Goal: Task Accomplishment & Management: Complete application form

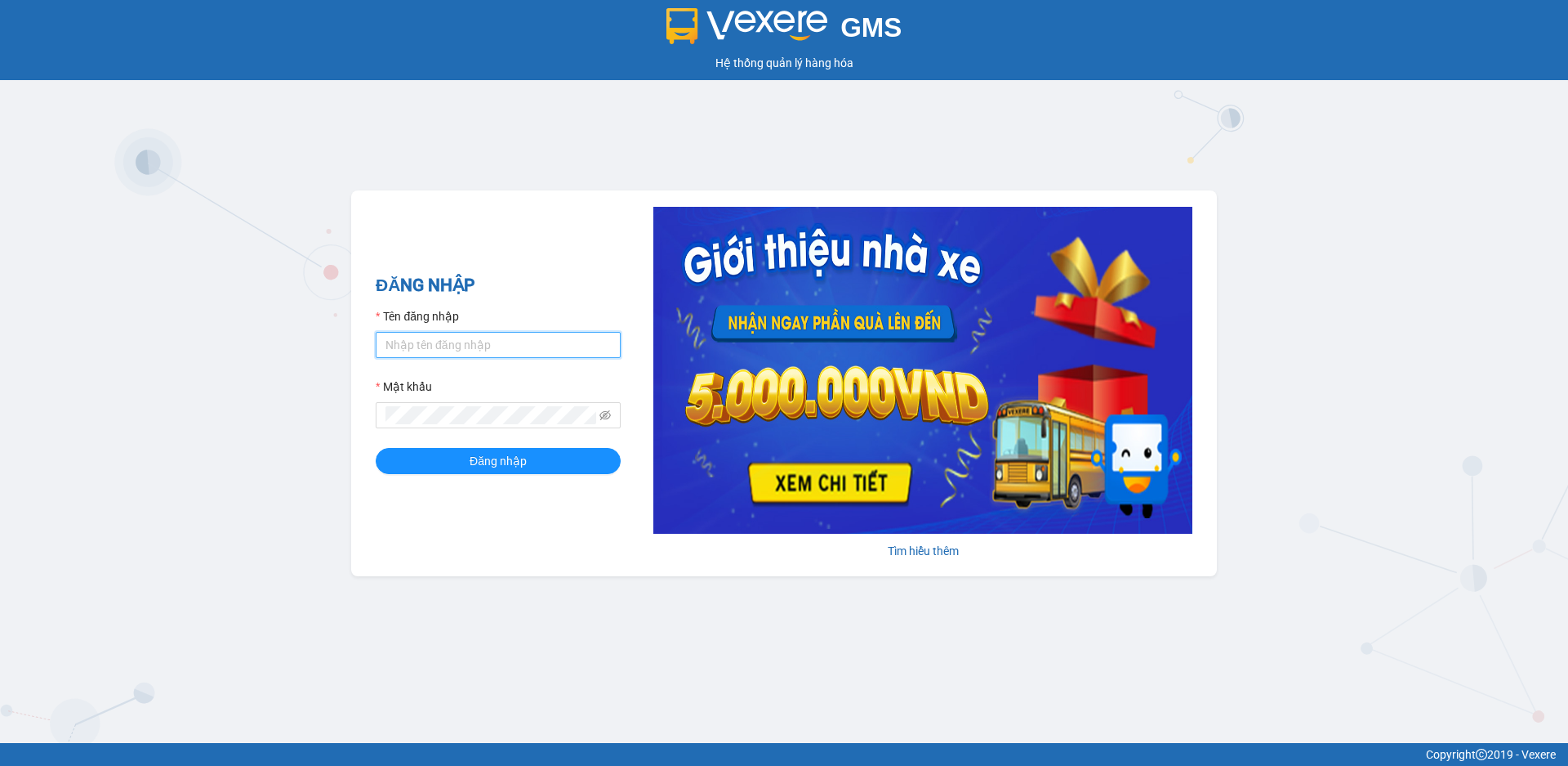
click at [440, 333] on input "Tên đăng nhập" at bounding box center [498, 345] width 245 height 26
type input "datmap.ttdl"
click at [607, 414] on icon "eye-invisible" at bounding box center [605, 415] width 11 height 9
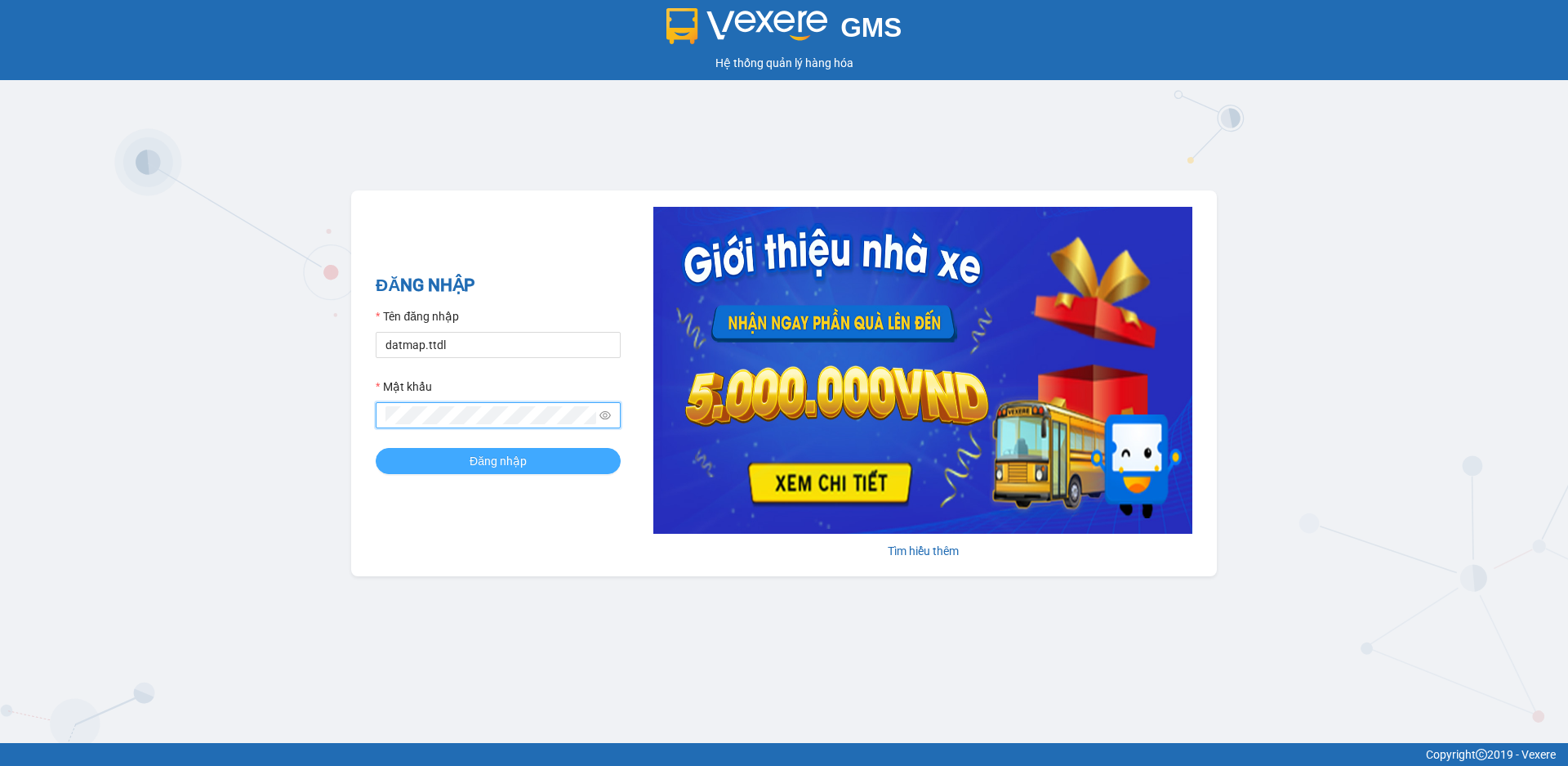
click at [520, 460] on span "Đăng nhập" at bounding box center [498, 460] width 57 height 18
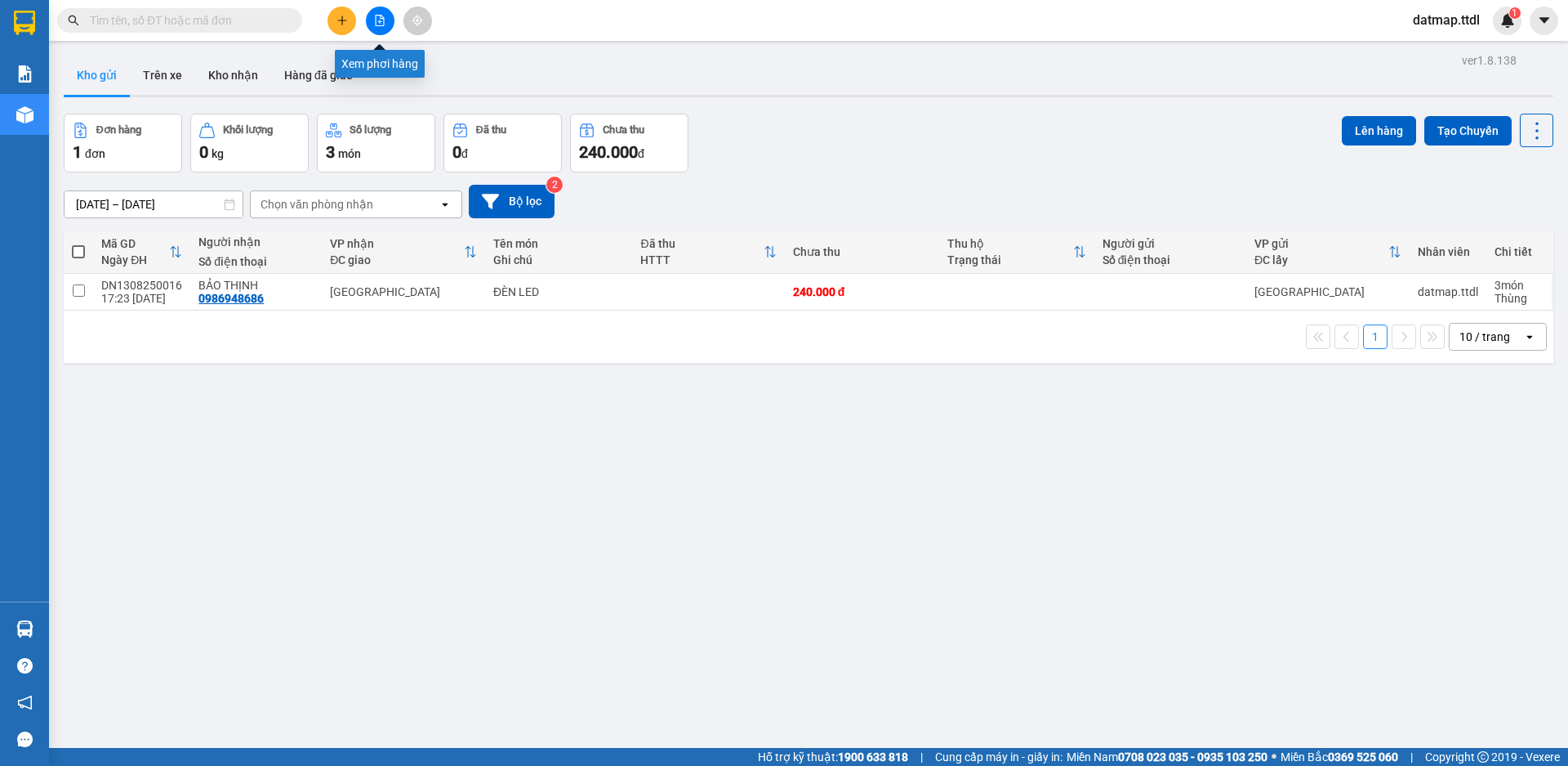
click at [378, 20] on icon "file-add" at bounding box center [379, 20] width 11 height 11
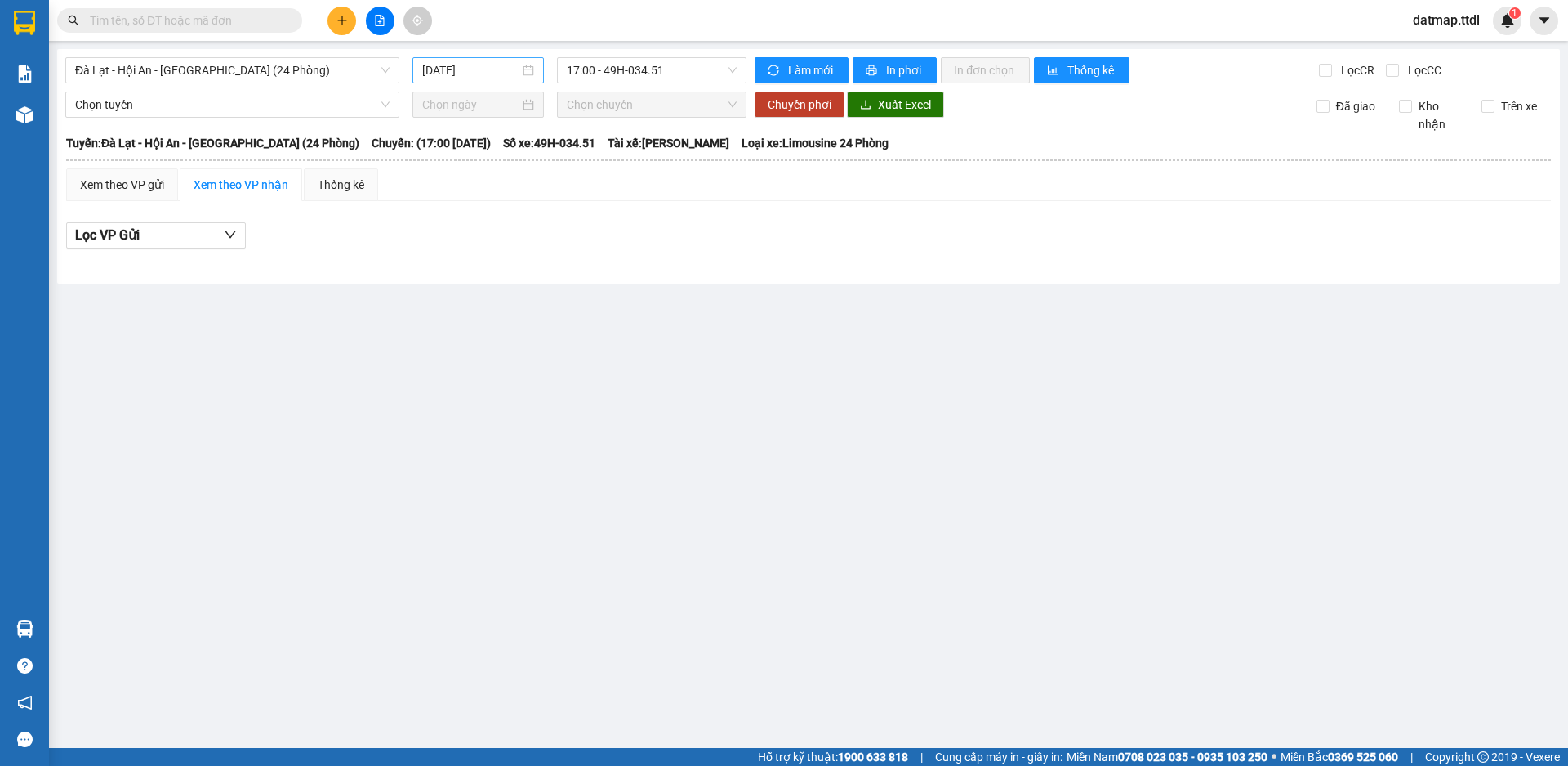
click at [495, 59] on div "[DATE]" at bounding box center [478, 70] width 132 height 26
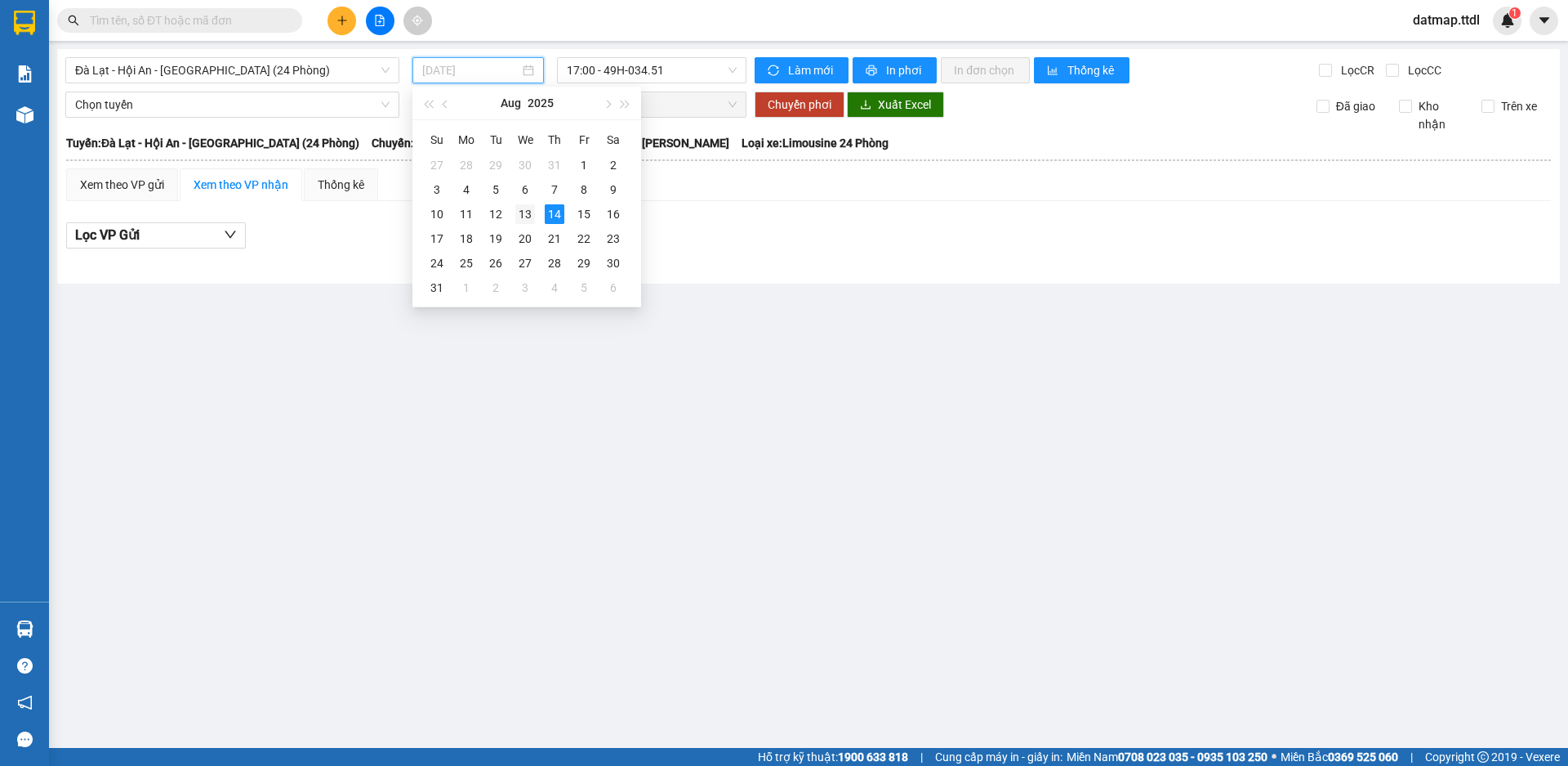
click at [520, 212] on div "13" at bounding box center [525, 213] width 20 height 20
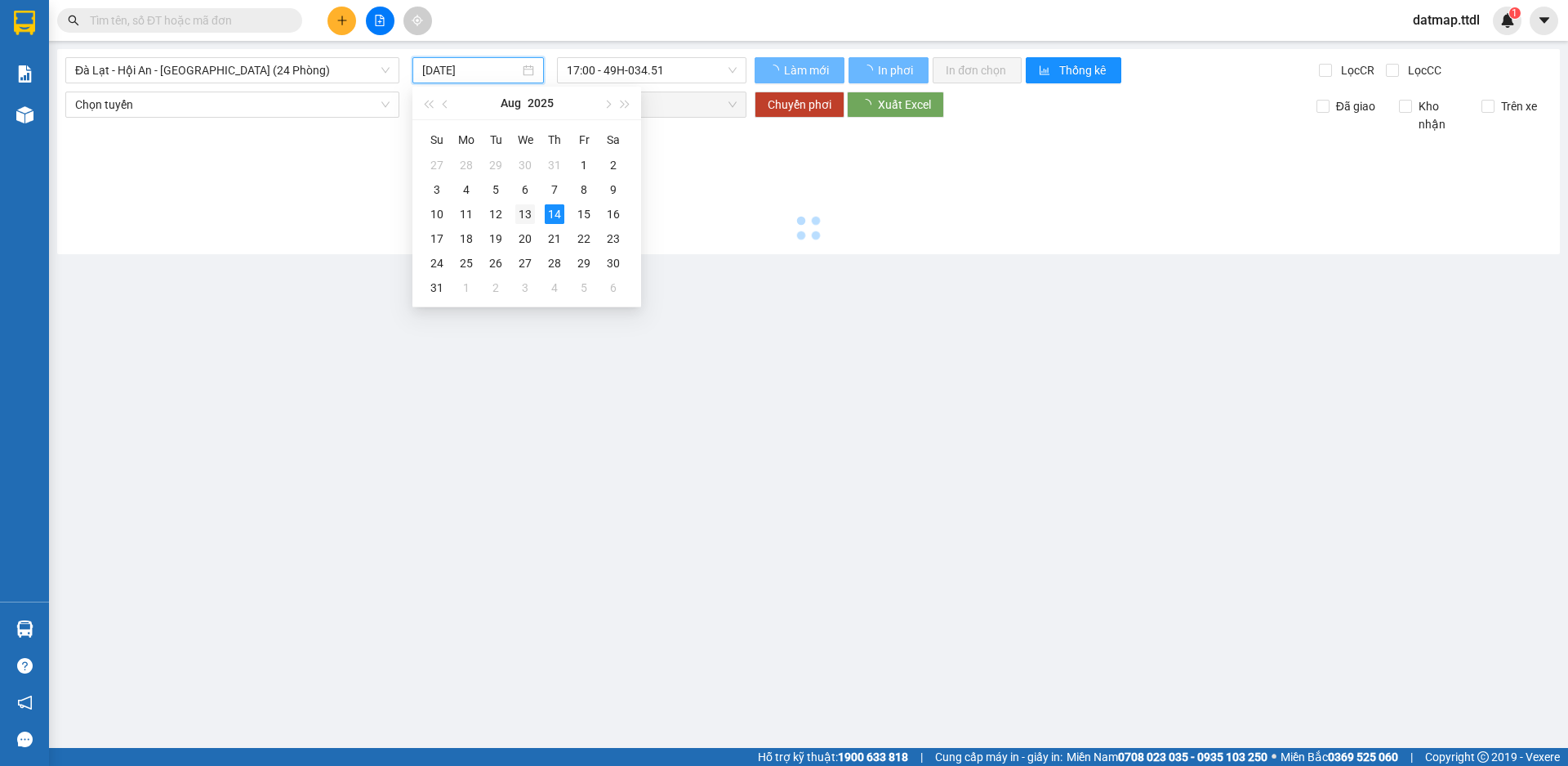
type input "[DATE]"
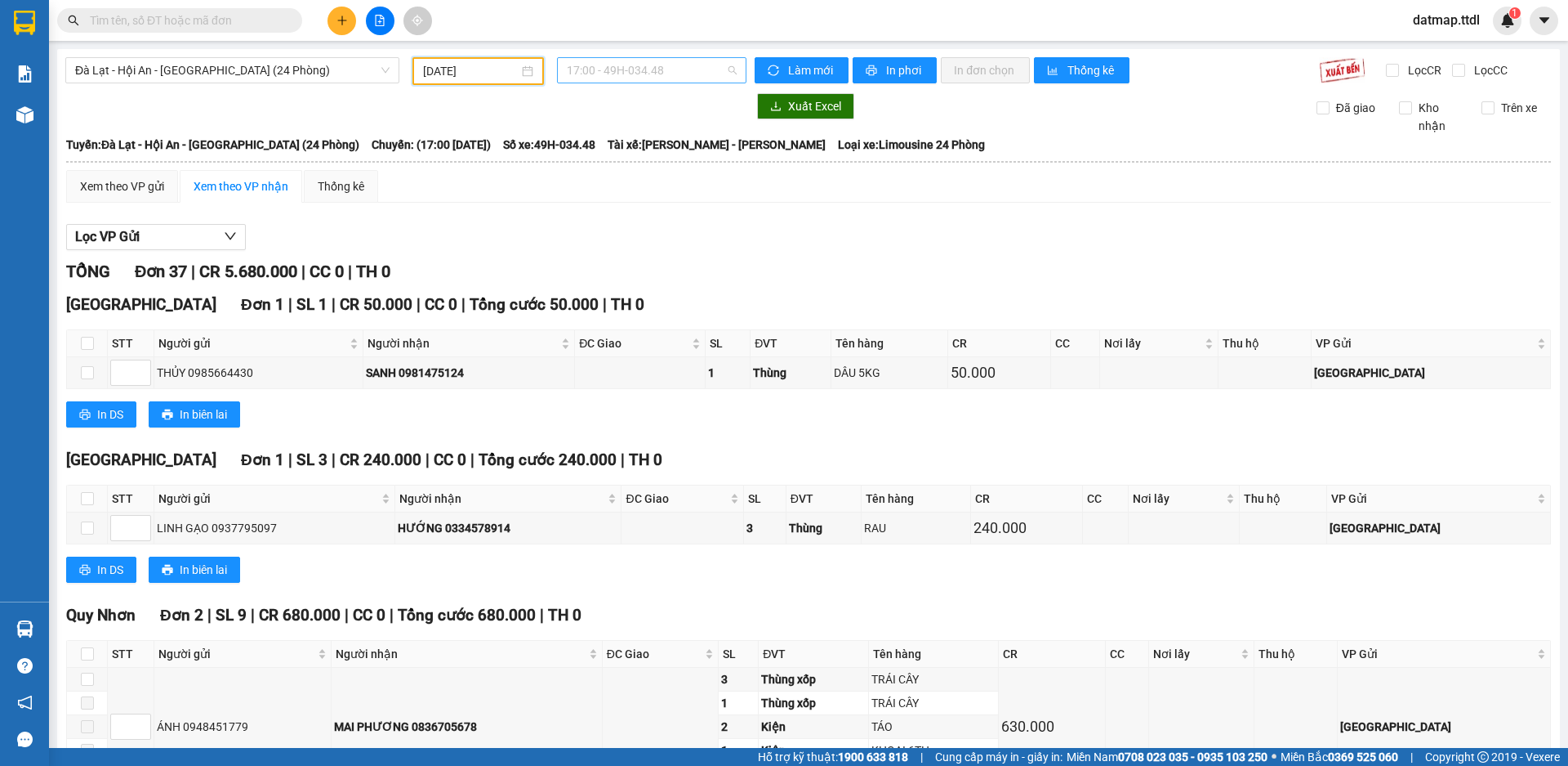
click at [644, 60] on span "17:00 - 49H-034.48" at bounding box center [652, 70] width 170 height 24
click at [145, 65] on span "Đà Lạt - Hội An - [GEOGRAPHIC_DATA] (24 Phòng)" at bounding box center [232, 70] width 315 height 24
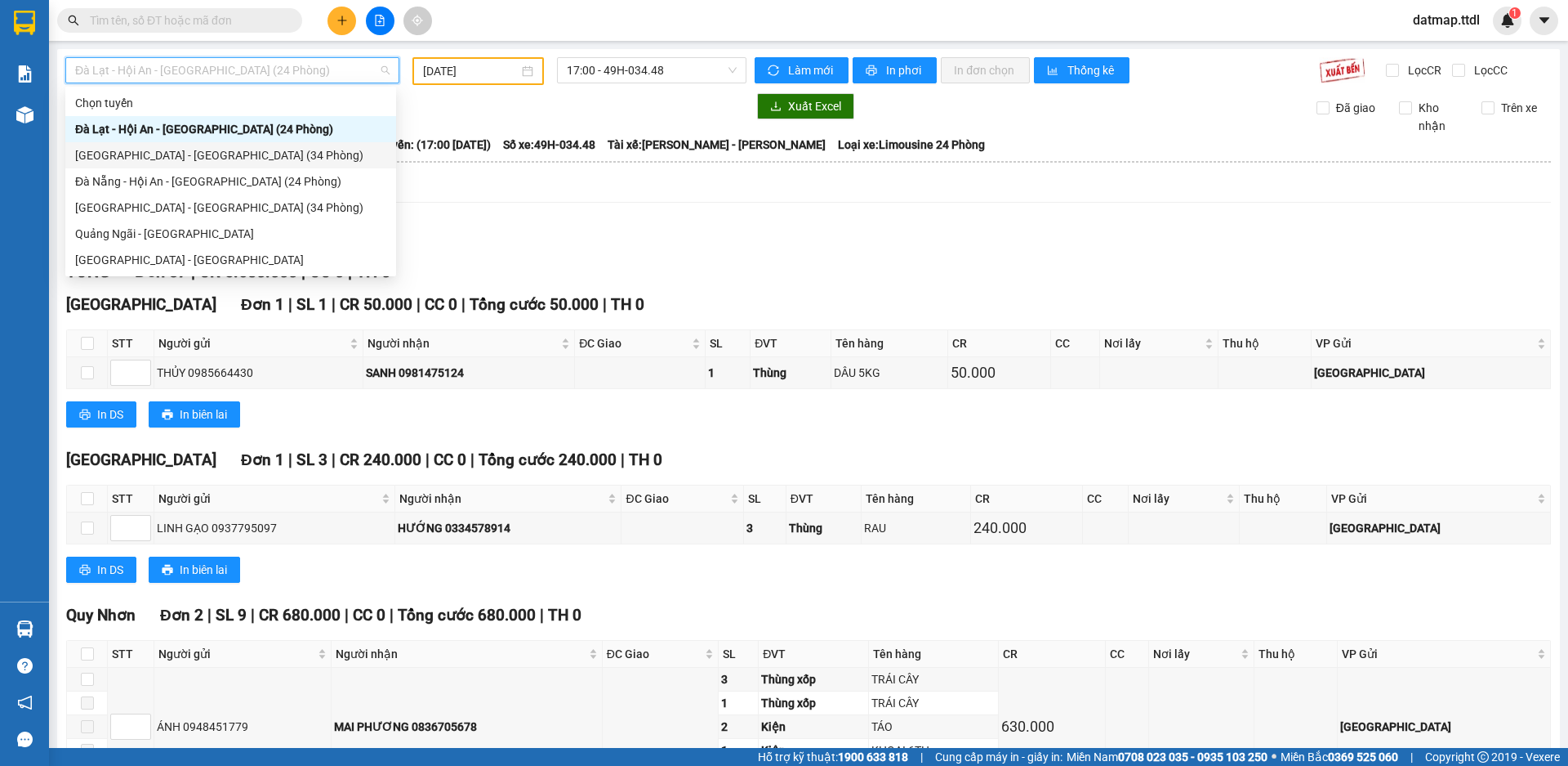
click at [149, 152] on div "[GEOGRAPHIC_DATA] - [GEOGRAPHIC_DATA] (34 Phòng)" at bounding box center [231, 155] width 311 height 18
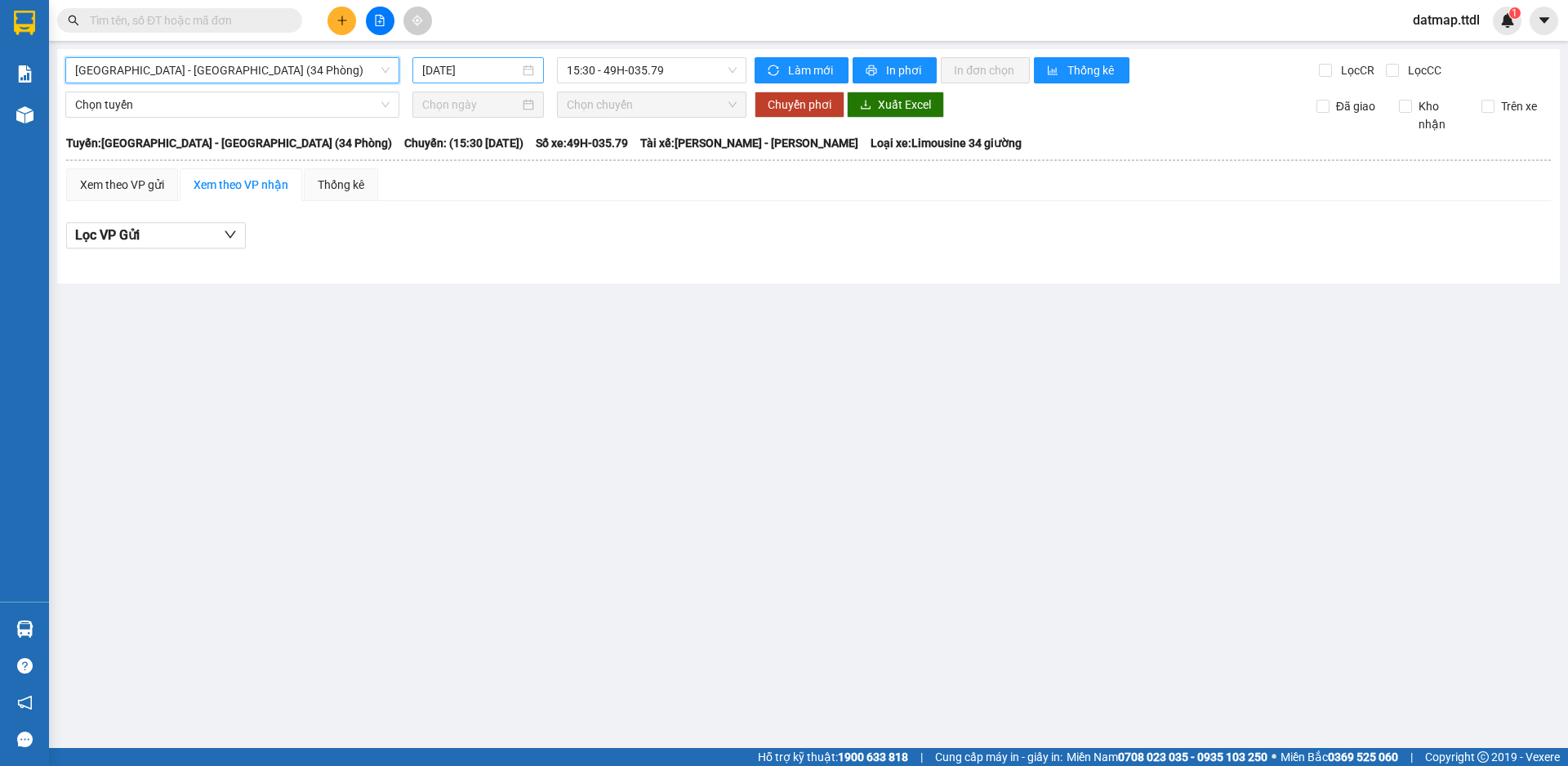
click at [472, 69] on input "[DATE]" at bounding box center [470, 70] width 97 height 18
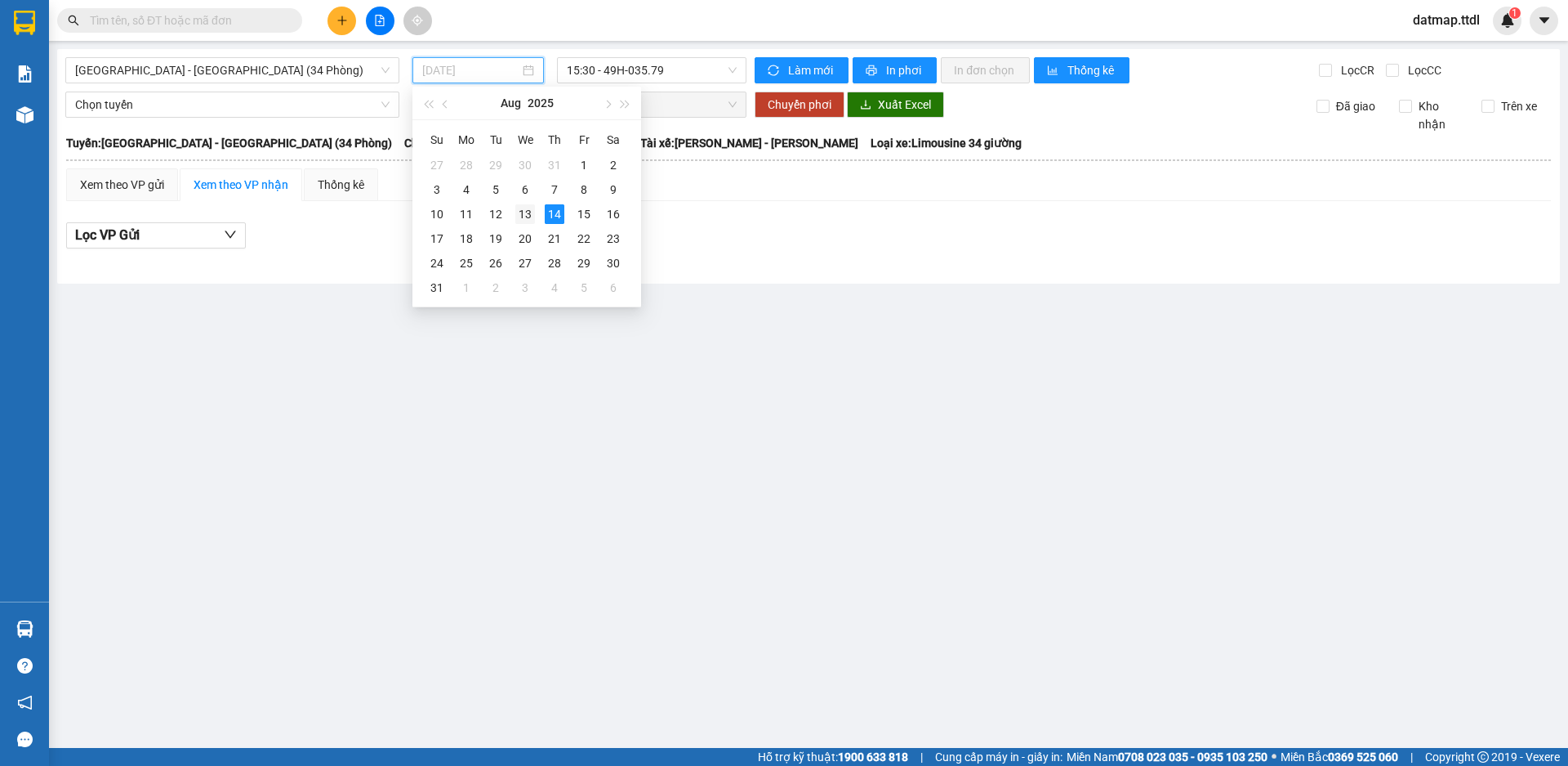
click at [524, 209] on div "13" at bounding box center [525, 213] width 20 height 20
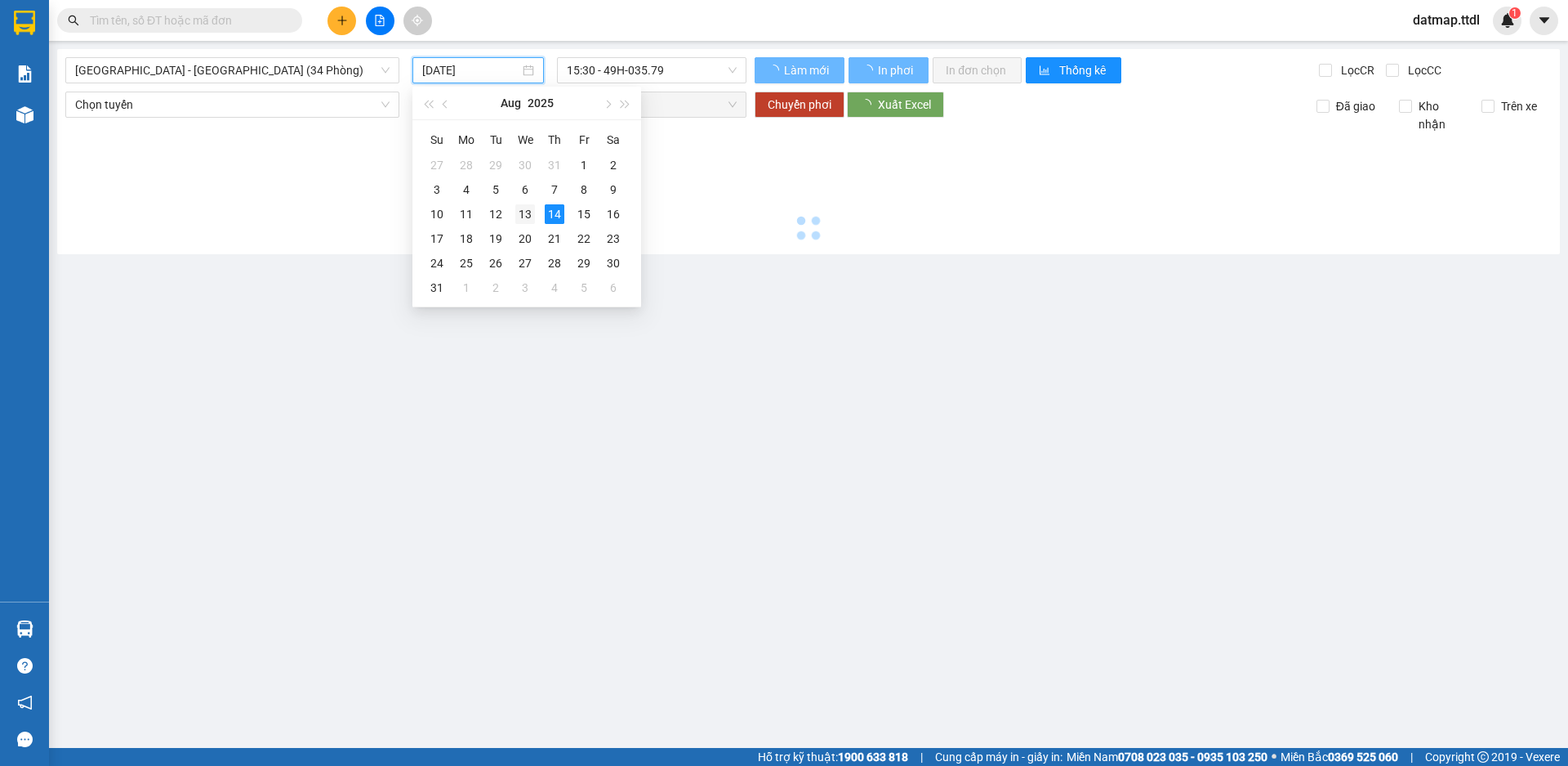
type input "[DATE]"
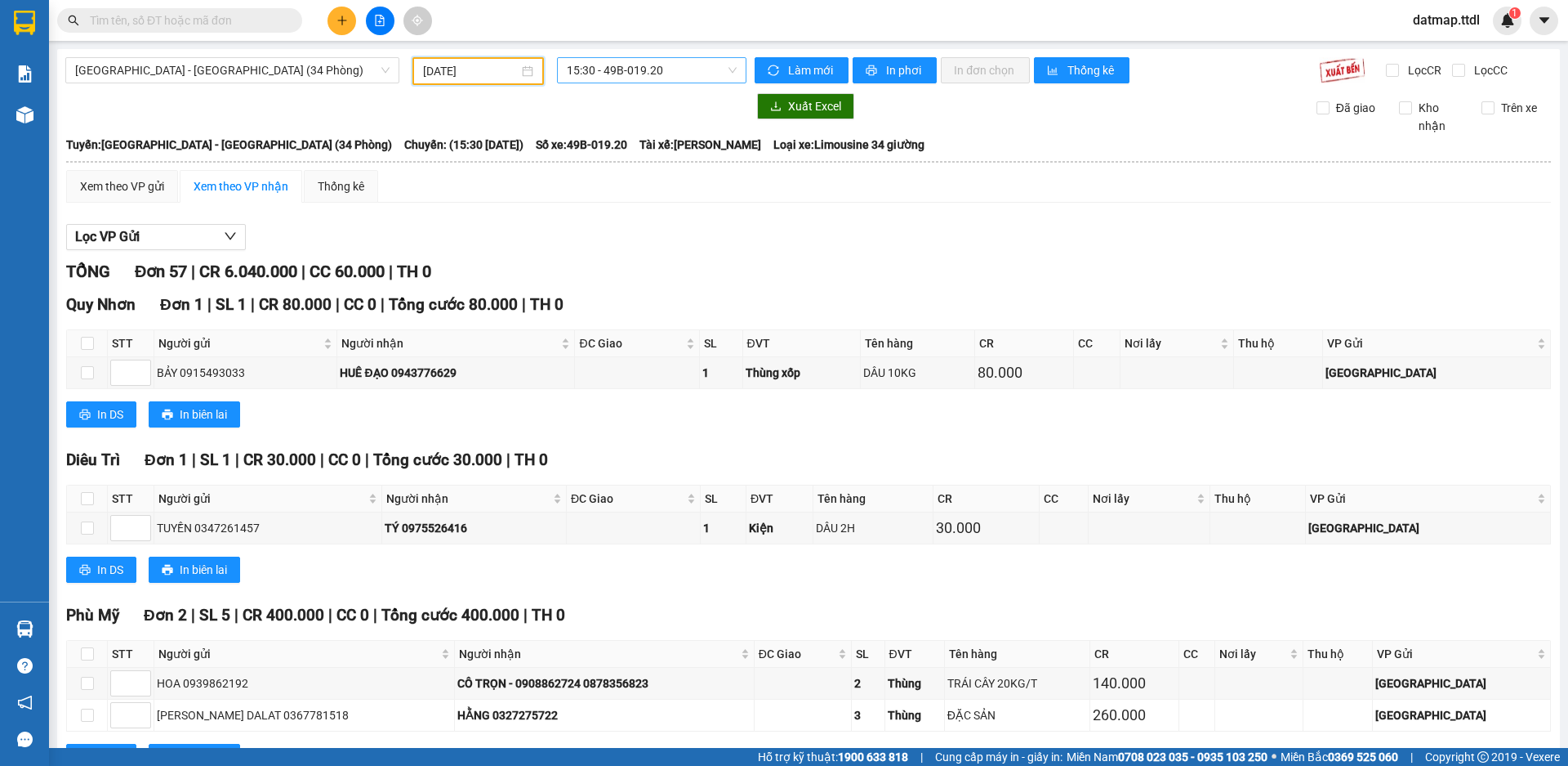
click at [626, 74] on span "15:30 - 49B-019.20" at bounding box center [652, 70] width 170 height 24
click at [157, 58] on span "[GEOGRAPHIC_DATA] - [GEOGRAPHIC_DATA] (34 Phòng)" at bounding box center [232, 70] width 315 height 24
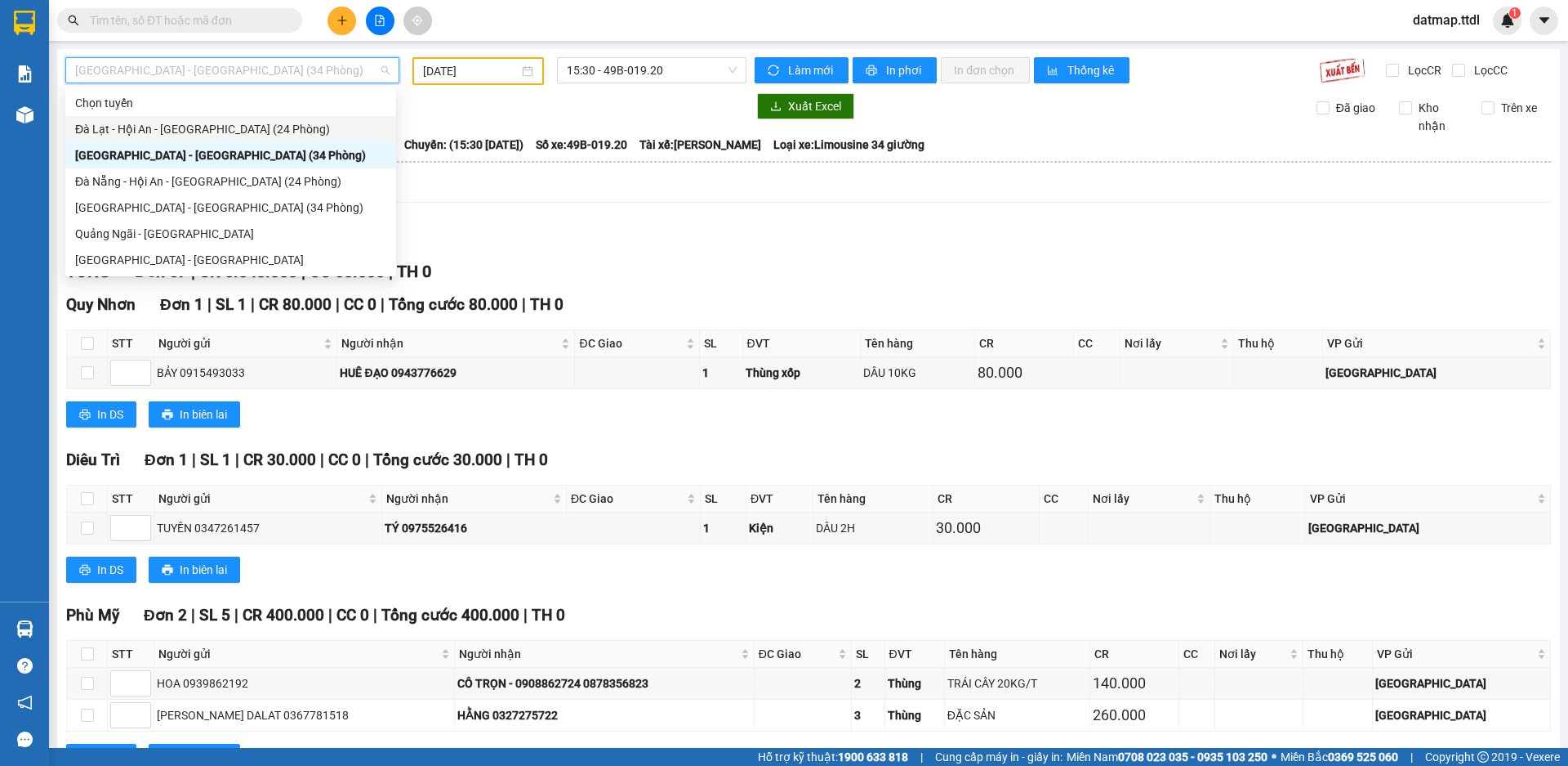
click at [120, 125] on div "Đà Lạt - Hội An - [GEOGRAPHIC_DATA] (24 Phòng)" at bounding box center [231, 129] width 311 height 18
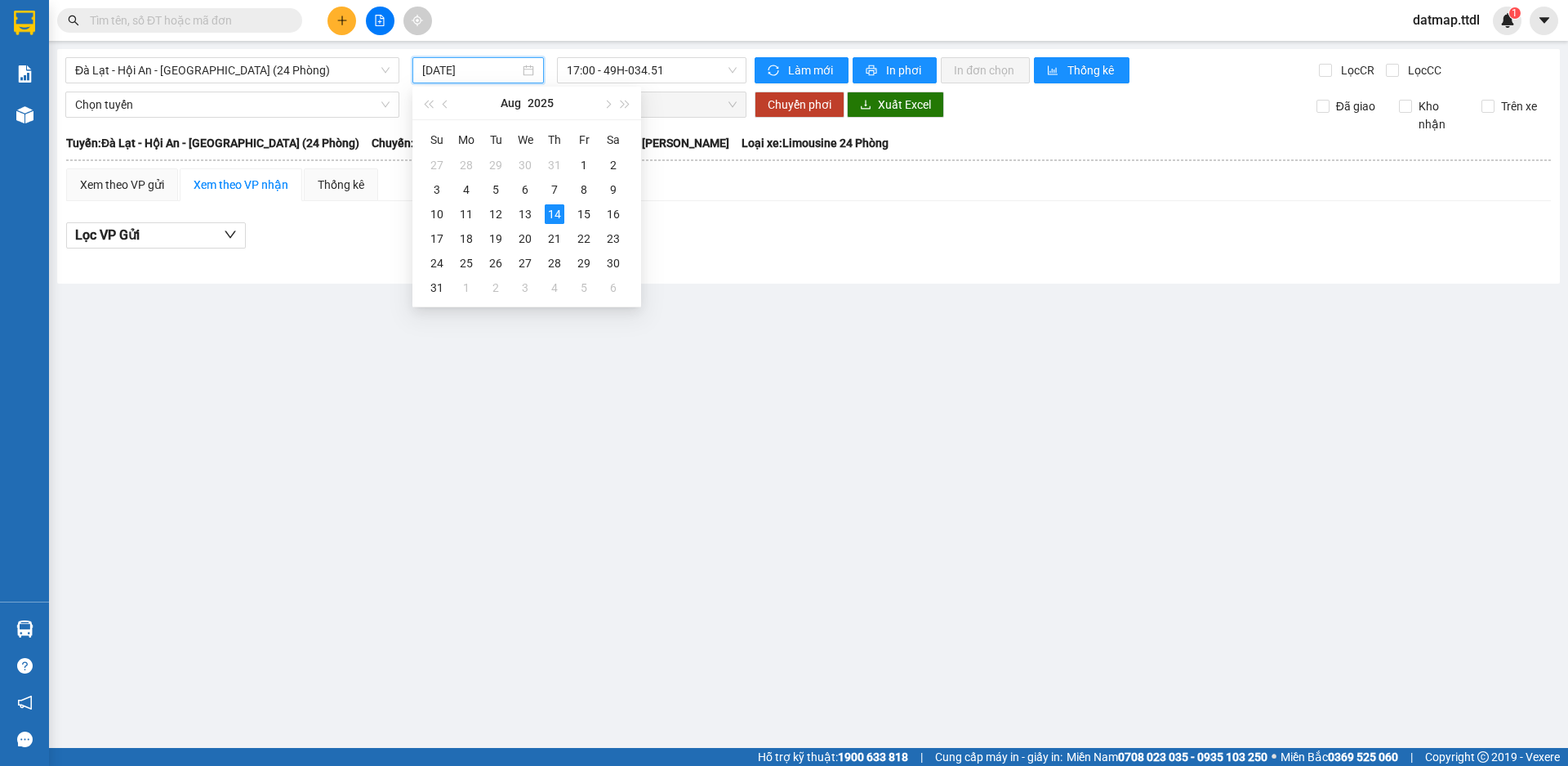
click at [478, 71] on input "[DATE]" at bounding box center [470, 70] width 97 height 18
click at [526, 215] on div "13" at bounding box center [525, 213] width 20 height 20
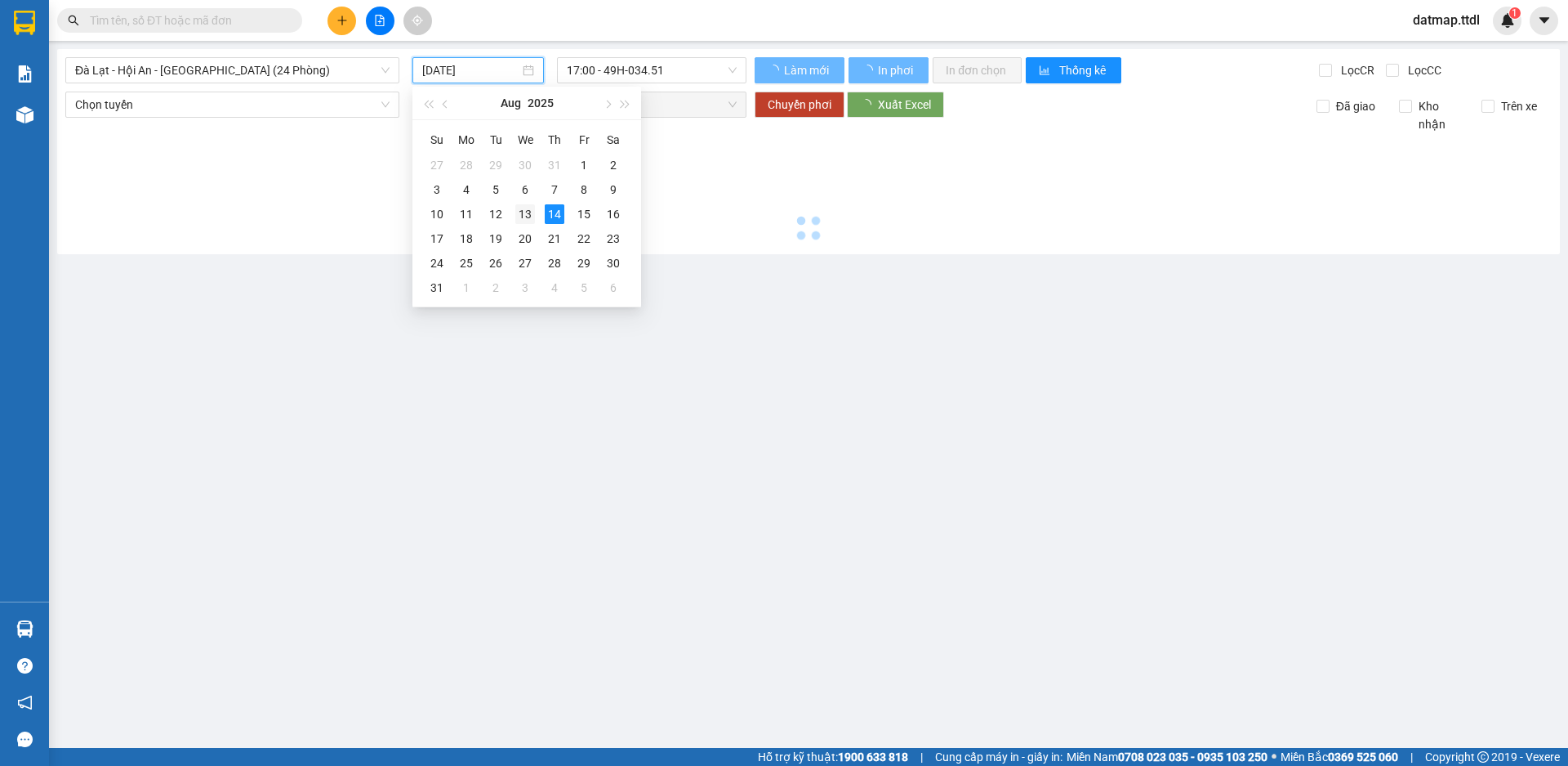
type input "[DATE]"
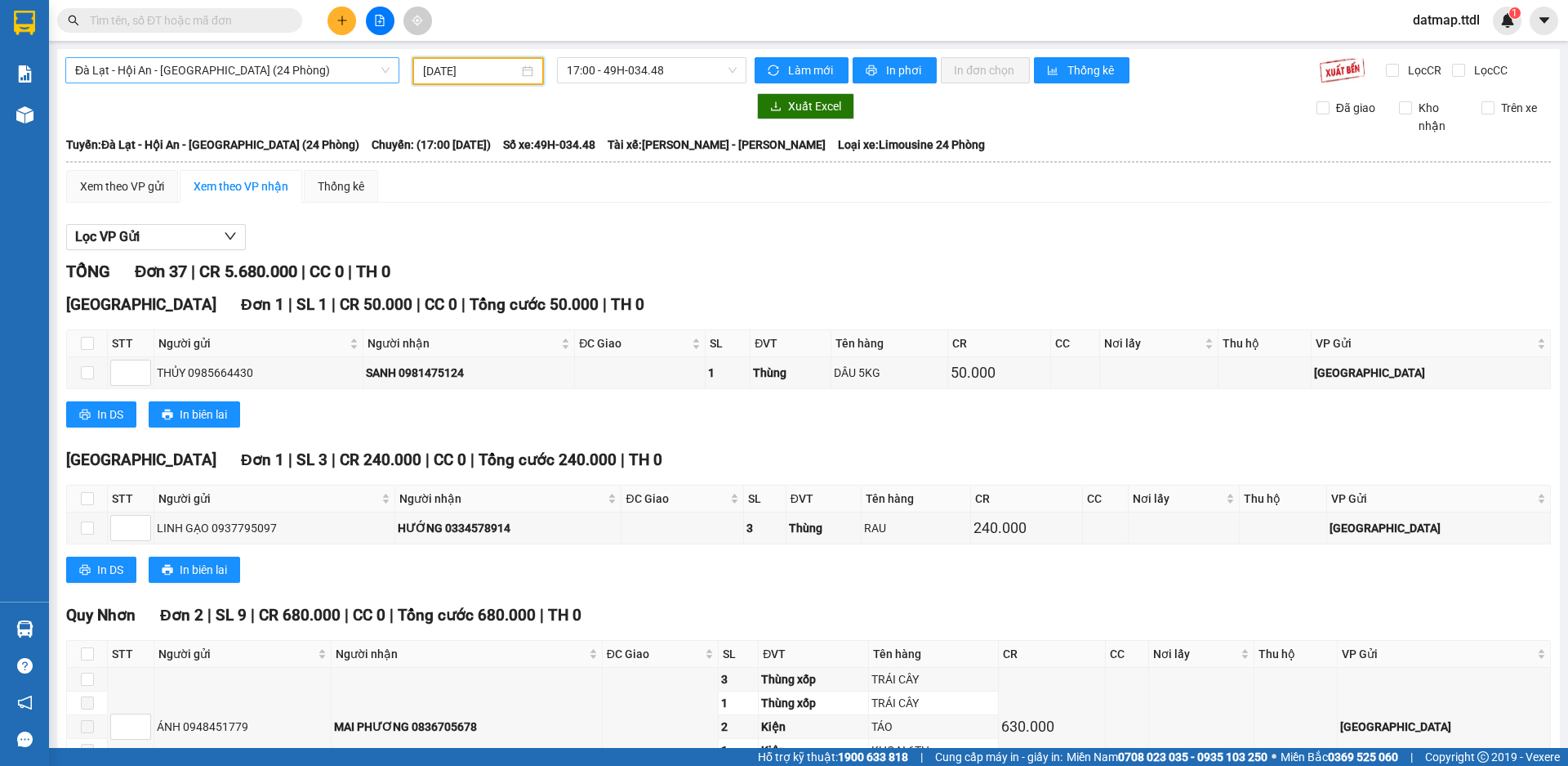
click at [147, 68] on span "Đà Lạt - Hội An - [GEOGRAPHIC_DATA] (24 Phòng)" at bounding box center [232, 70] width 315 height 24
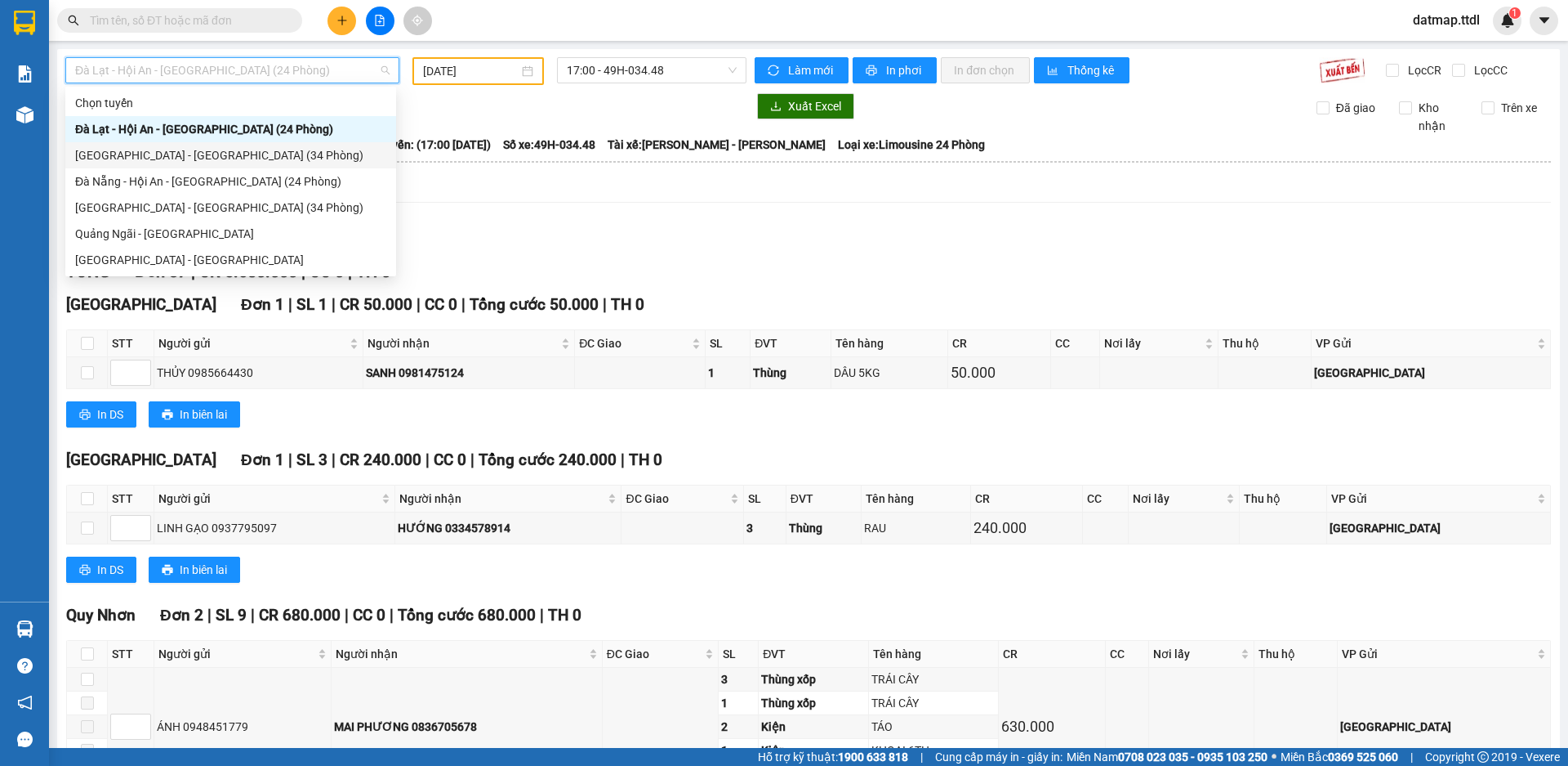
click at [141, 157] on div "[GEOGRAPHIC_DATA] - [GEOGRAPHIC_DATA] (34 Phòng)" at bounding box center [231, 155] width 311 height 18
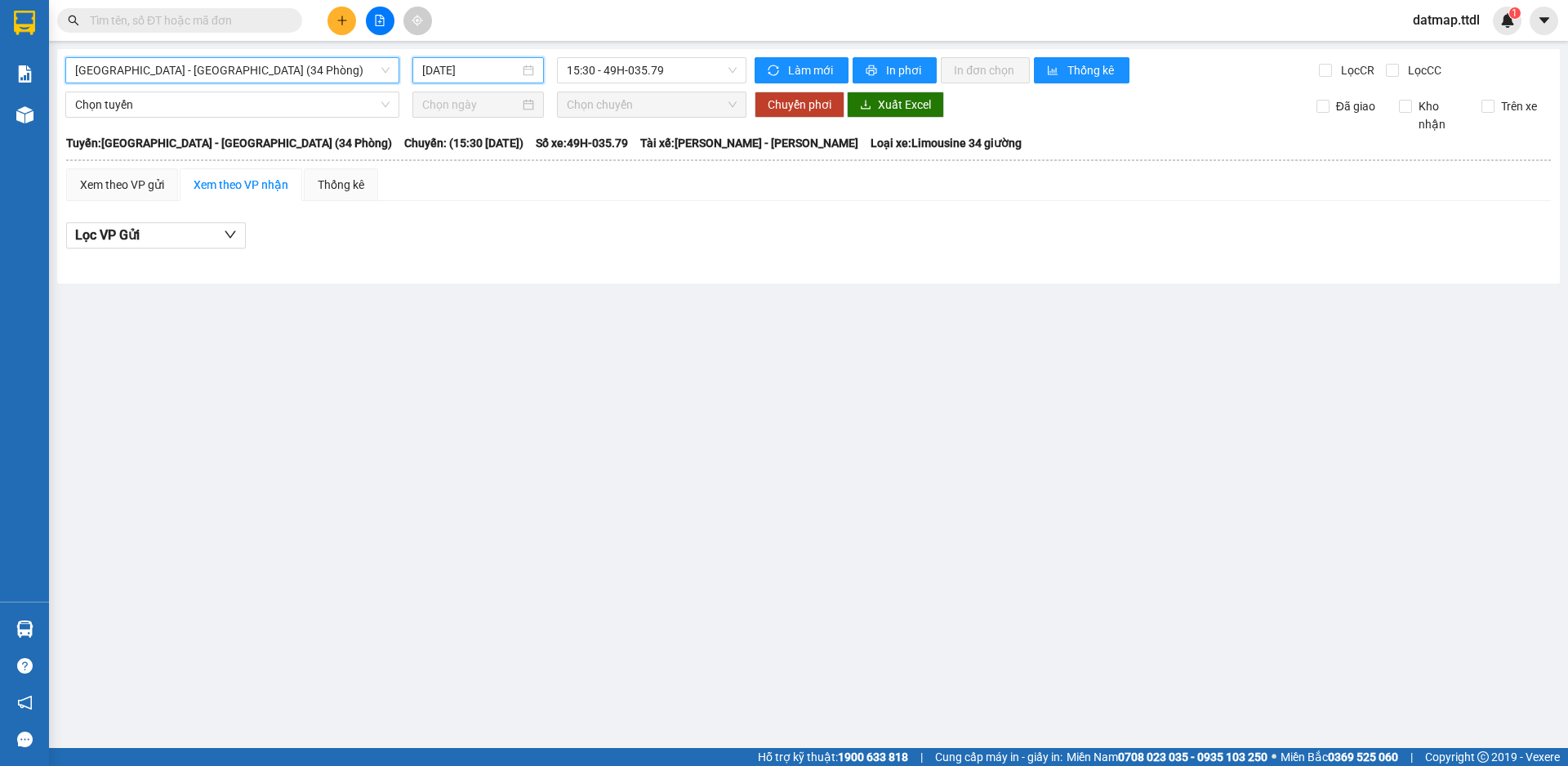
click at [468, 68] on input "[DATE]" at bounding box center [470, 70] width 97 height 18
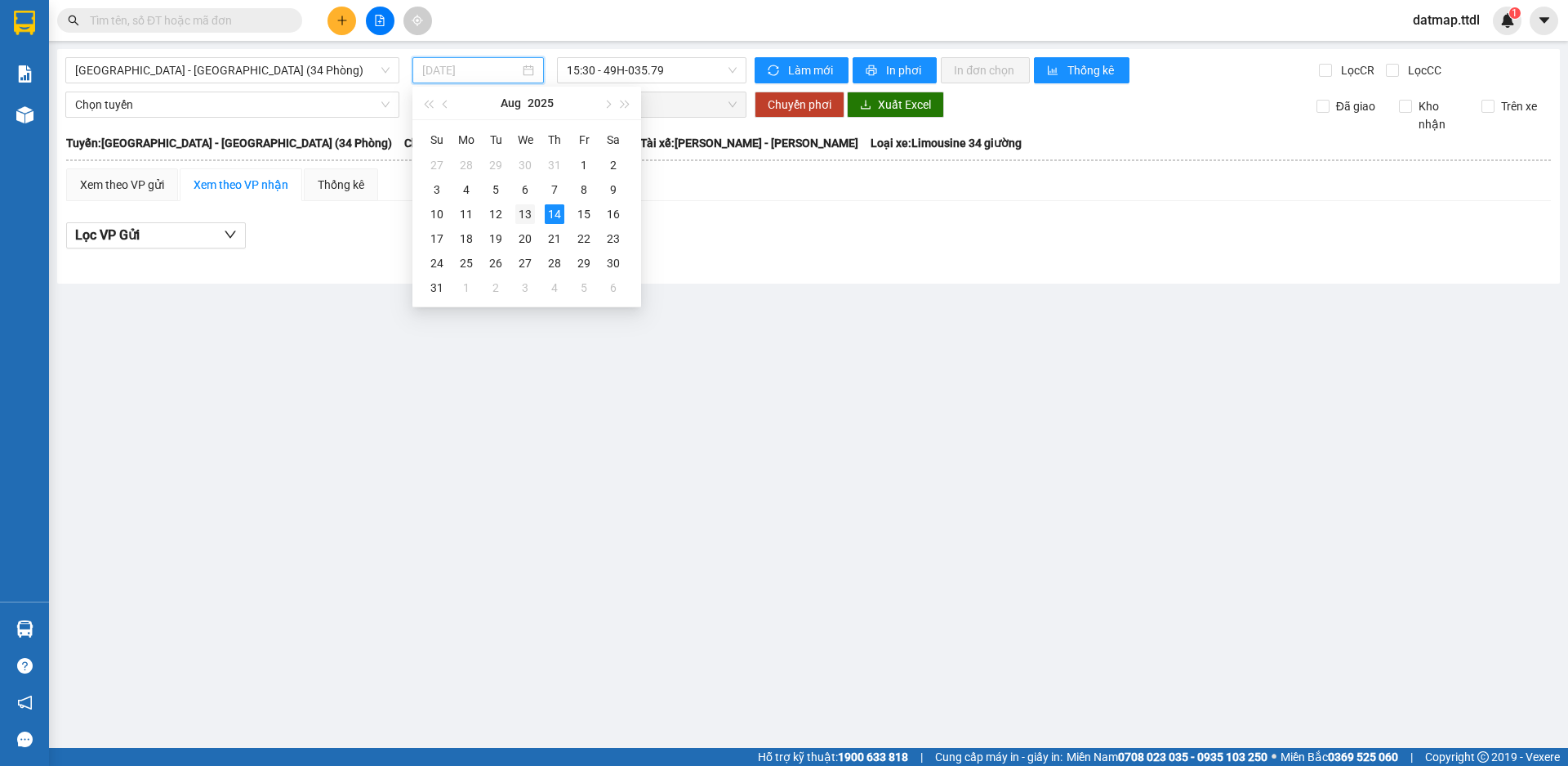
click at [523, 219] on div "13" at bounding box center [525, 213] width 20 height 20
type input "[DATE]"
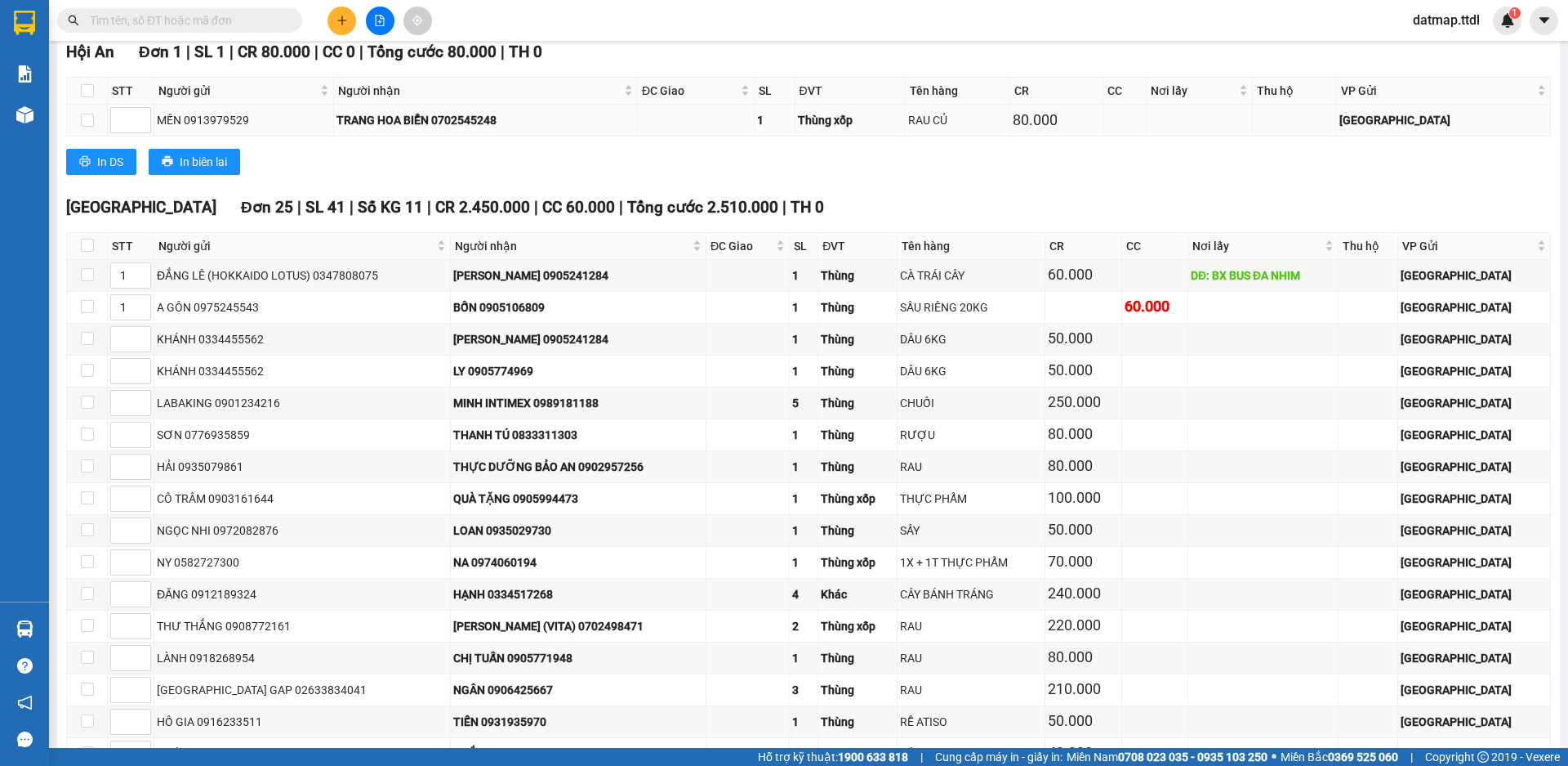
scroll to position [2556, 0]
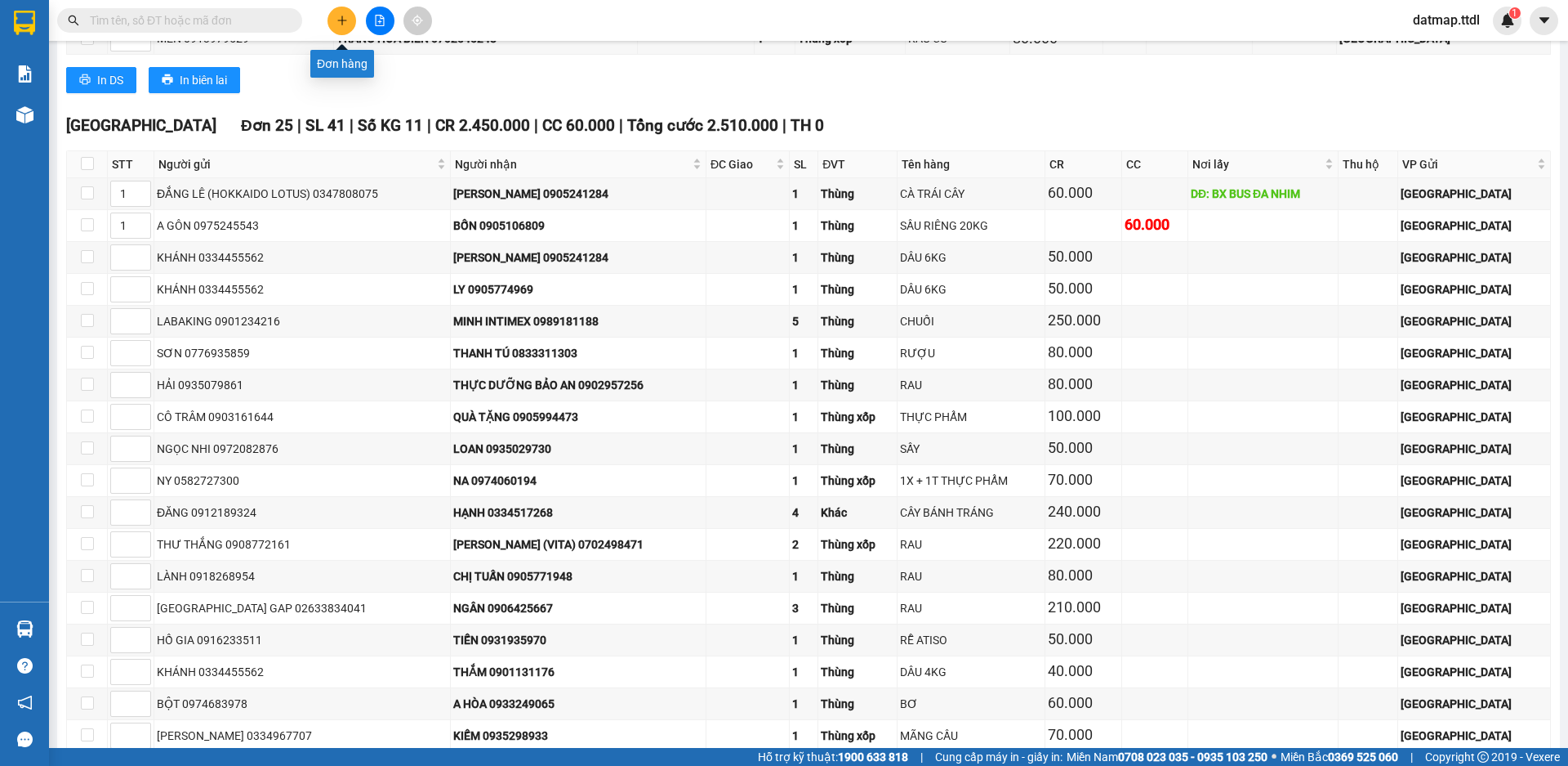
click at [337, 18] on icon "plus" at bounding box center [341, 20] width 11 height 11
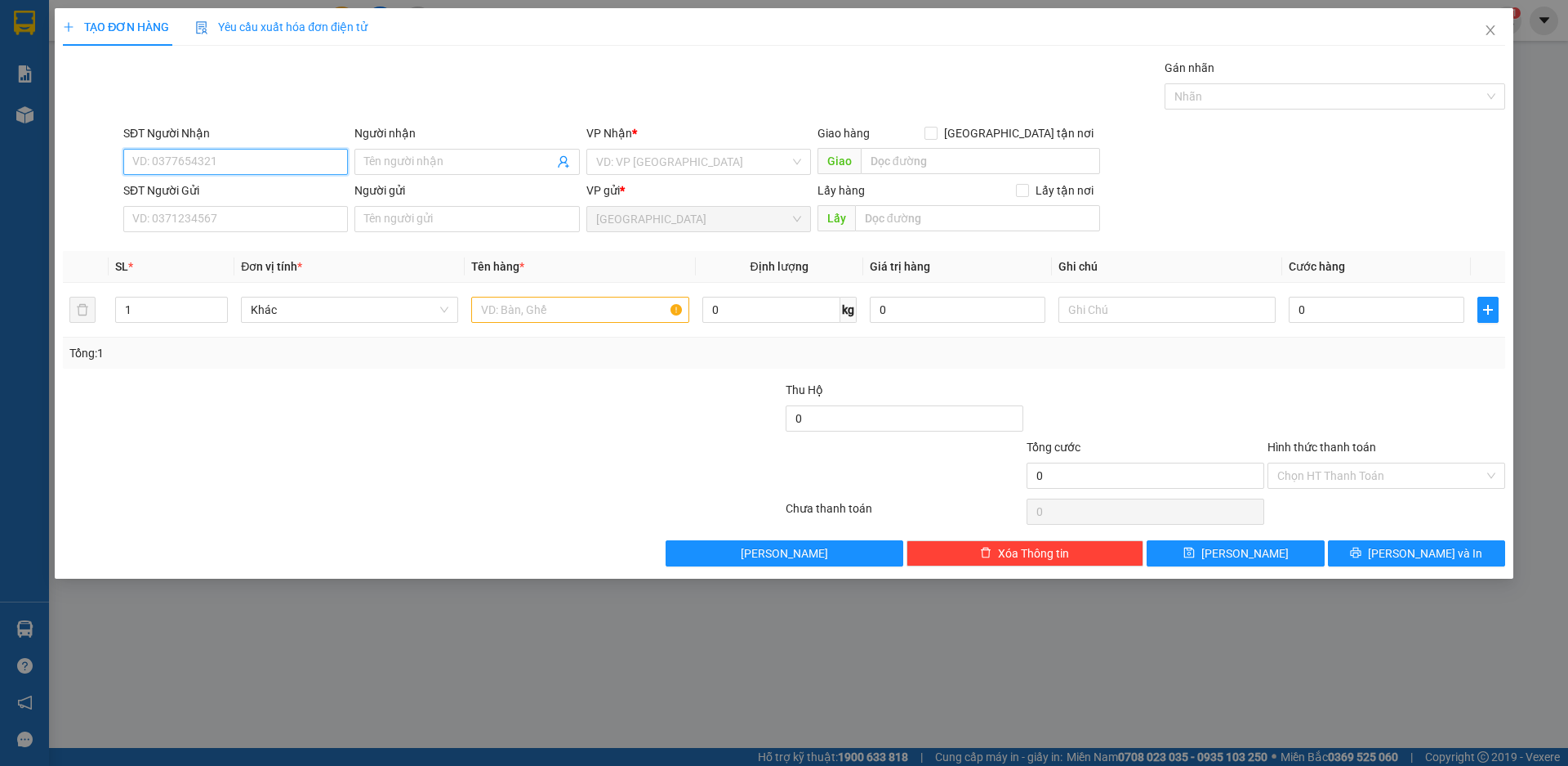
click at [273, 160] on input "SĐT Người Nhận" at bounding box center [235, 162] width 224 height 26
type input "0976451153"
click at [187, 187] on div "0976451153 - SƠN" at bounding box center [236, 195] width 205 height 18
type input "SƠN"
type input "0976451153"
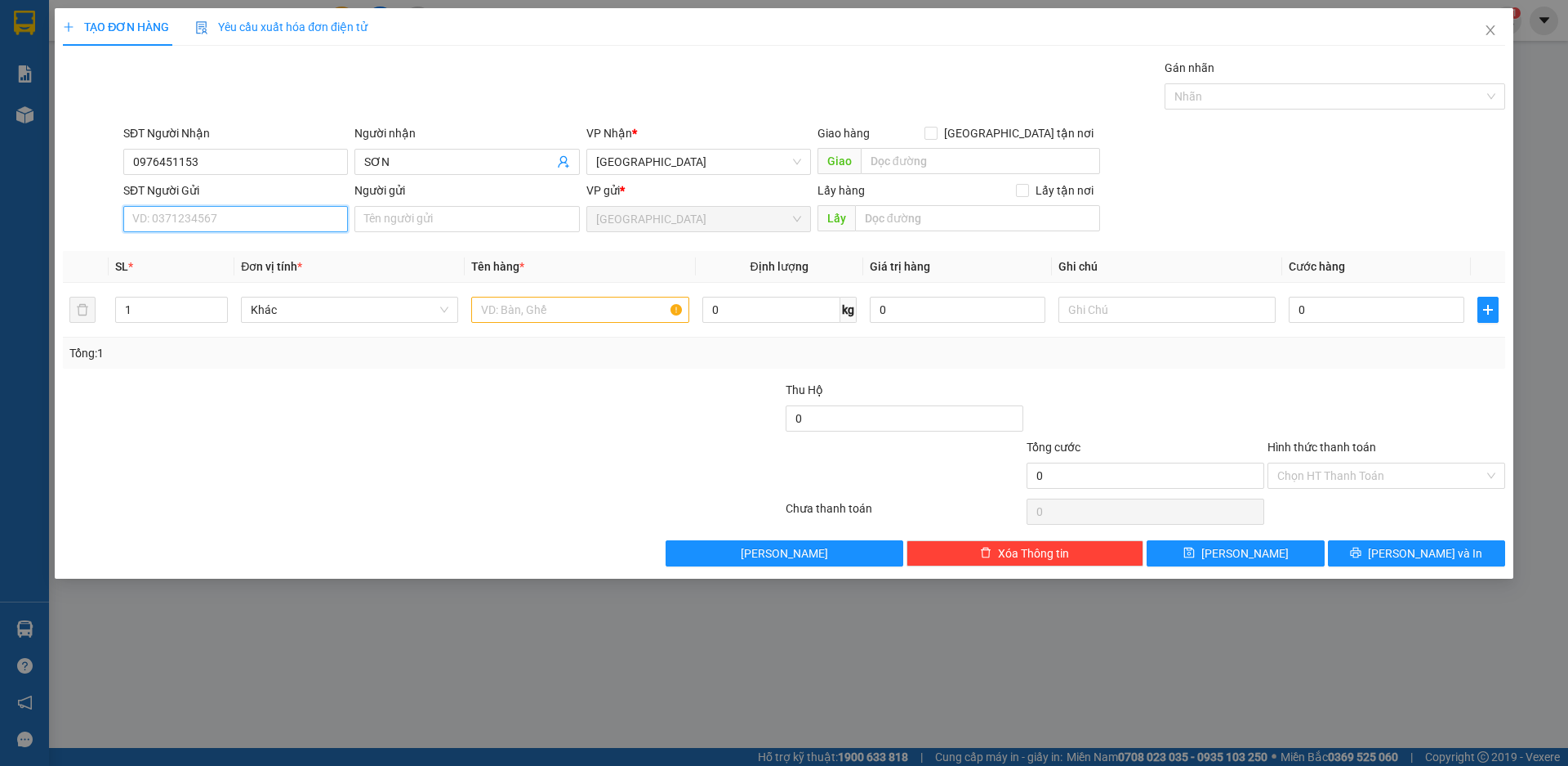
click at [251, 219] on input "SĐT Người Gửi" at bounding box center [235, 219] width 224 height 26
click at [211, 245] on div "0982739693 - HẢO" at bounding box center [236, 251] width 205 height 18
type input "0982739693"
type input "HẢO"
click at [381, 319] on span "Khác" at bounding box center [350, 310] width 198 height 24
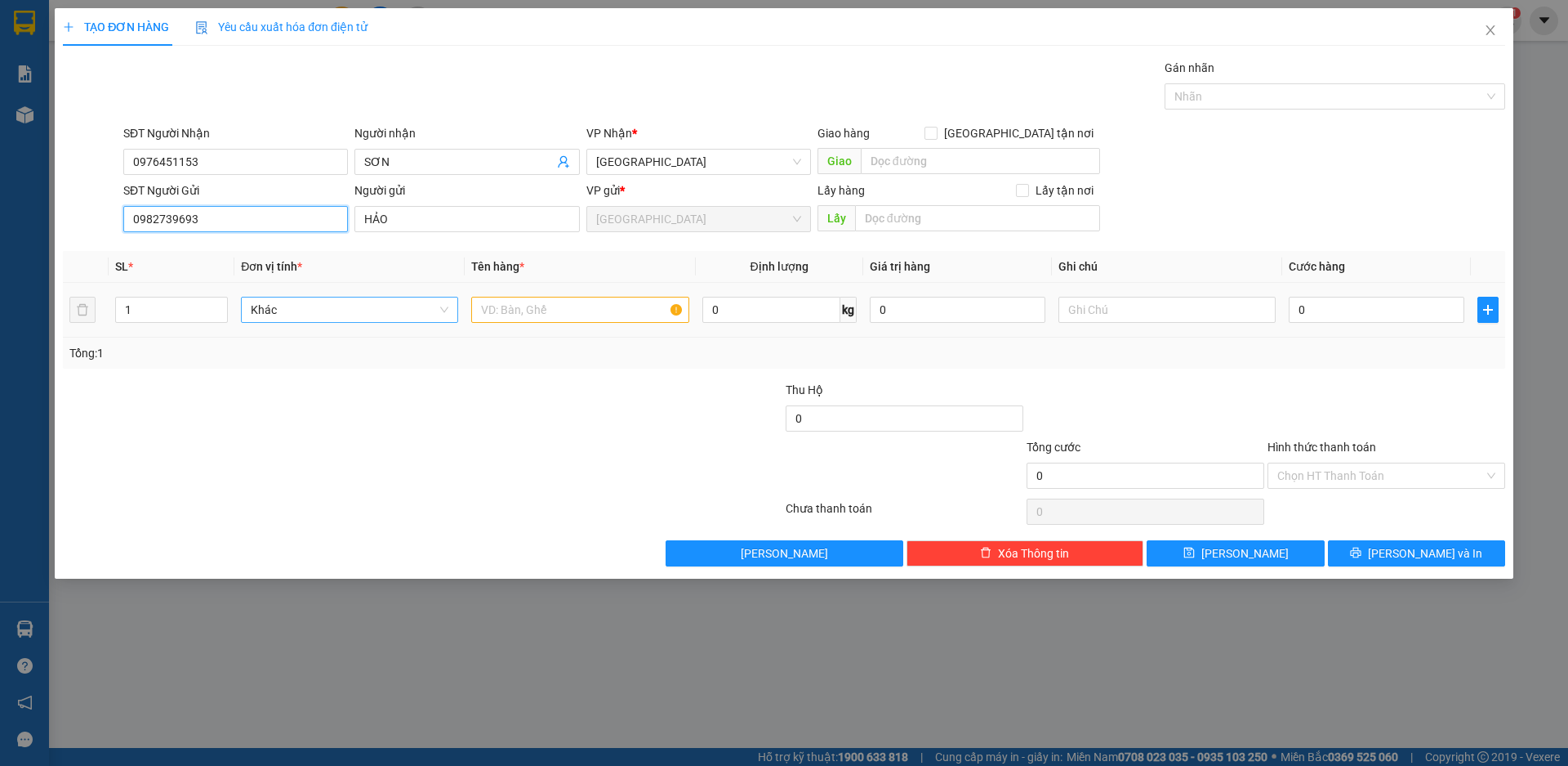
type input "0982739693"
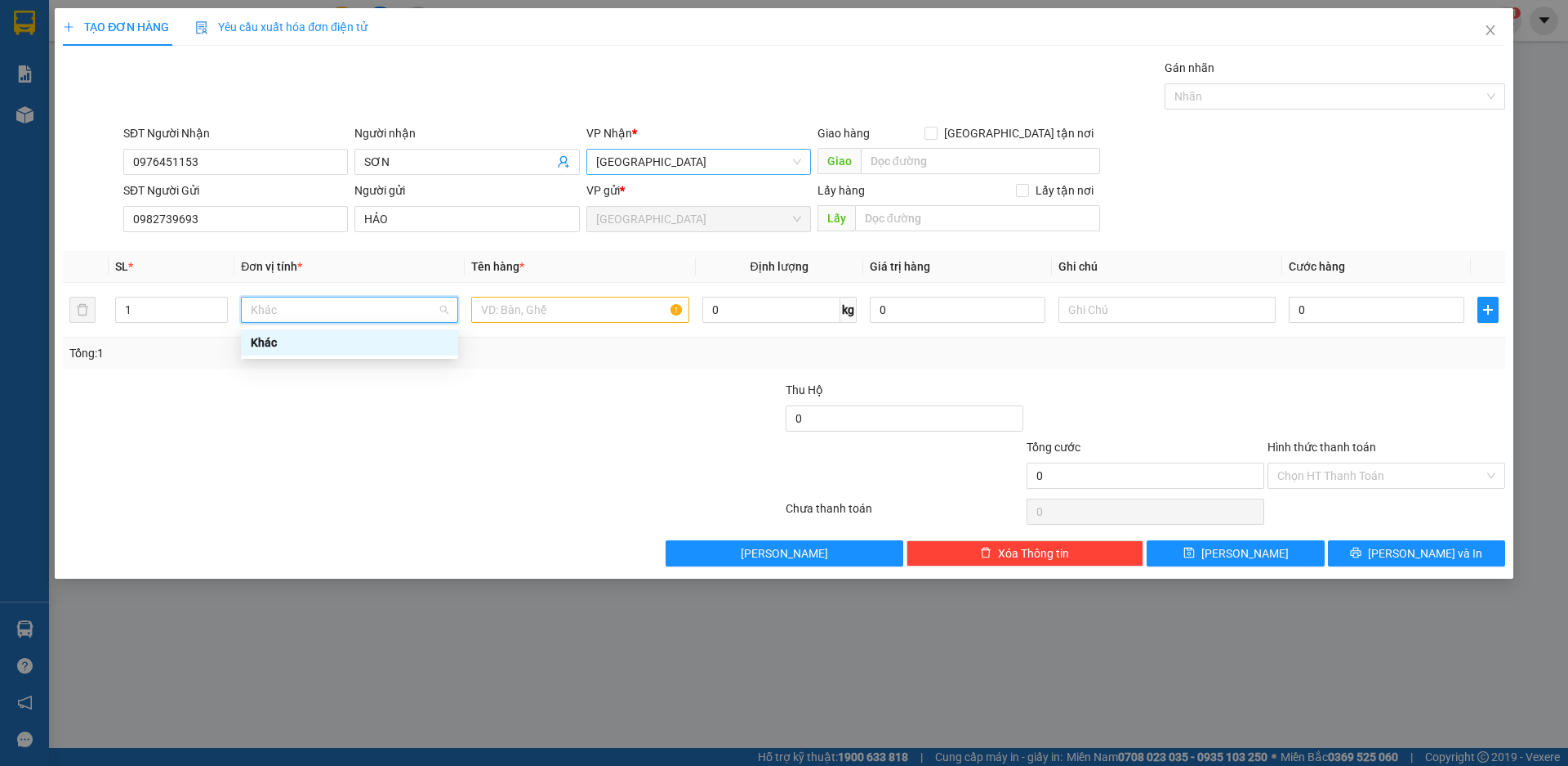
click at [652, 164] on span "[GEOGRAPHIC_DATA]" at bounding box center [698, 162] width 205 height 24
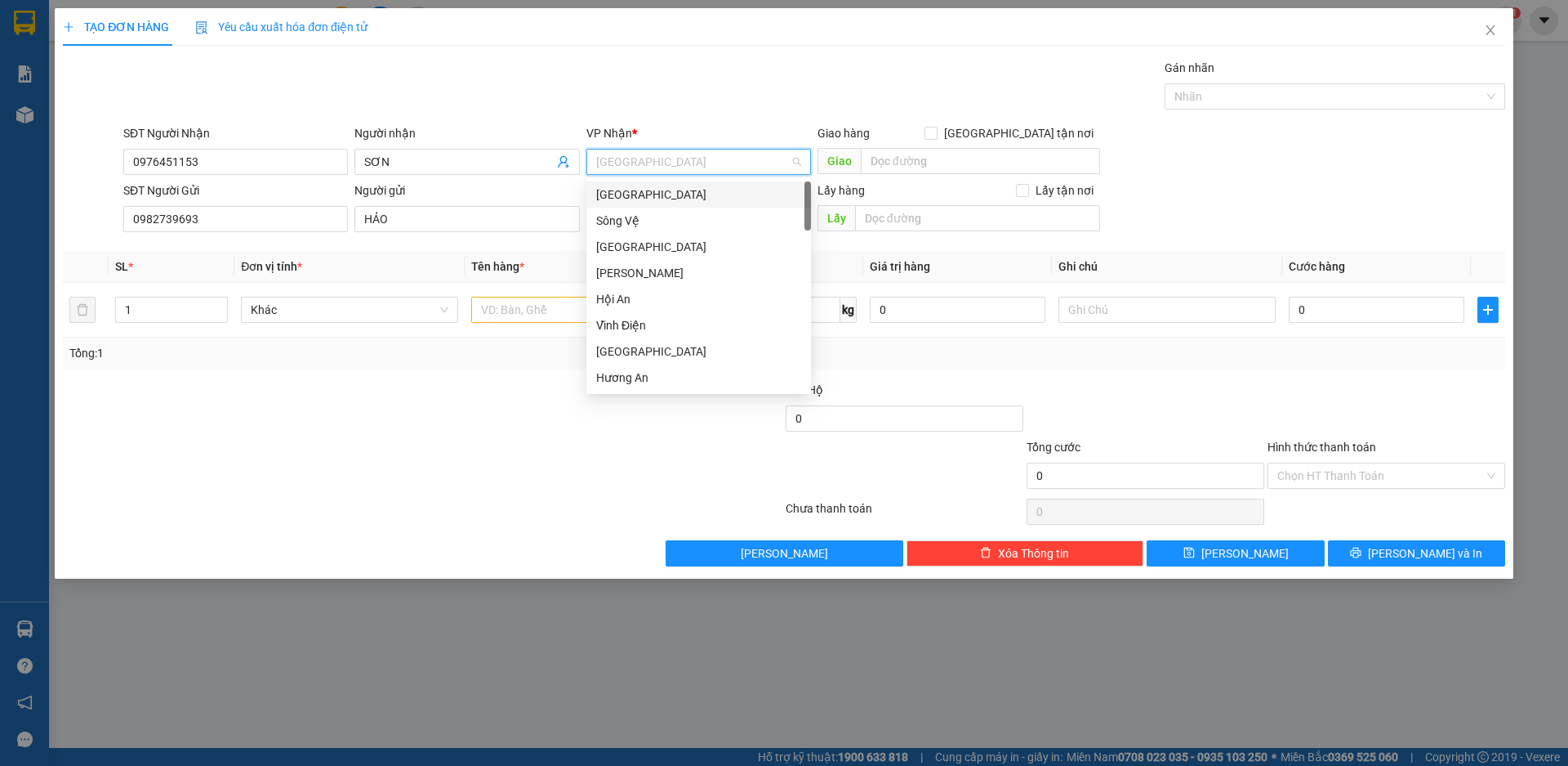
click at [633, 197] on div "[GEOGRAPHIC_DATA]" at bounding box center [698, 195] width 205 height 18
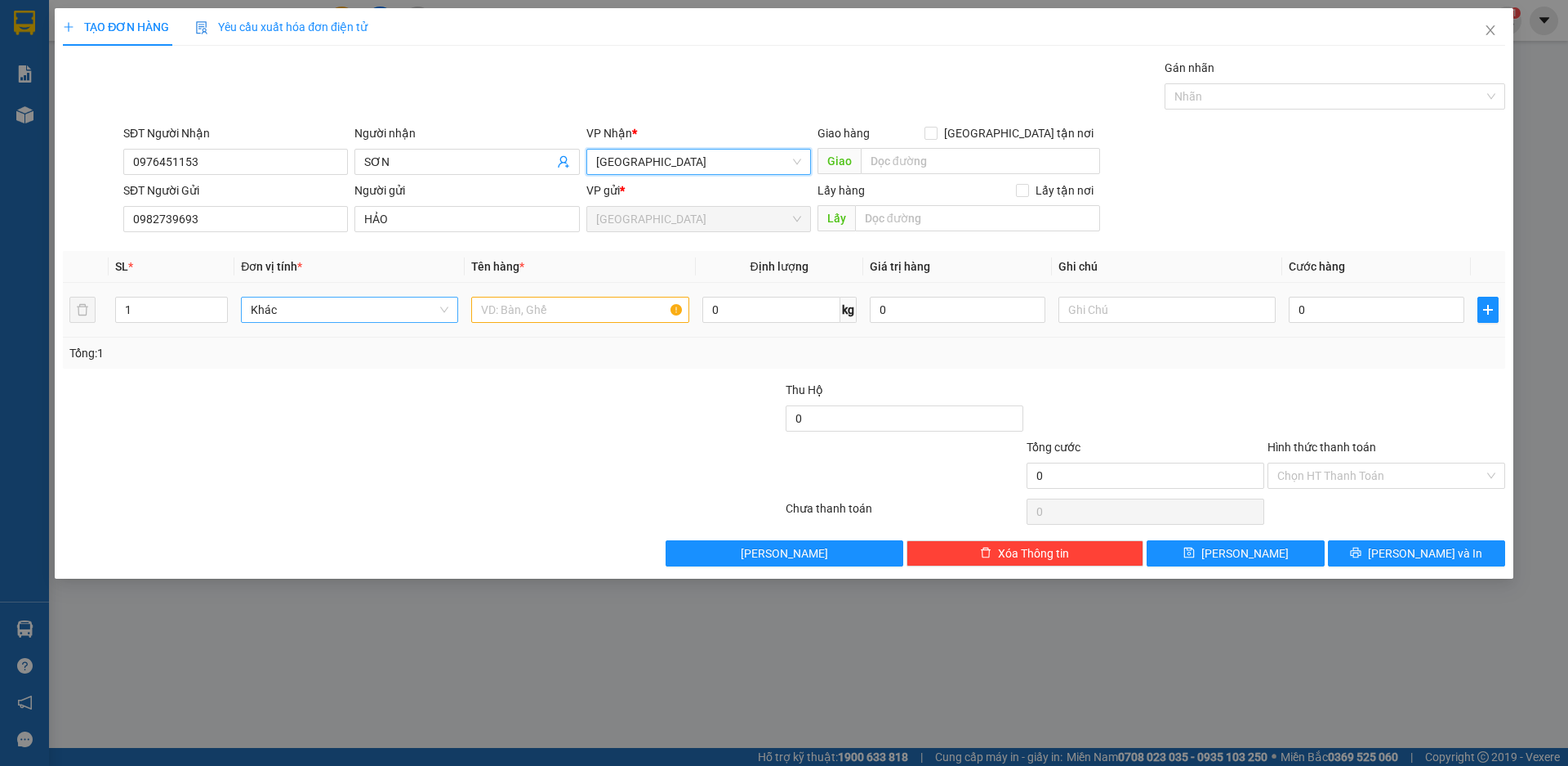
click at [320, 317] on span "Khác" at bounding box center [350, 310] width 198 height 24
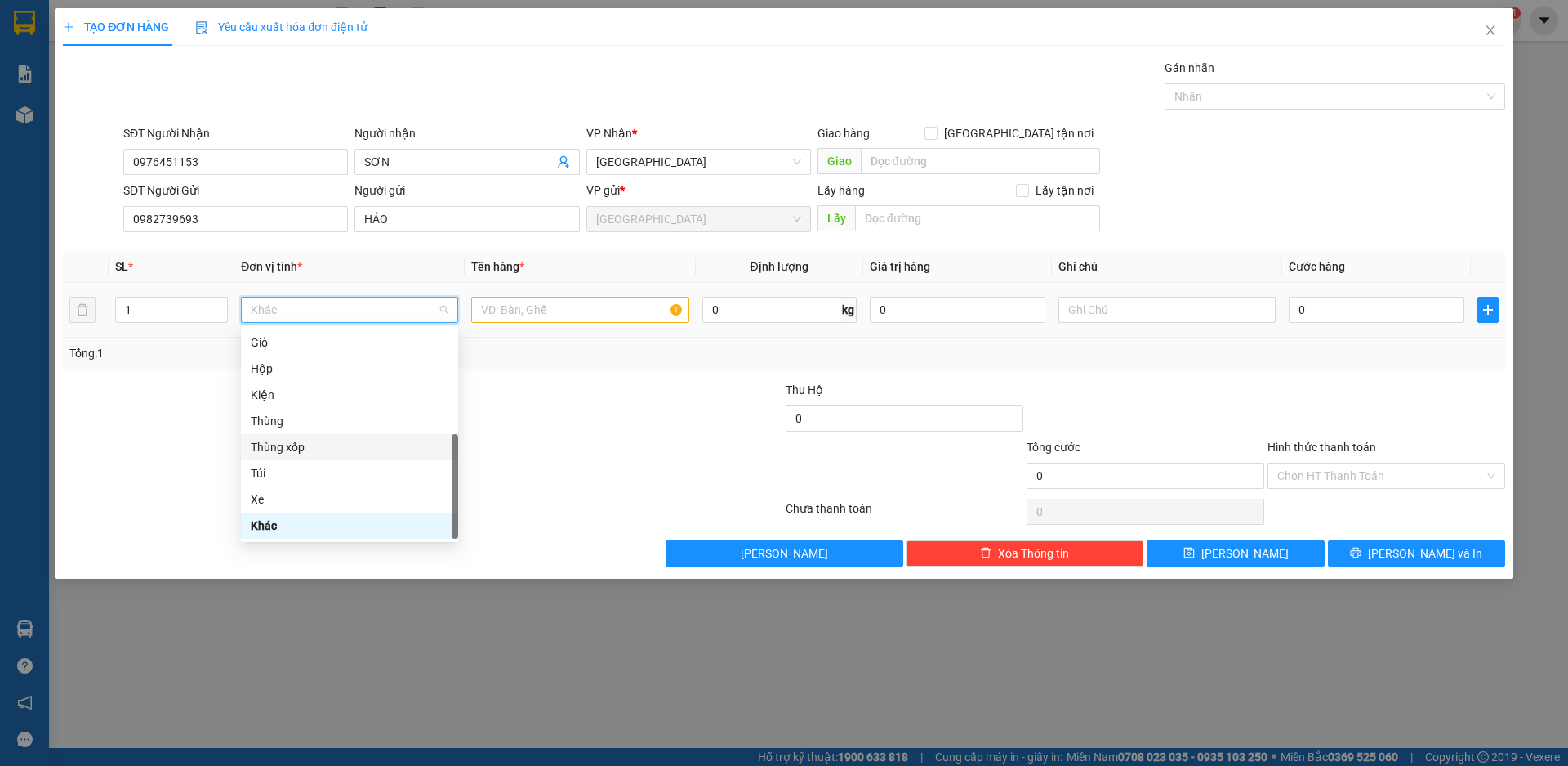
click at [286, 446] on div "Thùng xốp" at bounding box center [350, 447] width 198 height 18
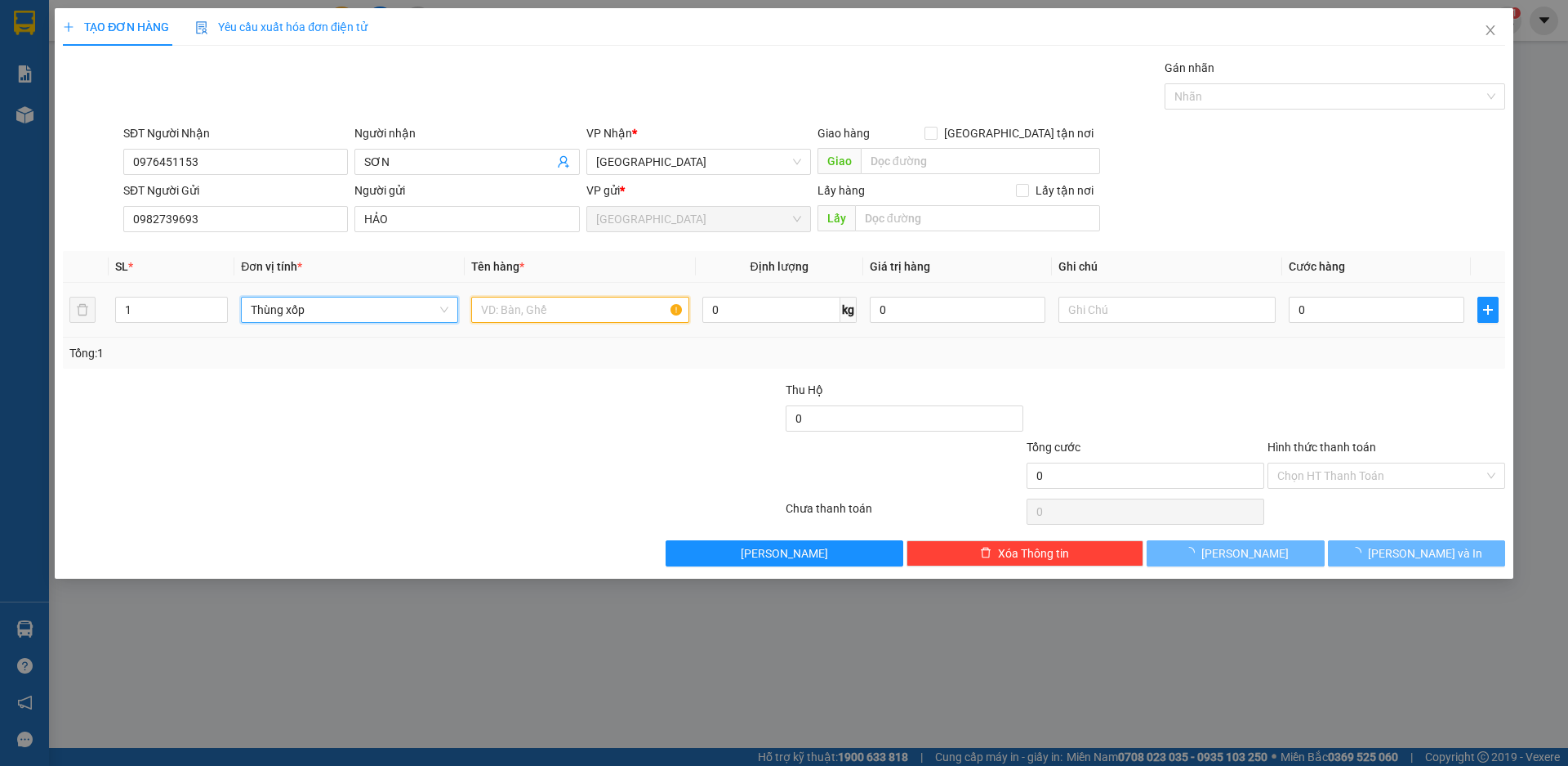
click at [561, 316] on input "text" at bounding box center [580, 310] width 218 height 26
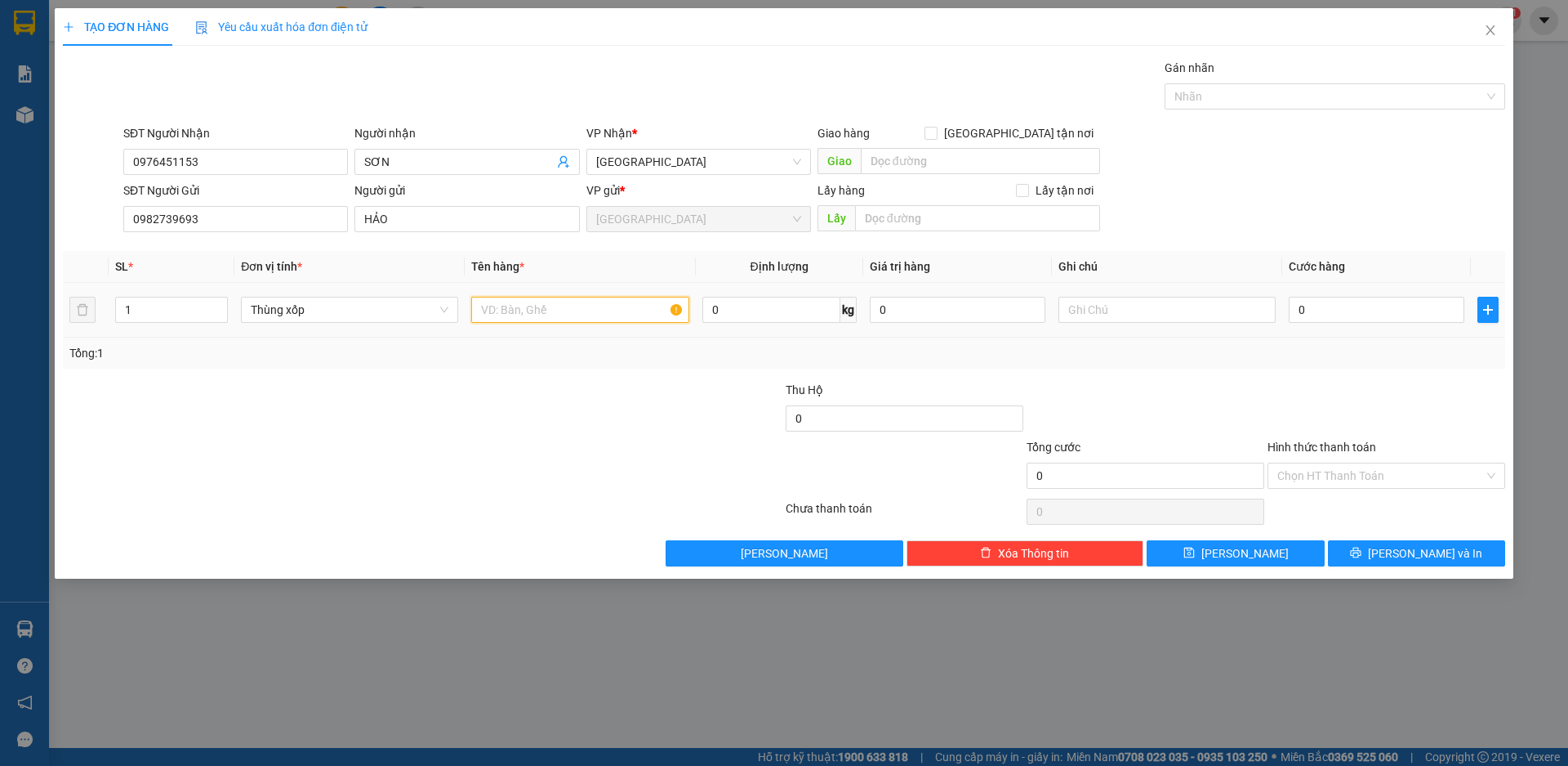
type input "D"
type input "[GEOGRAPHIC_DATA]"
type input "7"
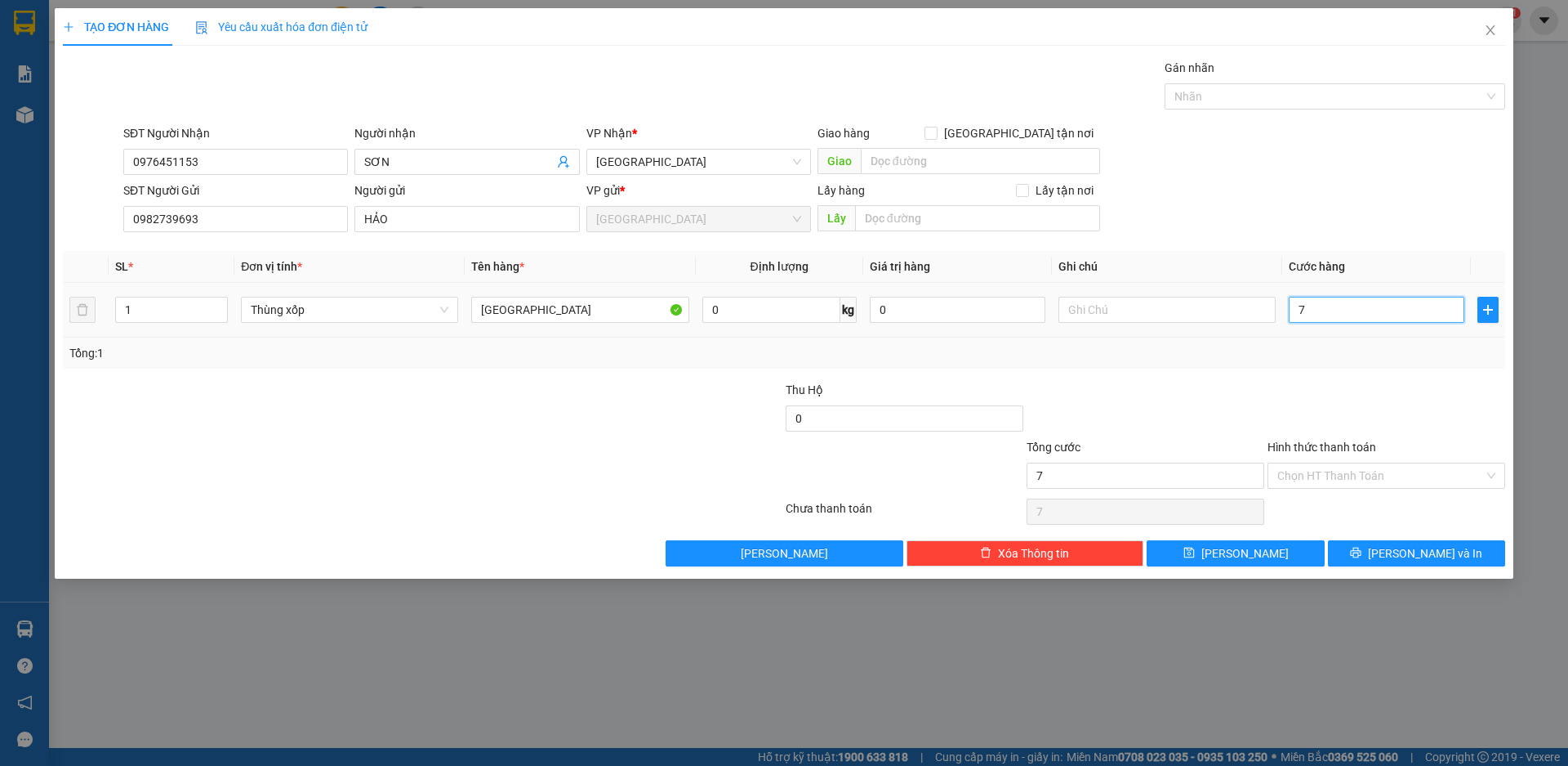
type input "70"
type input "700"
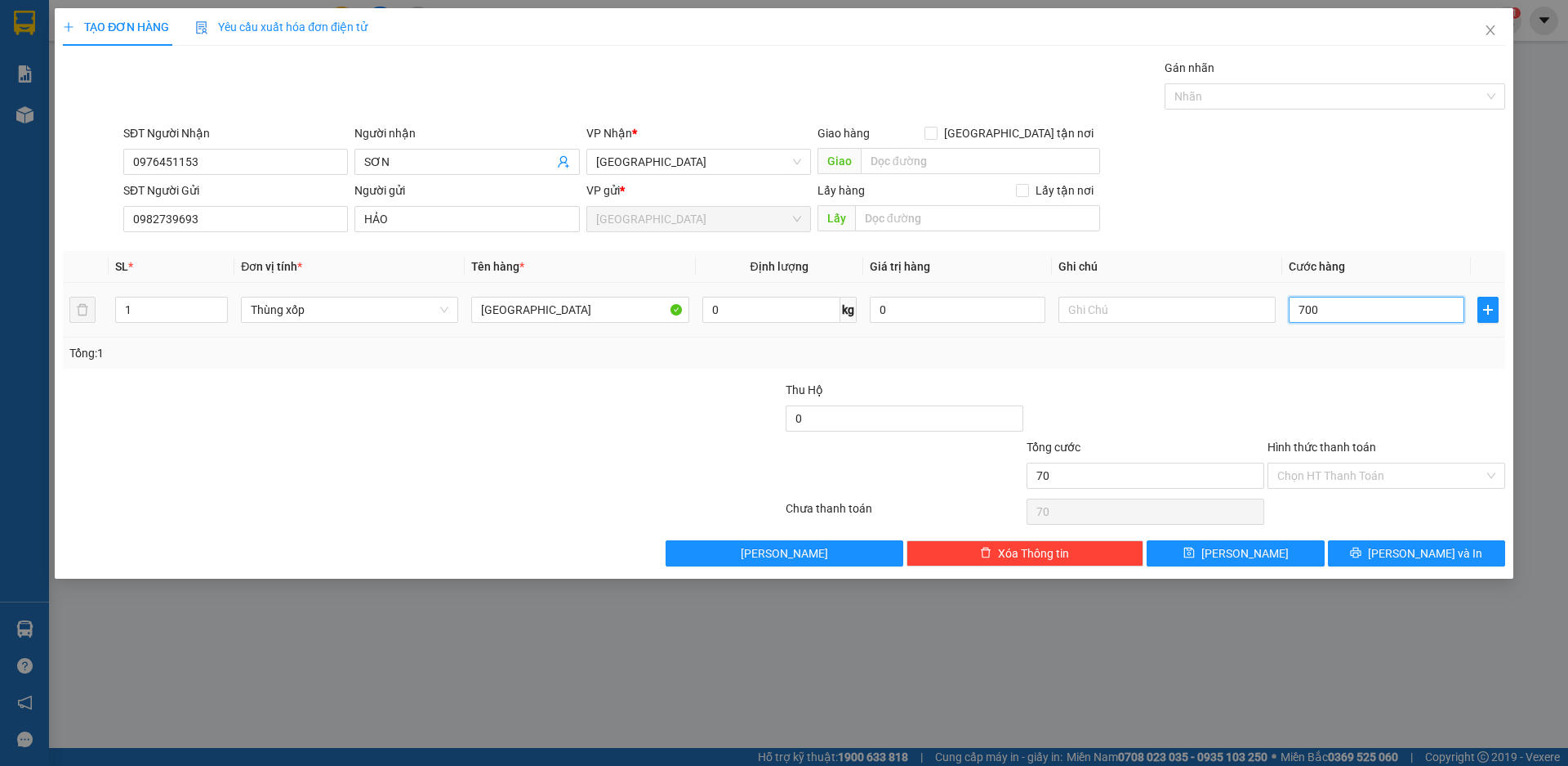
type input "700"
type input "7.000"
type input "70.000"
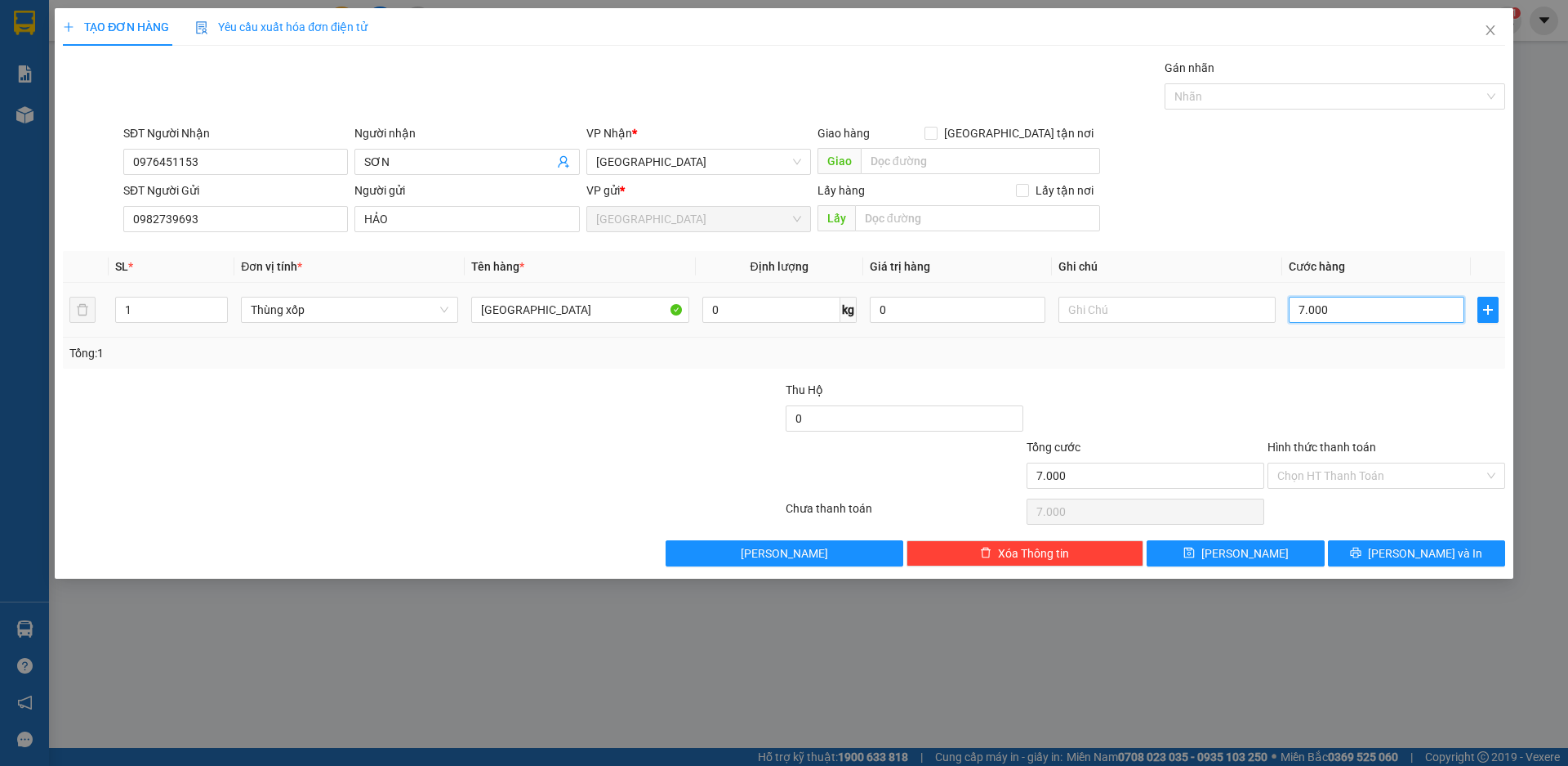
type input "70.000"
click at [1338, 474] on input "Hình thức thanh toán" at bounding box center [1380, 475] width 206 height 24
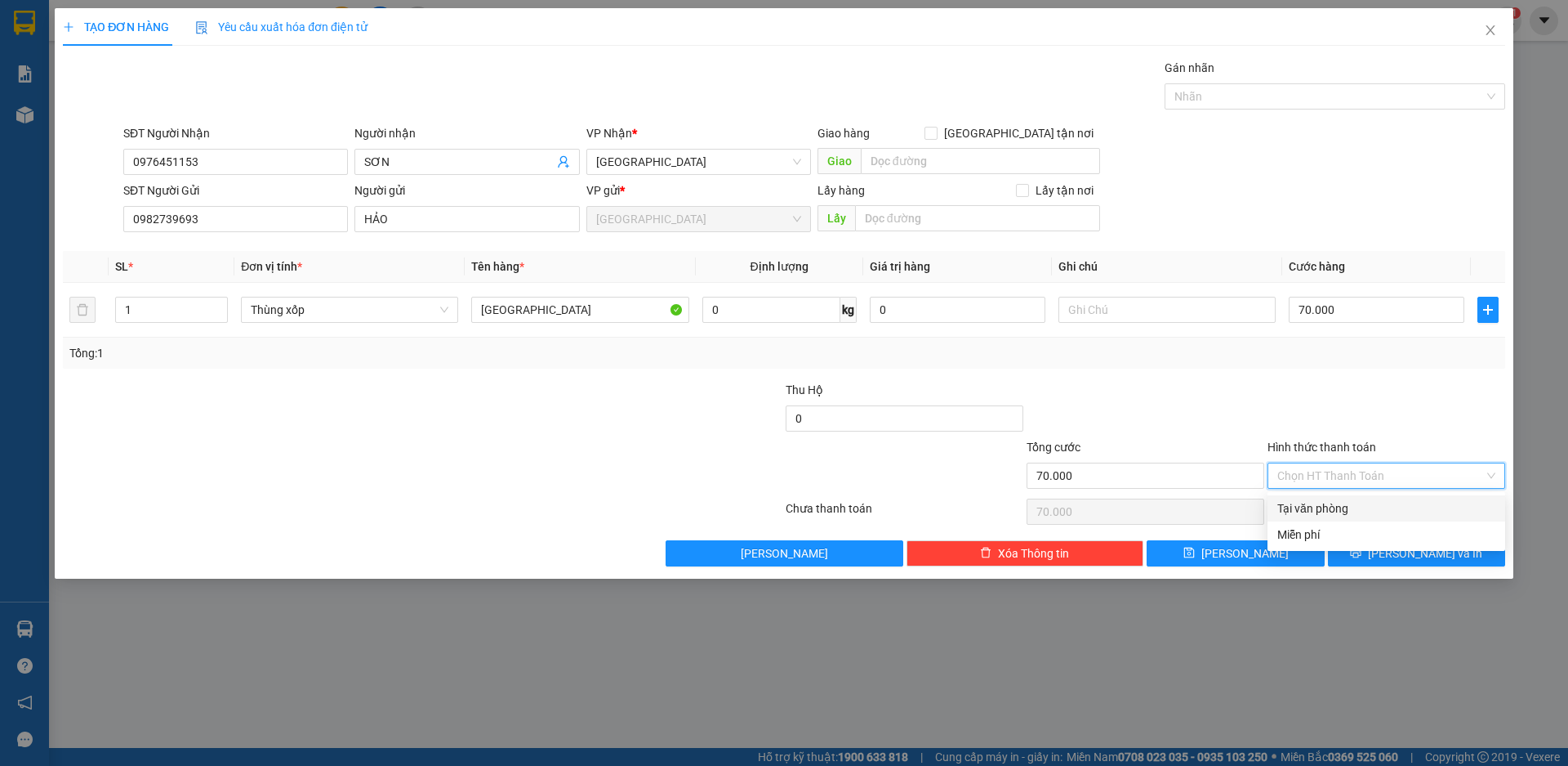
click at [1354, 509] on div "Tại văn phòng" at bounding box center [1387, 508] width 218 height 18
type input "0"
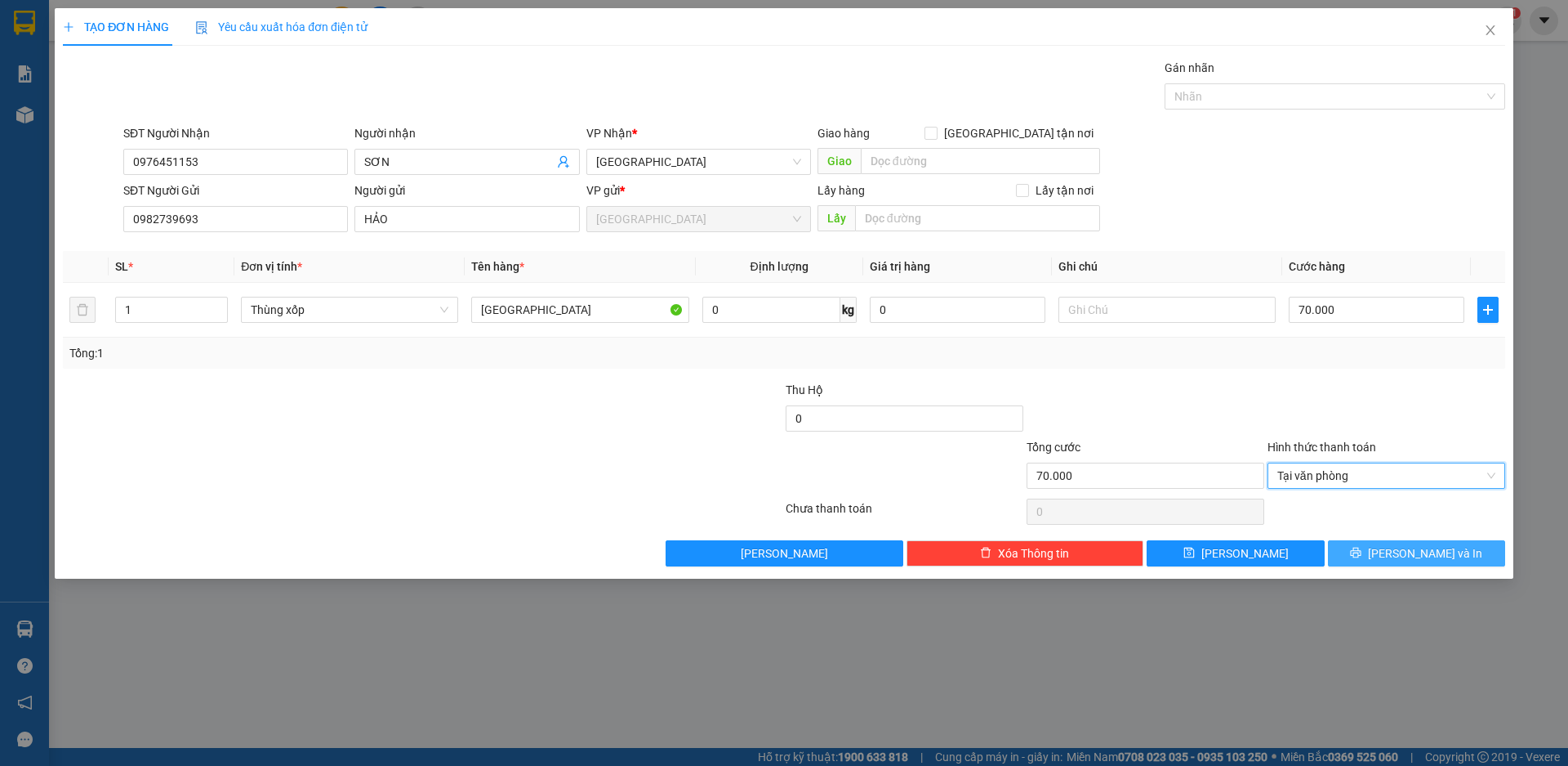
click at [1418, 545] on span "[PERSON_NAME] và In" at bounding box center [1425, 553] width 114 height 18
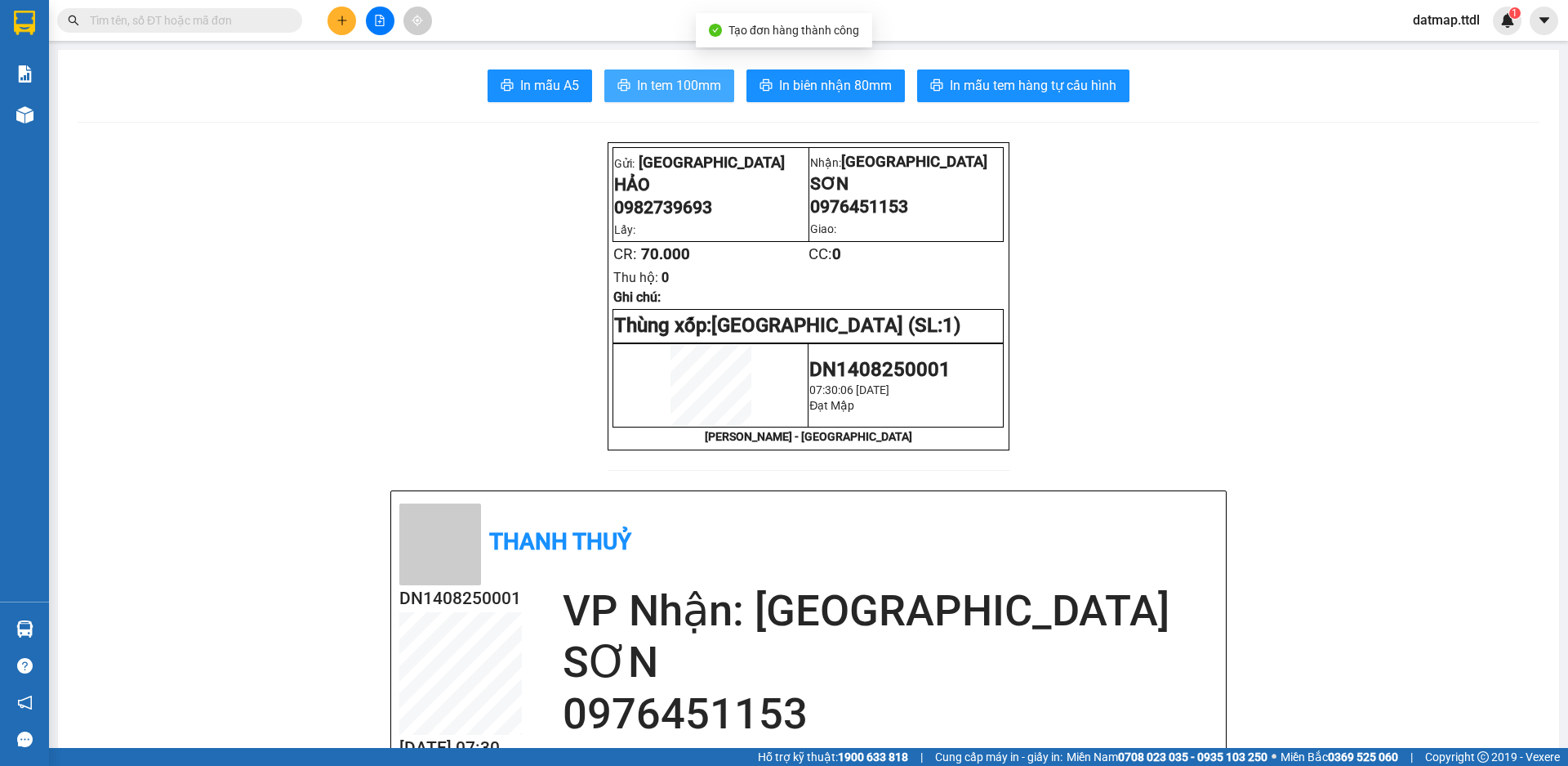
click at [670, 82] on span "In tem 100mm" at bounding box center [679, 85] width 84 height 21
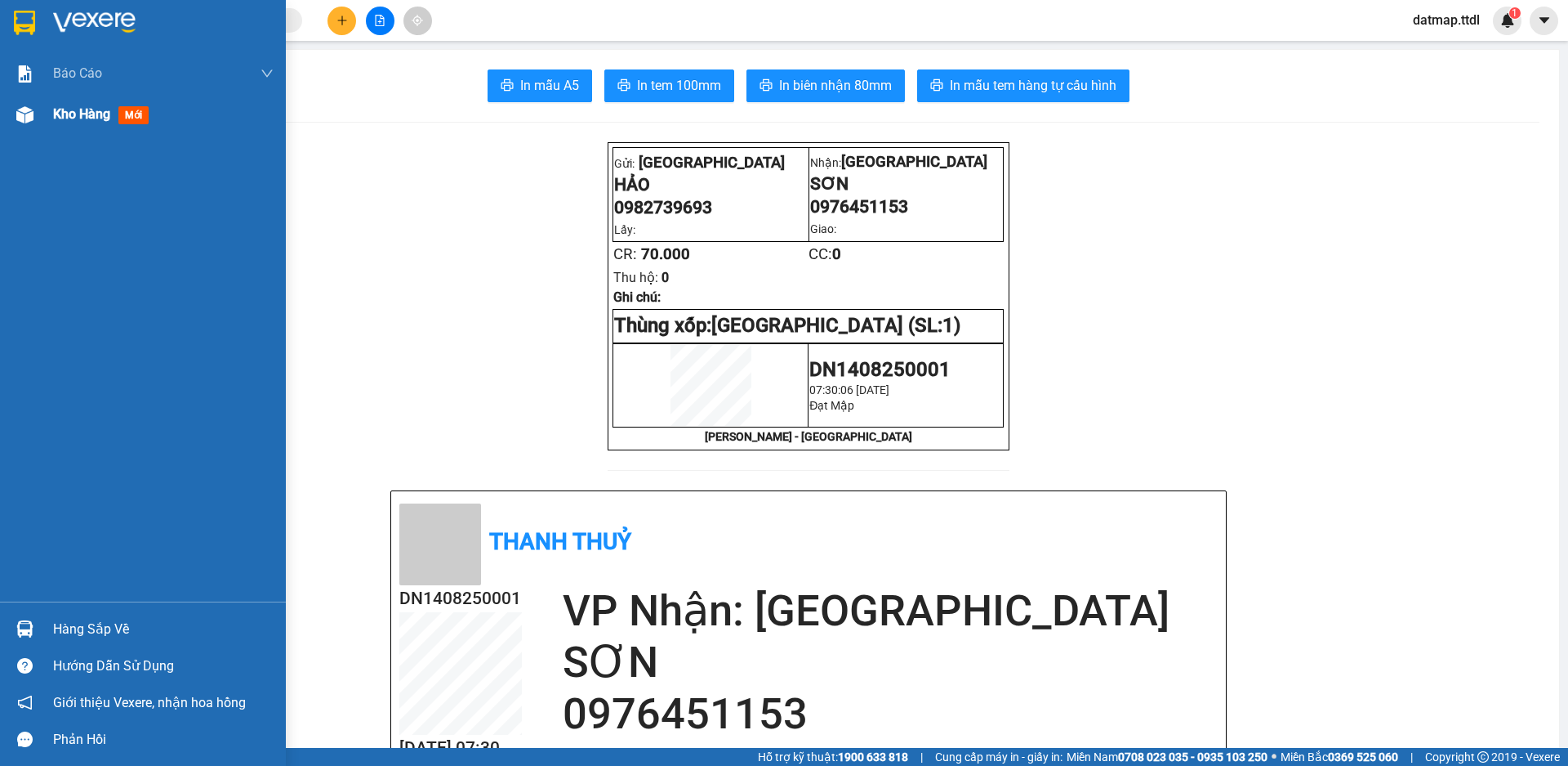
click at [89, 110] on span "Kho hàng" at bounding box center [82, 114] width 57 height 15
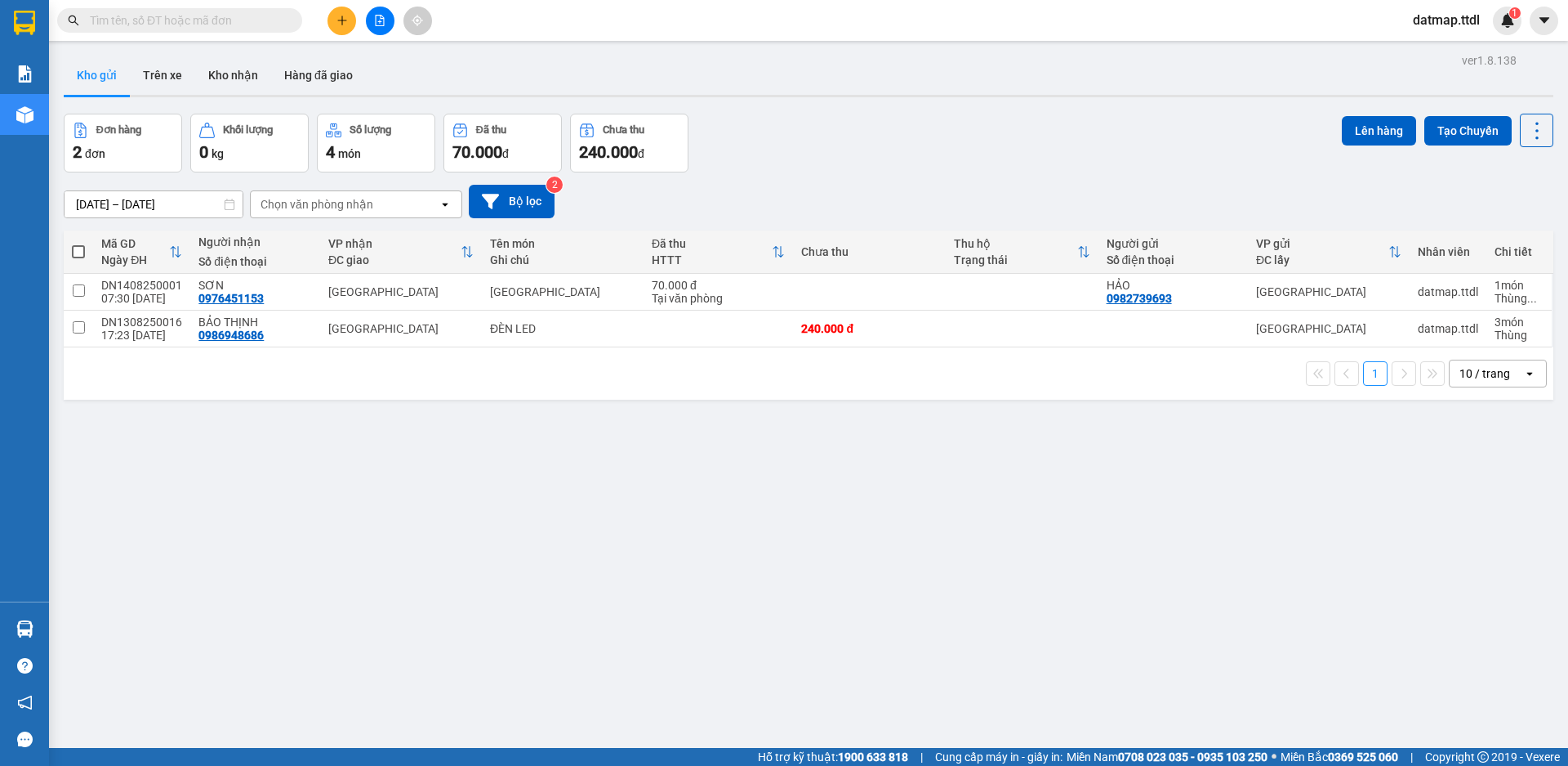
click at [381, 20] on icon "file-add" at bounding box center [379, 20] width 11 height 11
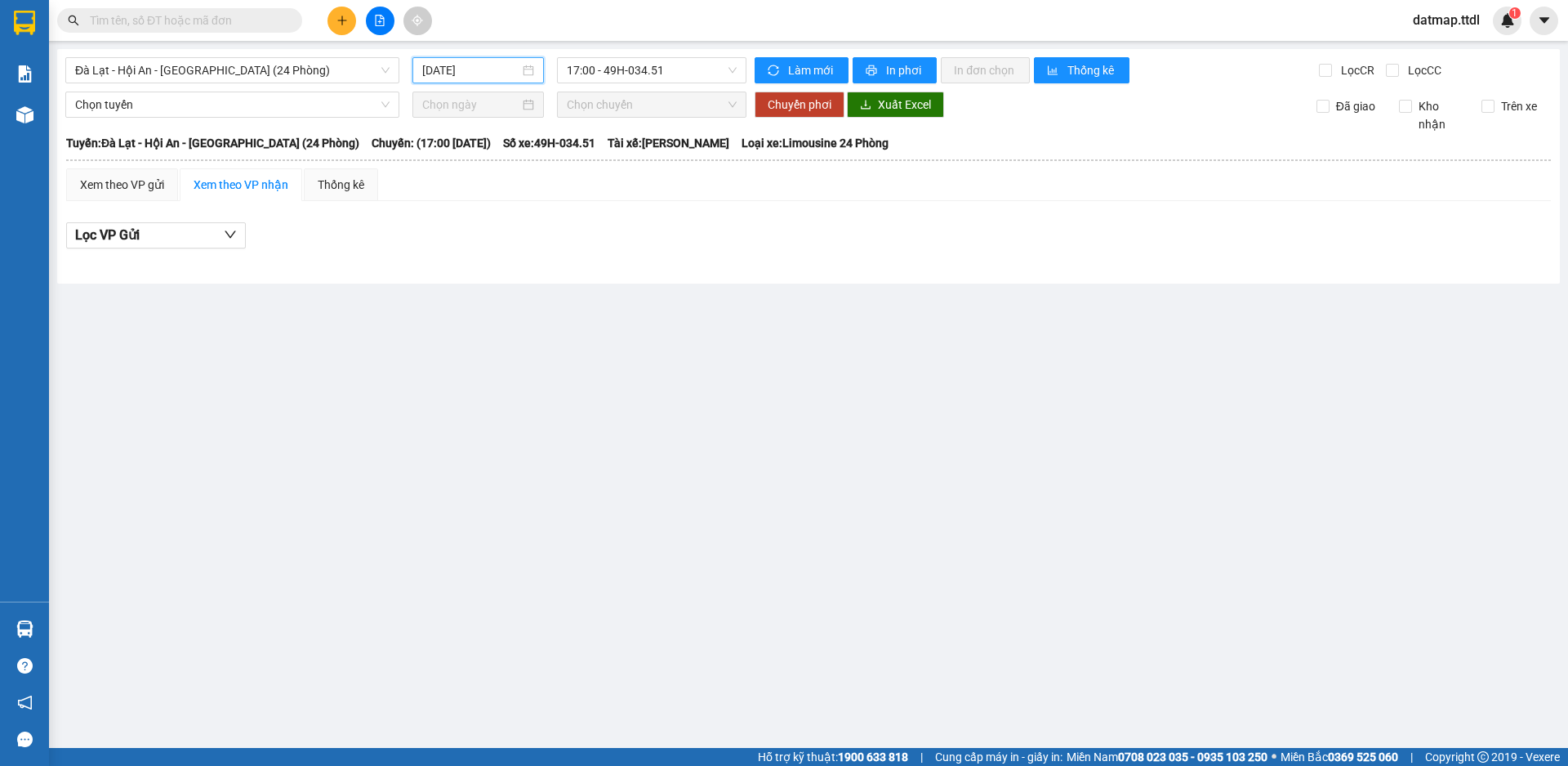
click at [481, 70] on input "[DATE]" at bounding box center [470, 70] width 97 height 18
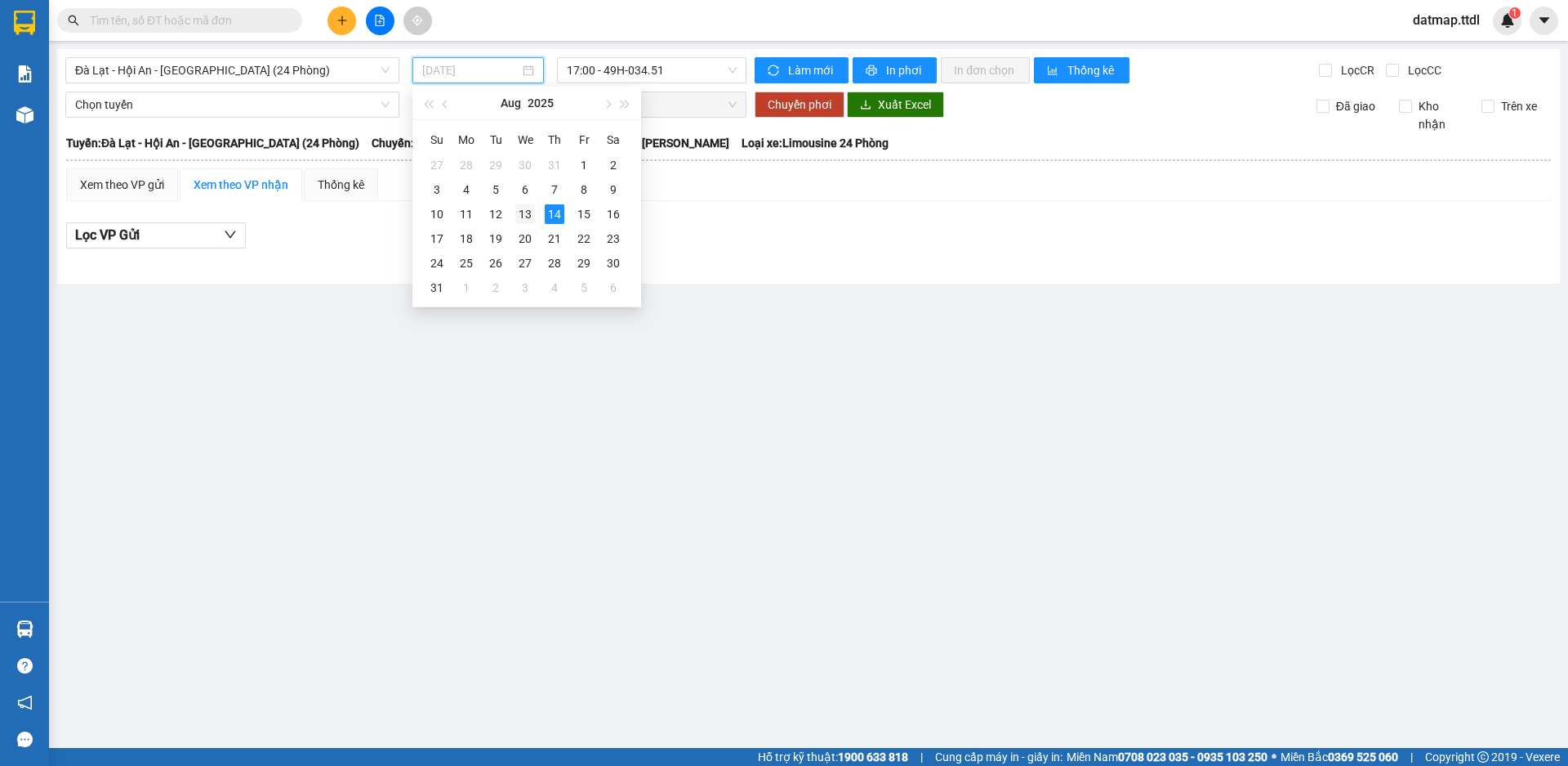
click at [522, 212] on div "13" at bounding box center [525, 213] width 20 height 20
type input "[DATE]"
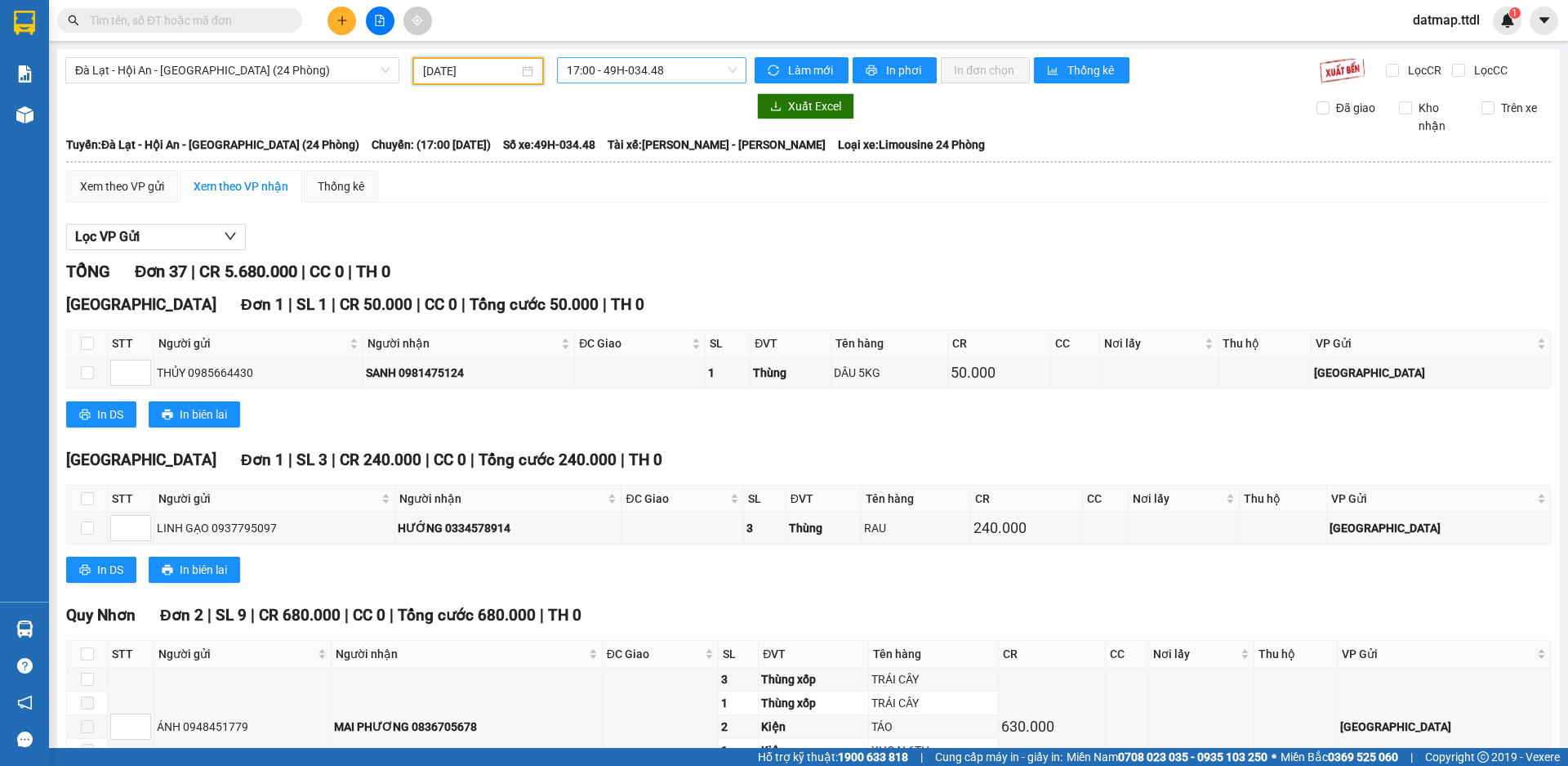
click at [623, 64] on span "17:00 - 49H-034.48" at bounding box center [652, 70] width 170 height 24
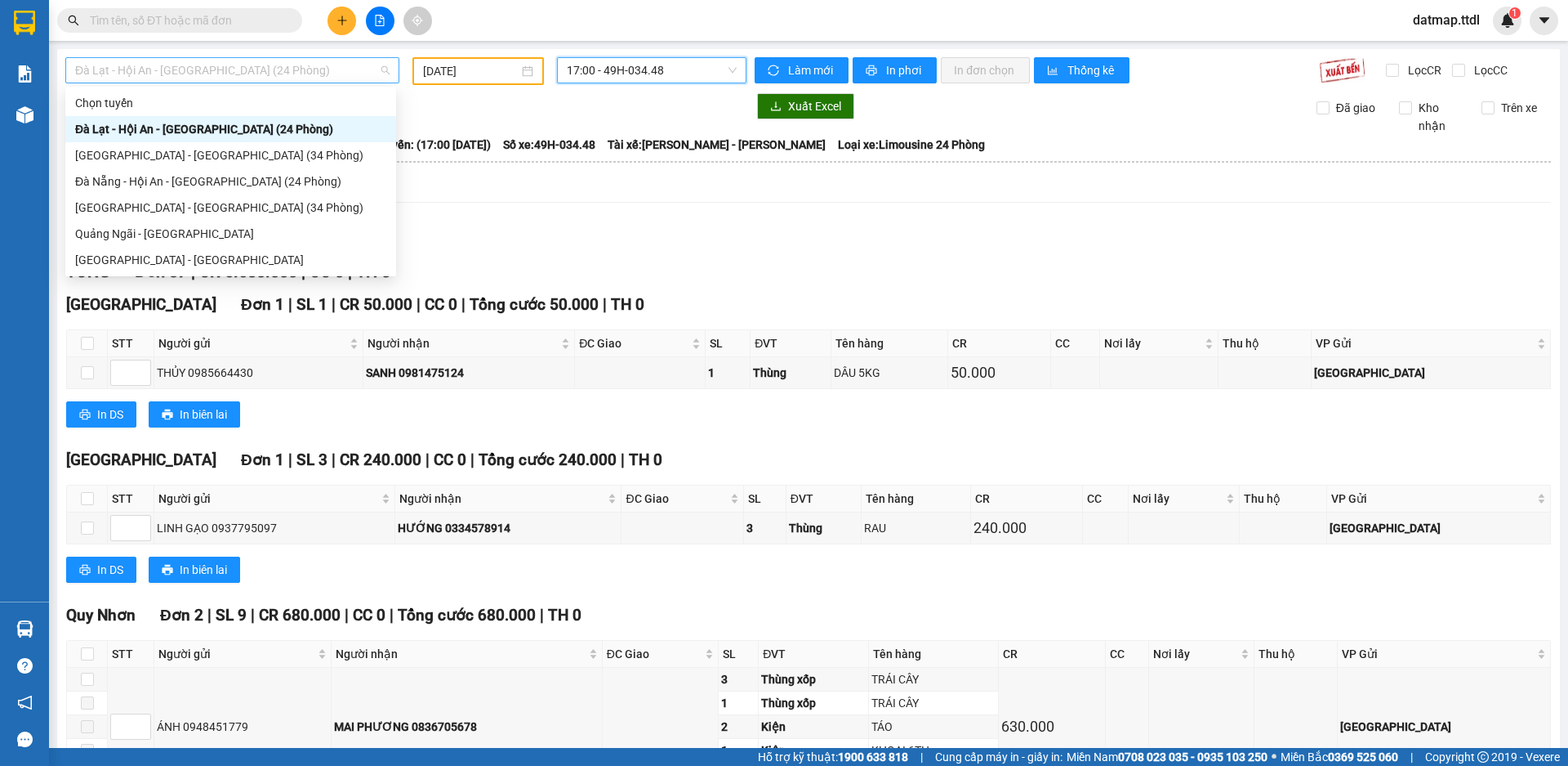
click at [156, 70] on span "Đà Lạt - Hội An - [GEOGRAPHIC_DATA] (24 Phòng)" at bounding box center [232, 70] width 315 height 24
click at [138, 150] on div "[GEOGRAPHIC_DATA] - [GEOGRAPHIC_DATA] (34 Phòng)" at bounding box center [231, 155] width 311 height 18
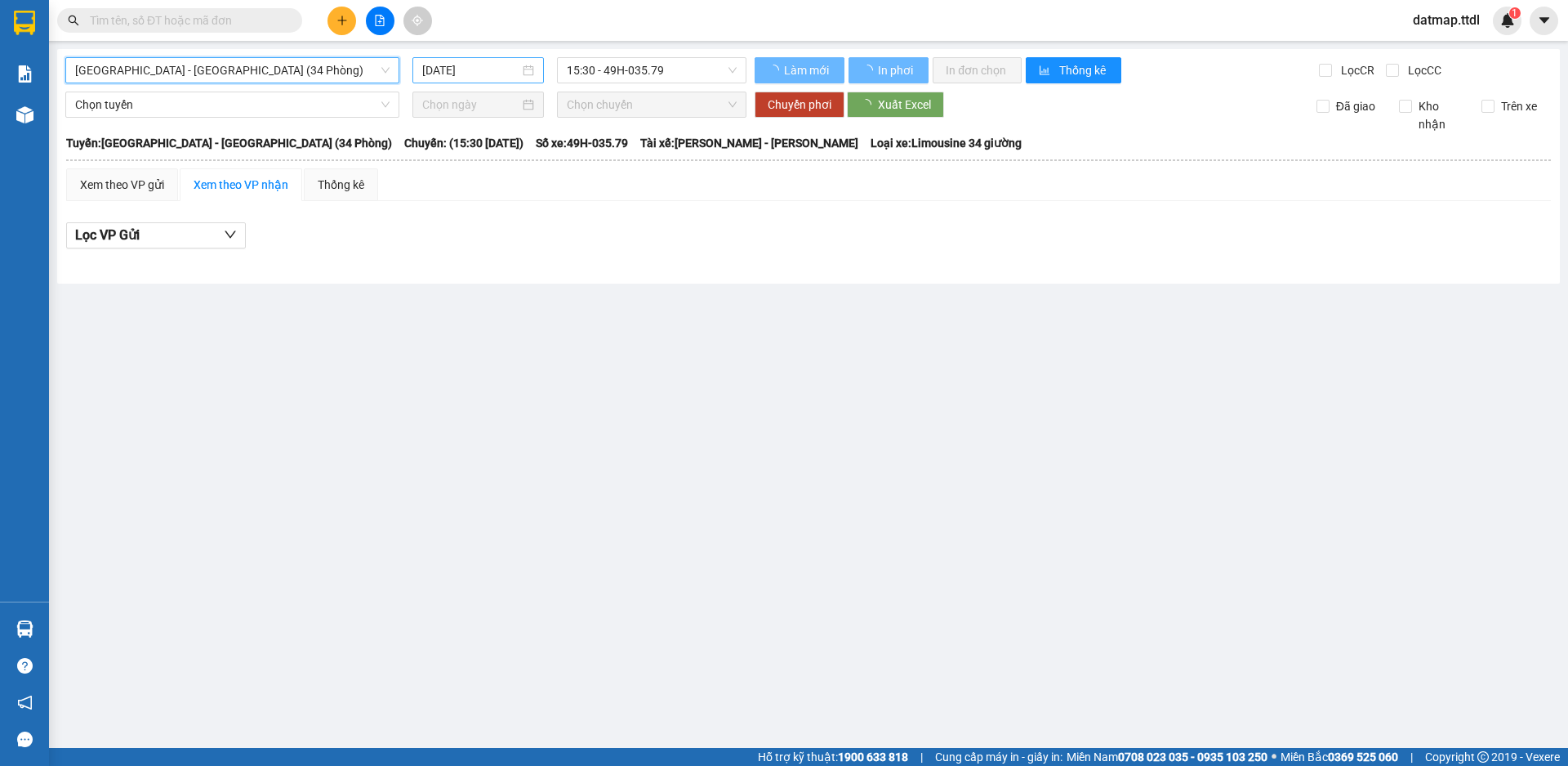
click at [454, 70] on input "[DATE]" at bounding box center [470, 70] width 97 height 18
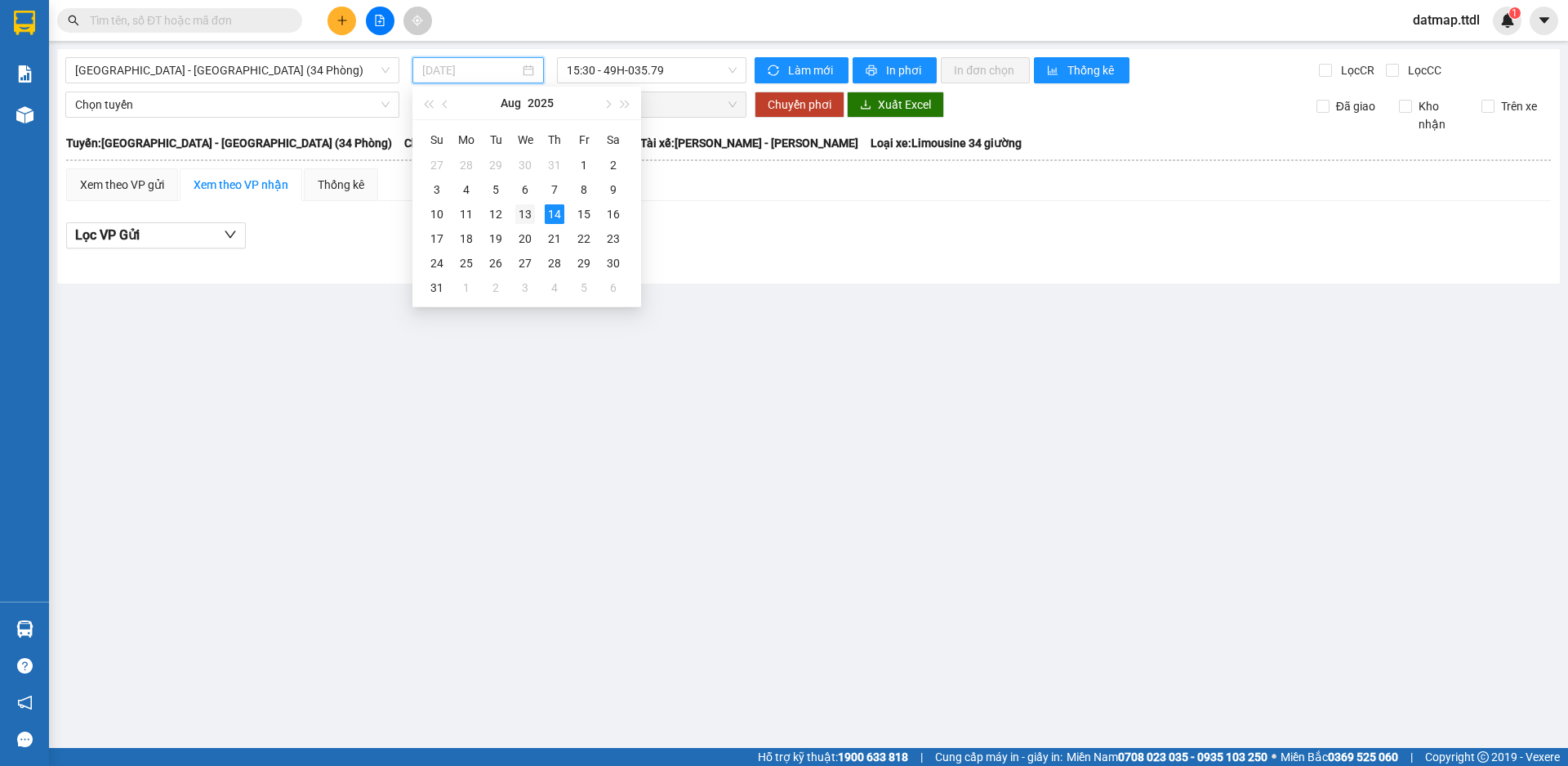
click at [528, 218] on div "13" at bounding box center [525, 213] width 20 height 20
type input "[DATE]"
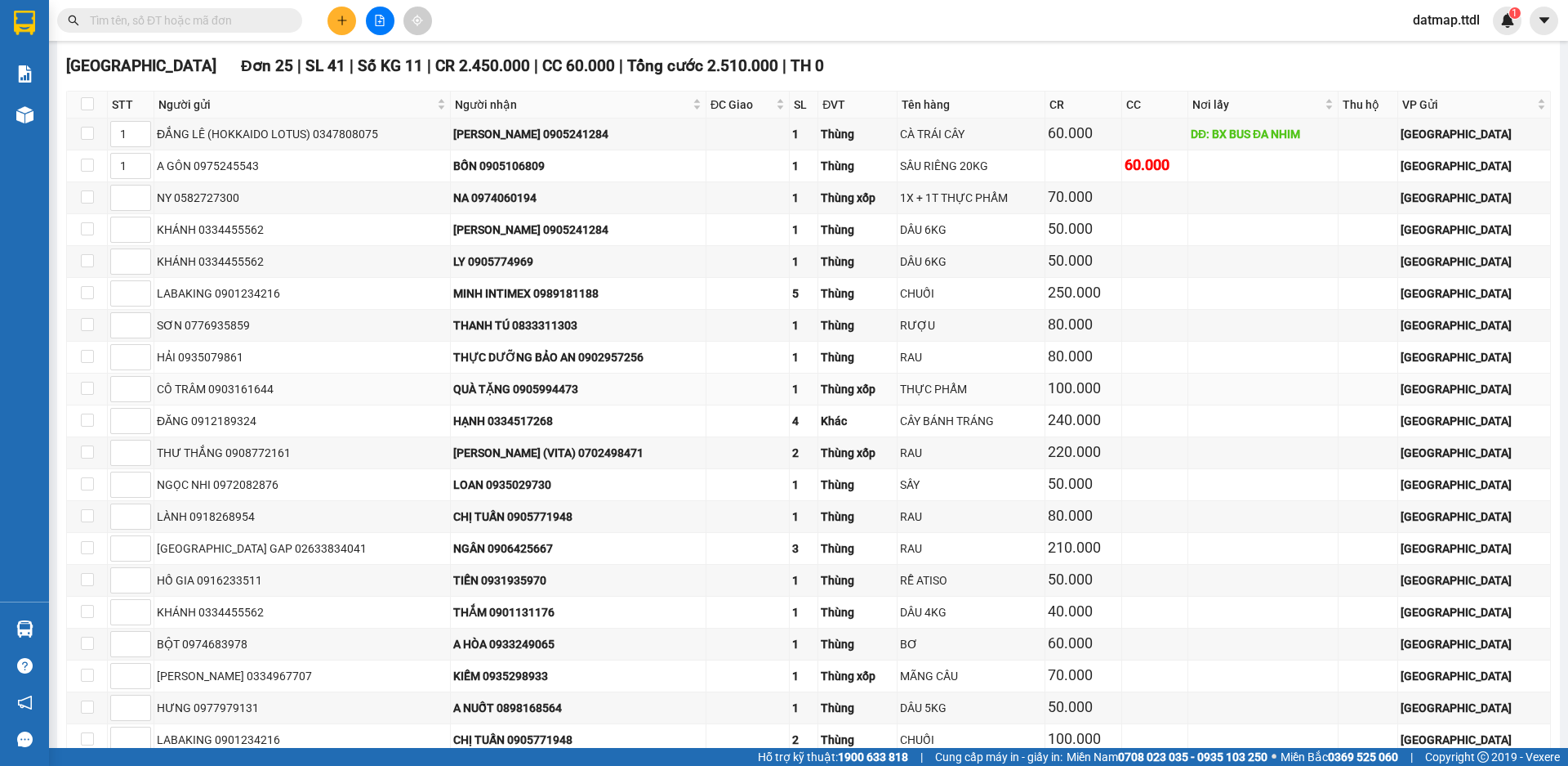
scroll to position [2861, 0]
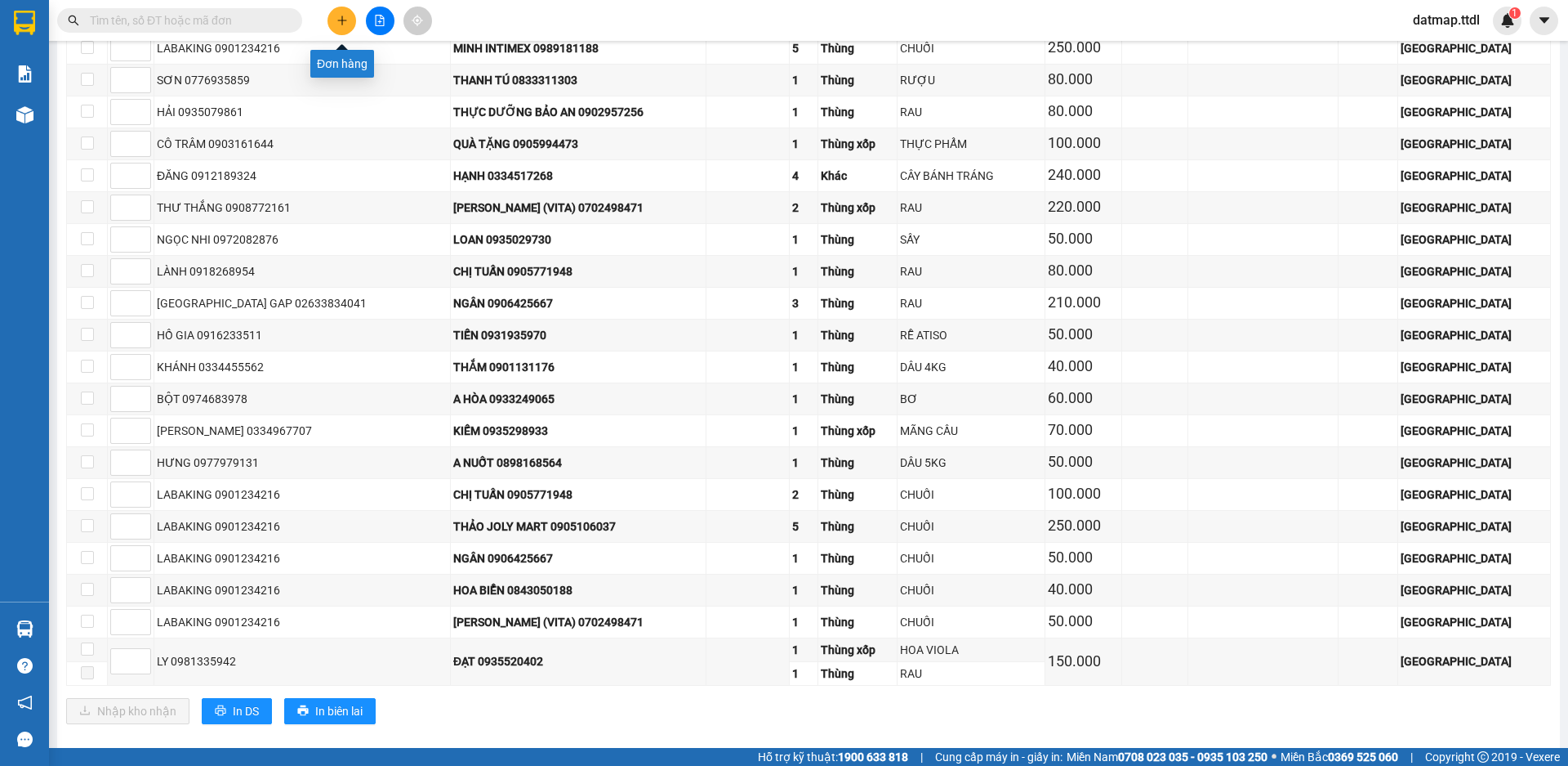
click at [339, 17] on icon "plus" at bounding box center [341, 20] width 11 height 11
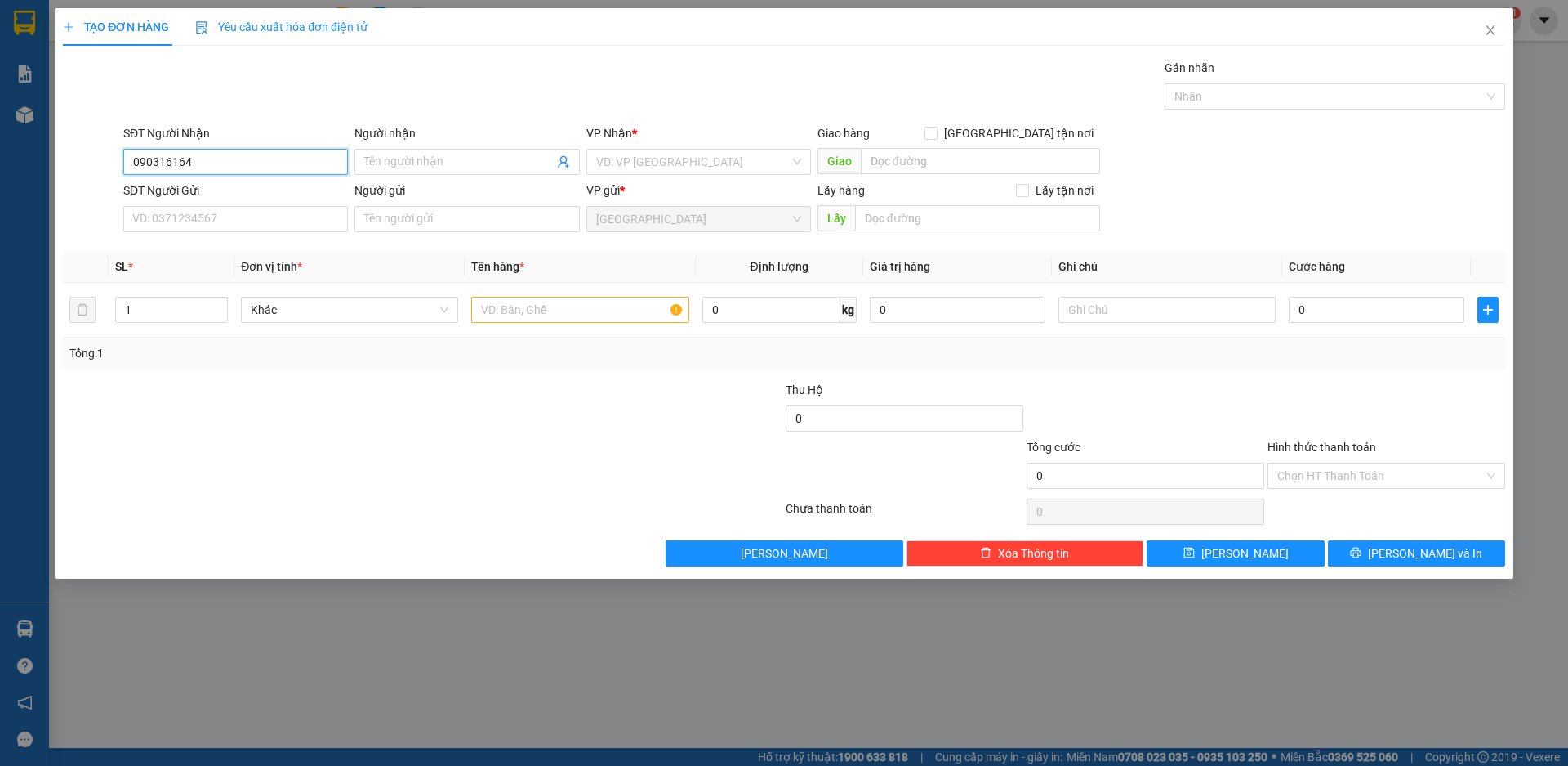
type input "0903161644"
click at [235, 192] on div "0903161644 - CÔ TRÂM" at bounding box center [236, 195] width 205 height 18
type input "CÔ TRÂM"
type input "0903161644"
type input "2"
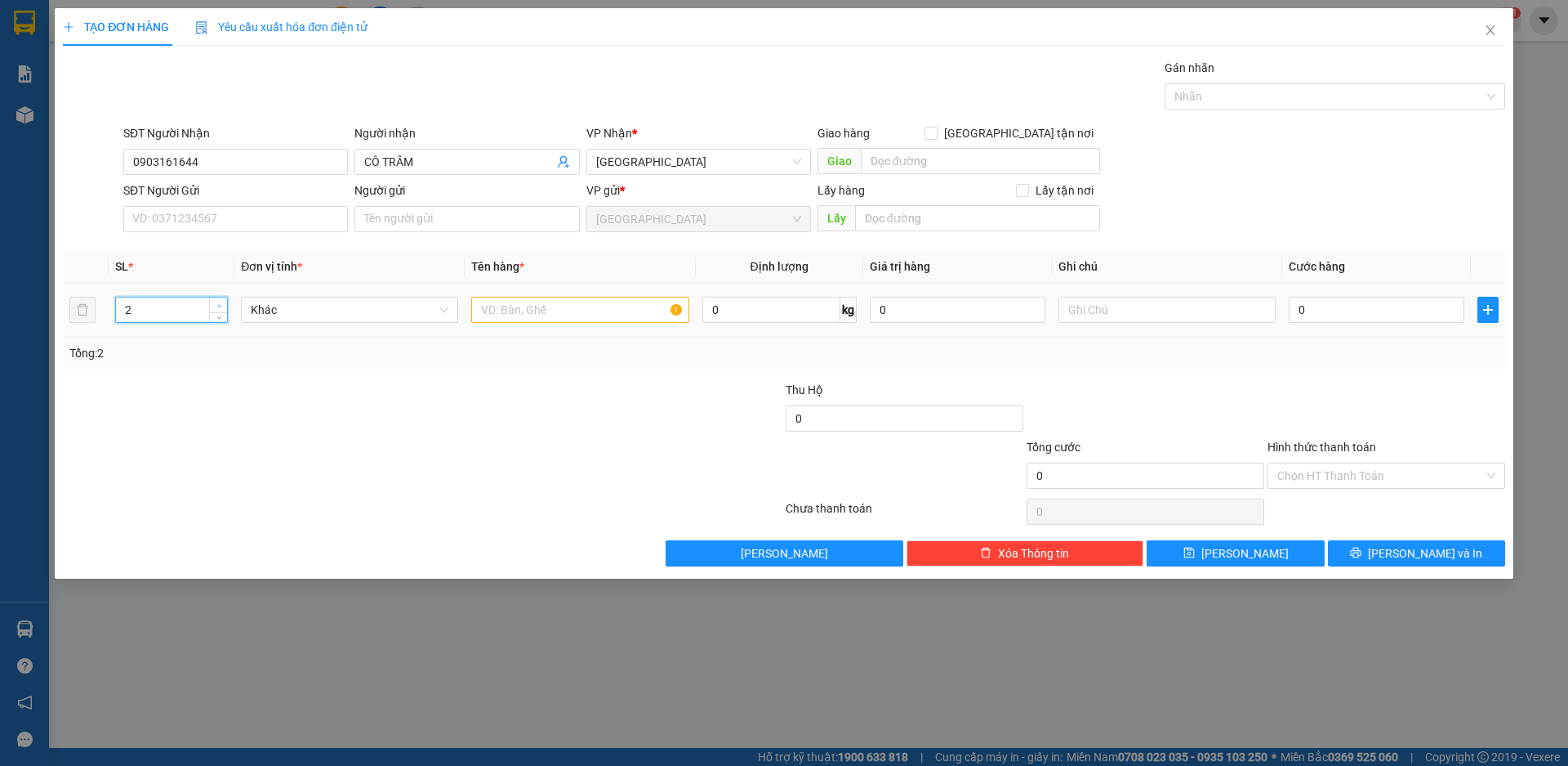
click at [216, 300] on span "up" at bounding box center [218, 305] width 9 height 9
click at [506, 305] on input "text" at bounding box center [580, 310] width 218 height 26
type input "XỐP"
click at [1317, 312] on input "0" at bounding box center [1377, 310] width 175 height 26
type input "2"
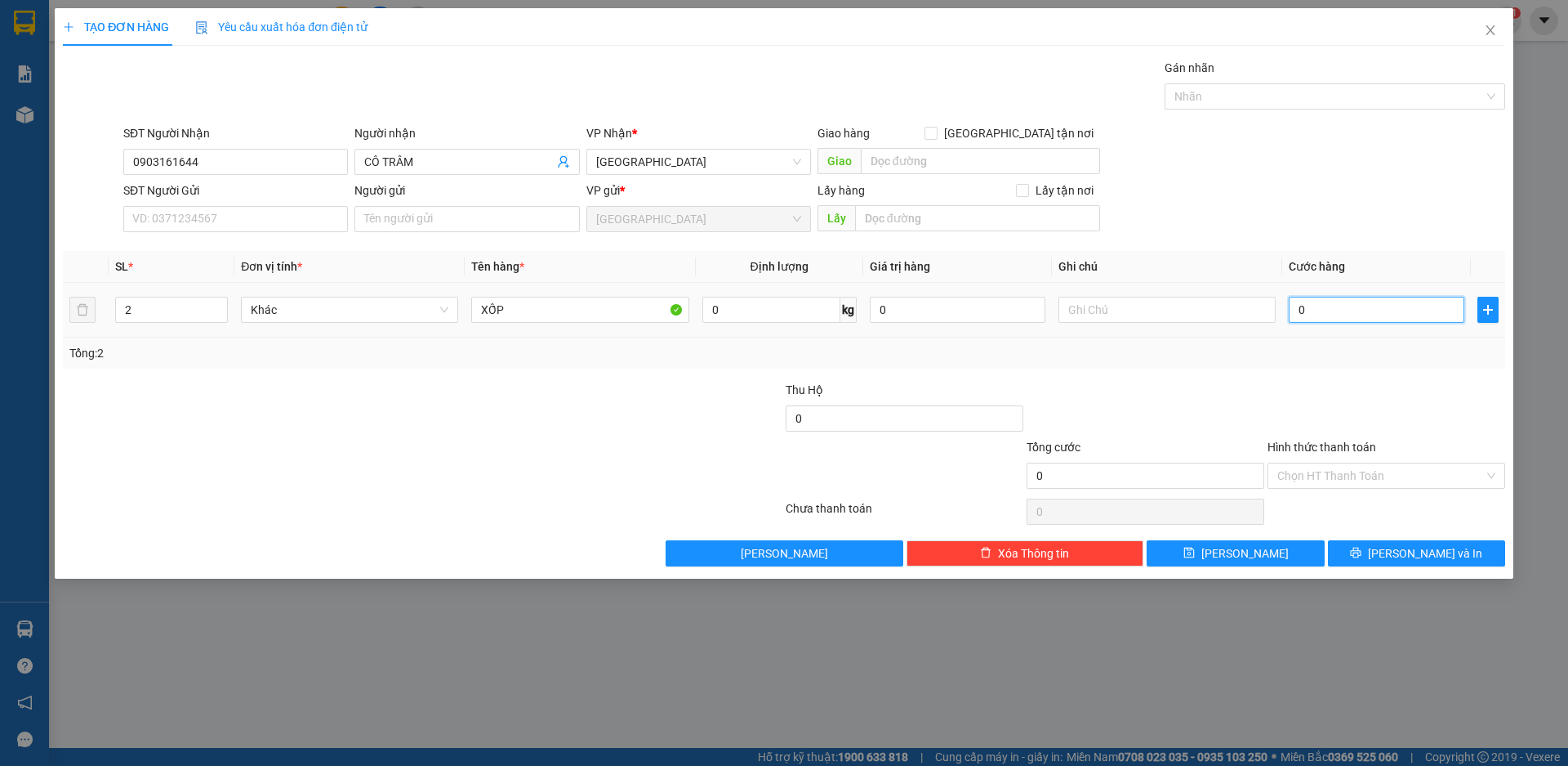
type input "2"
type input "20"
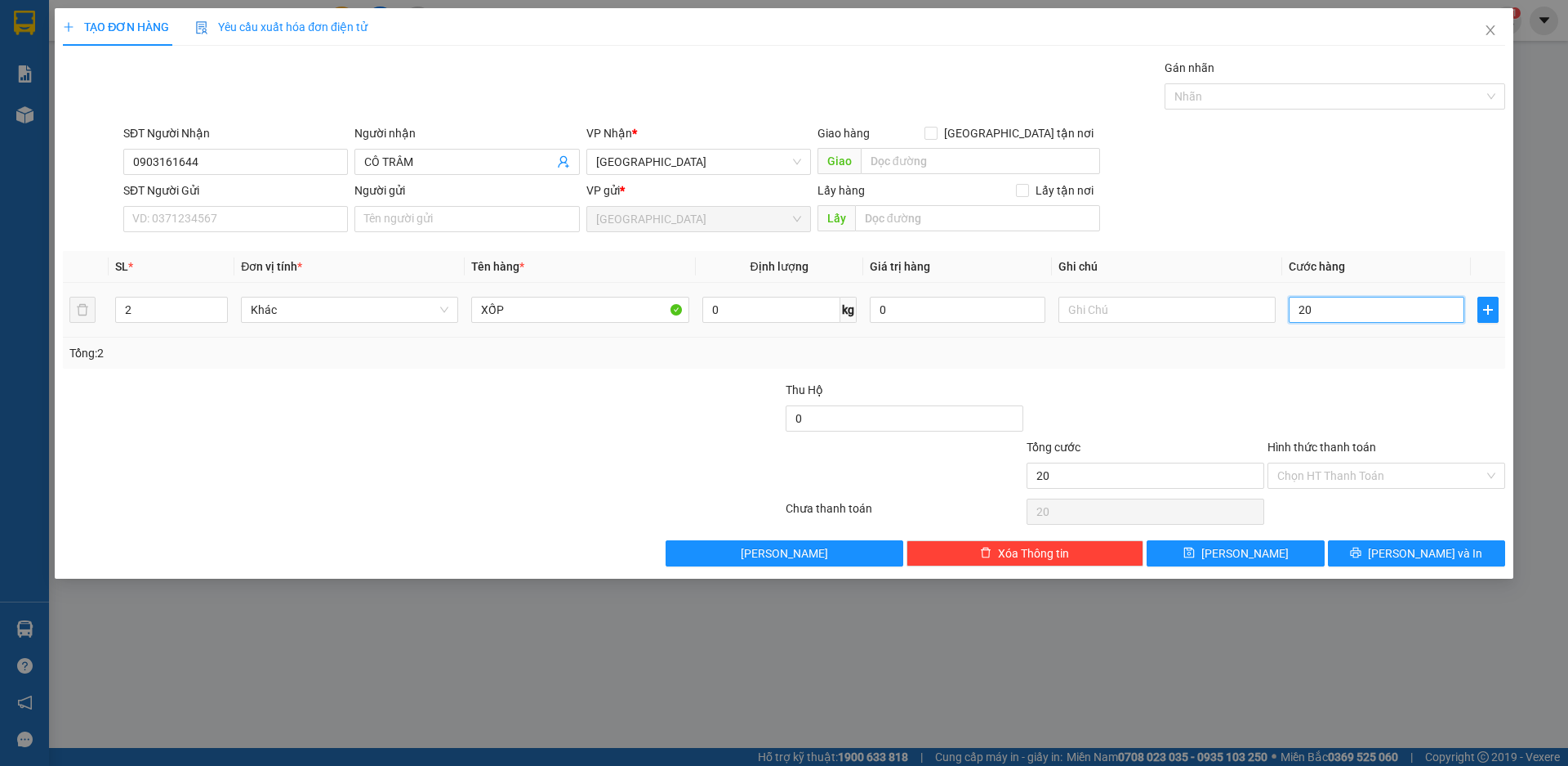
type input "200"
type input "2.000"
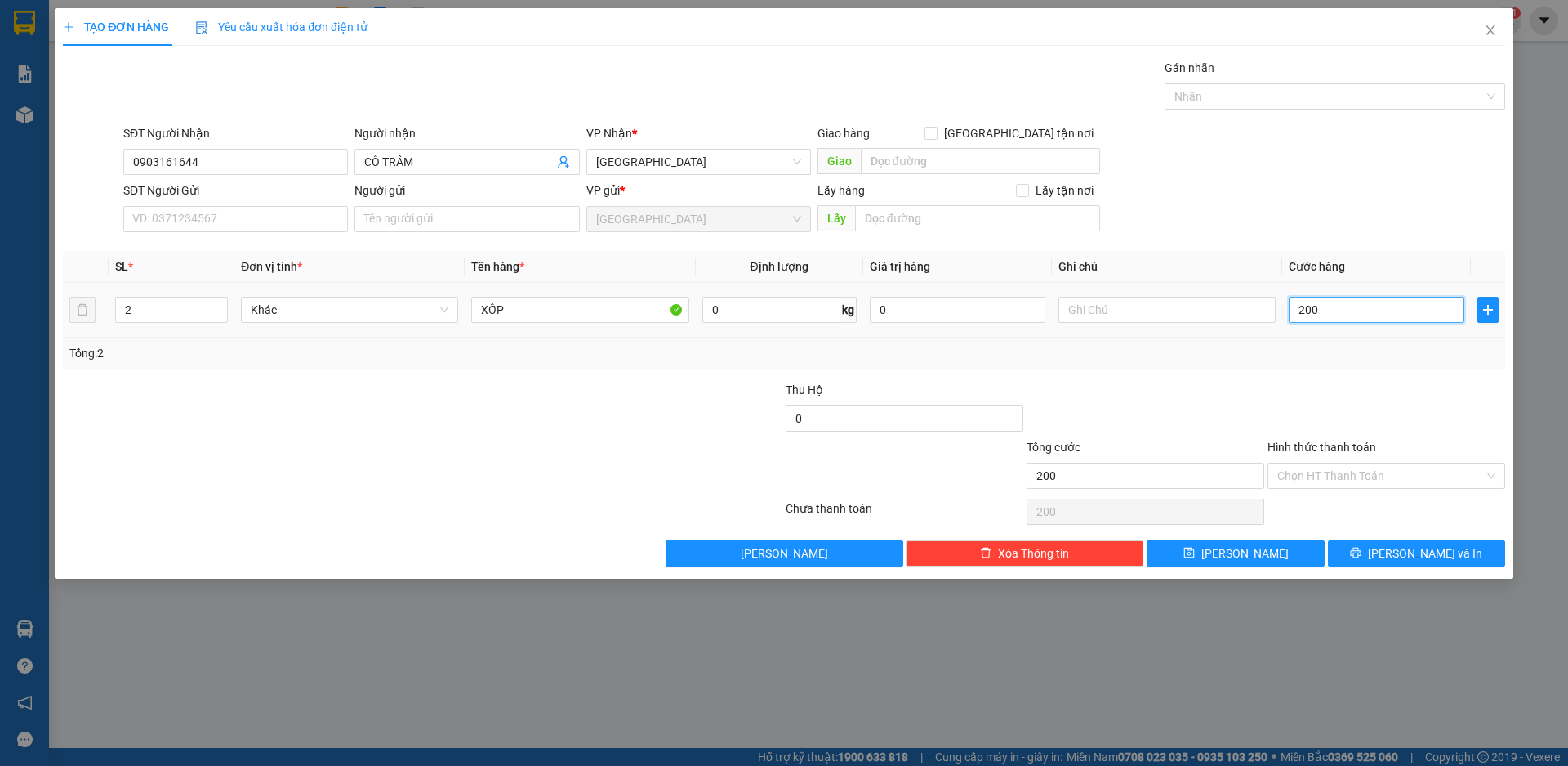
type input "2.000"
type input "20.000"
type input "200.000"
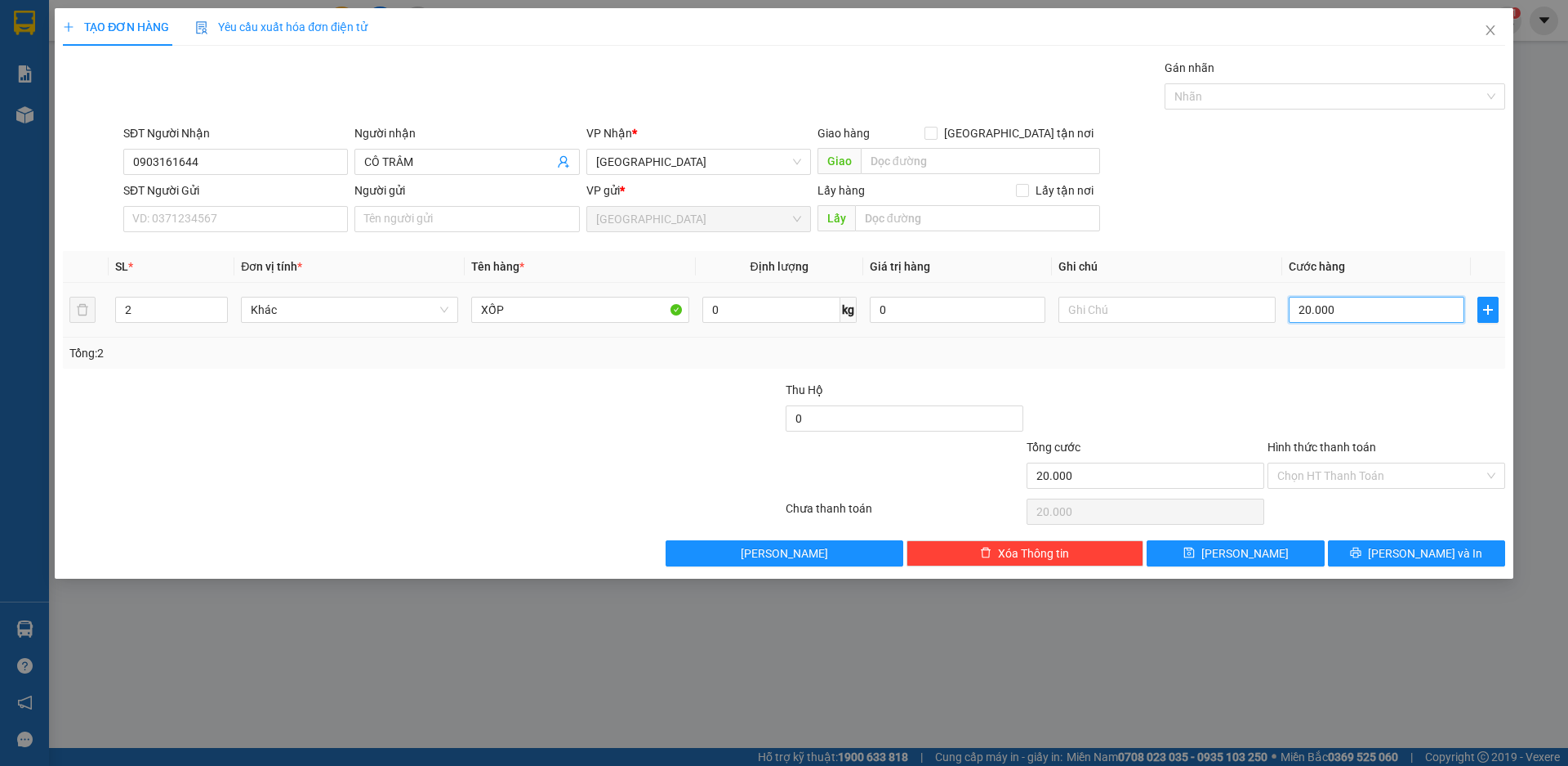
type input "200.000"
click at [1357, 473] on input "Hình thức thanh toán" at bounding box center [1380, 475] width 206 height 24
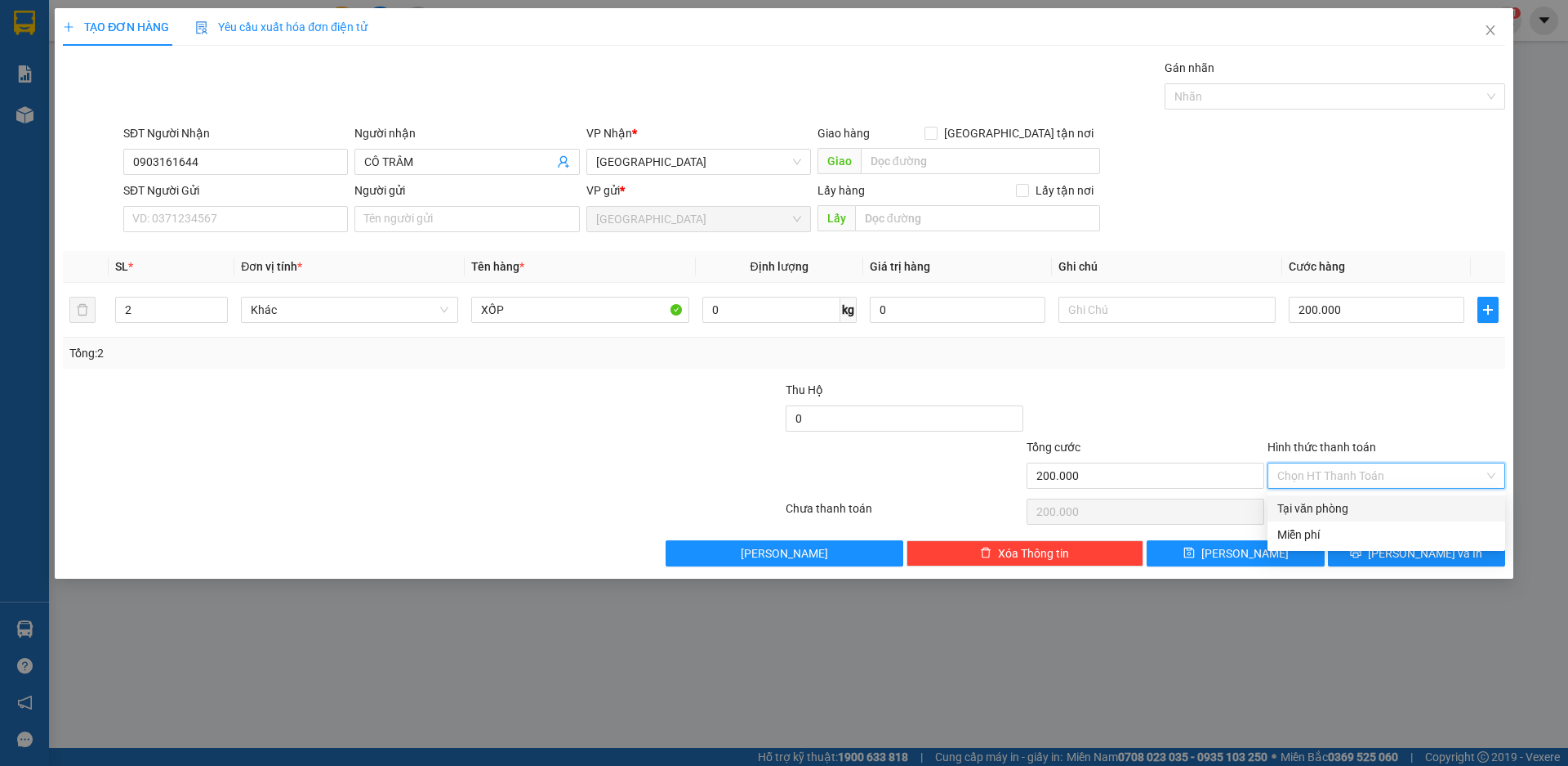
click at [1325, 502] on div "Tại văn phòng" at bounding box center [1387, 508] width 218 height 18
type input "0"
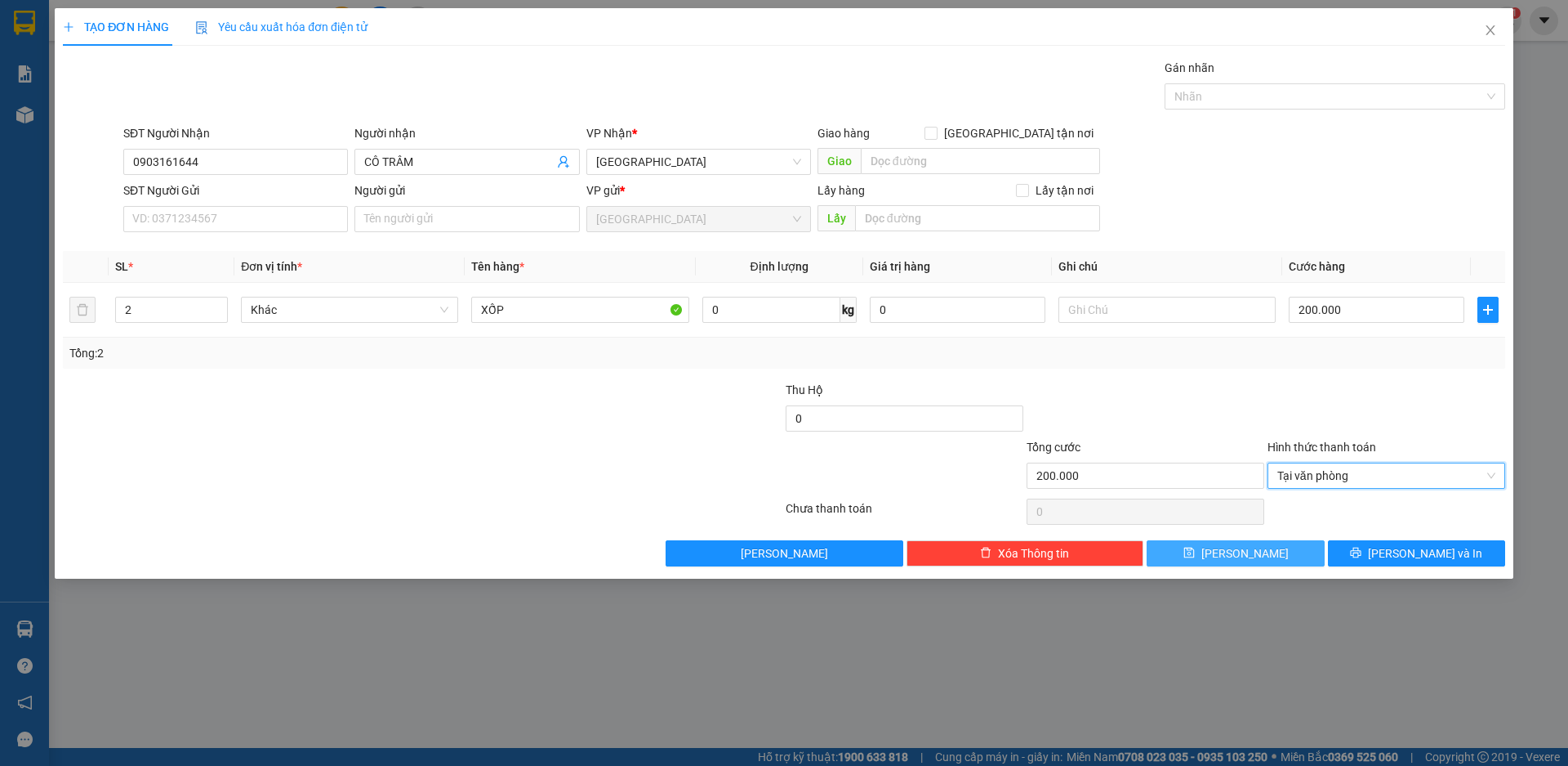
click at [1255, 559] on button "[PERSON_NAME]" at bounding box center [1235, 553] width 177 height 26
type input "1"
type input "0"
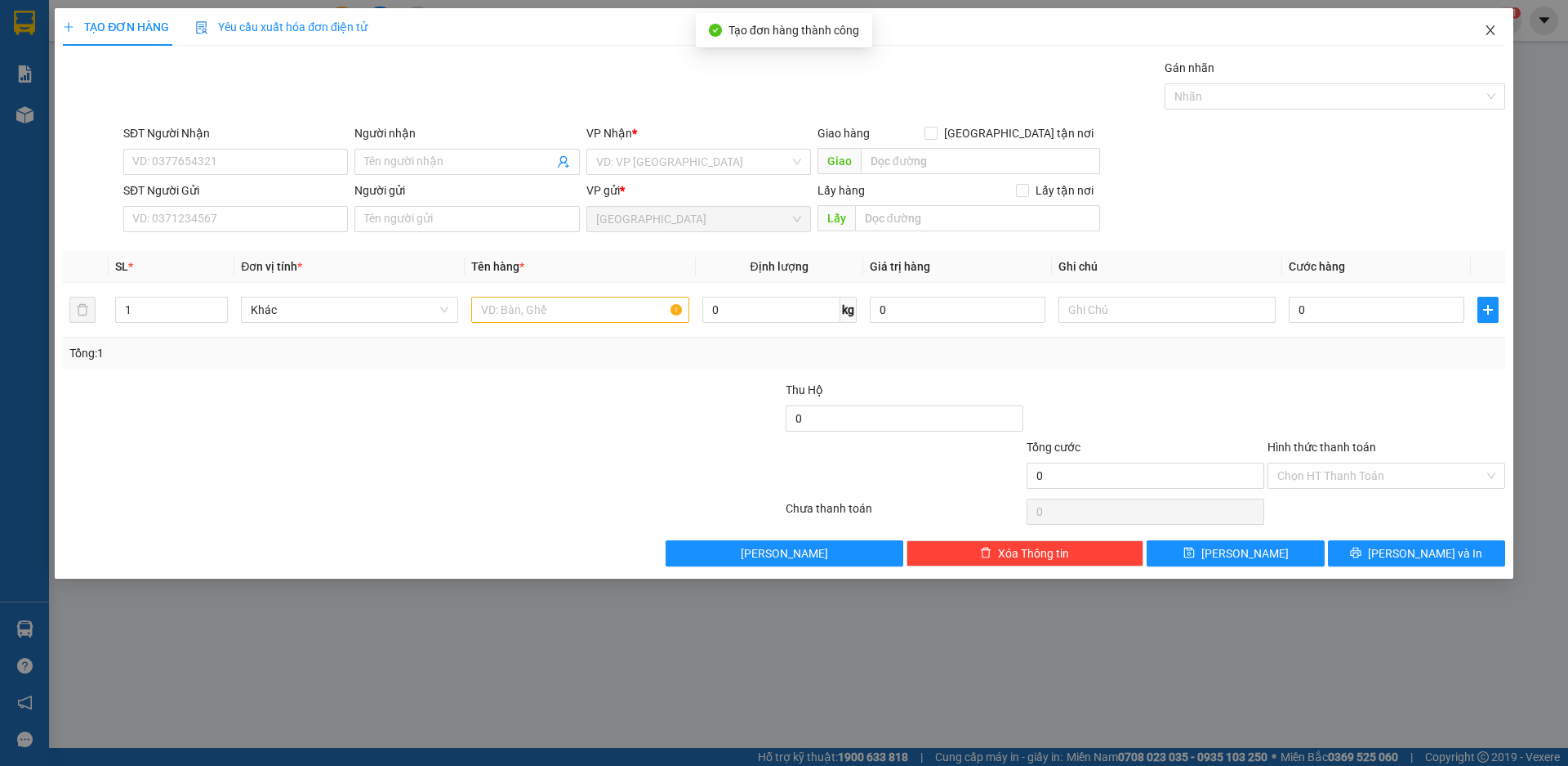
click at [1491, 33] on icon "close" at bounding box center [1490, 29] width 9 height 9
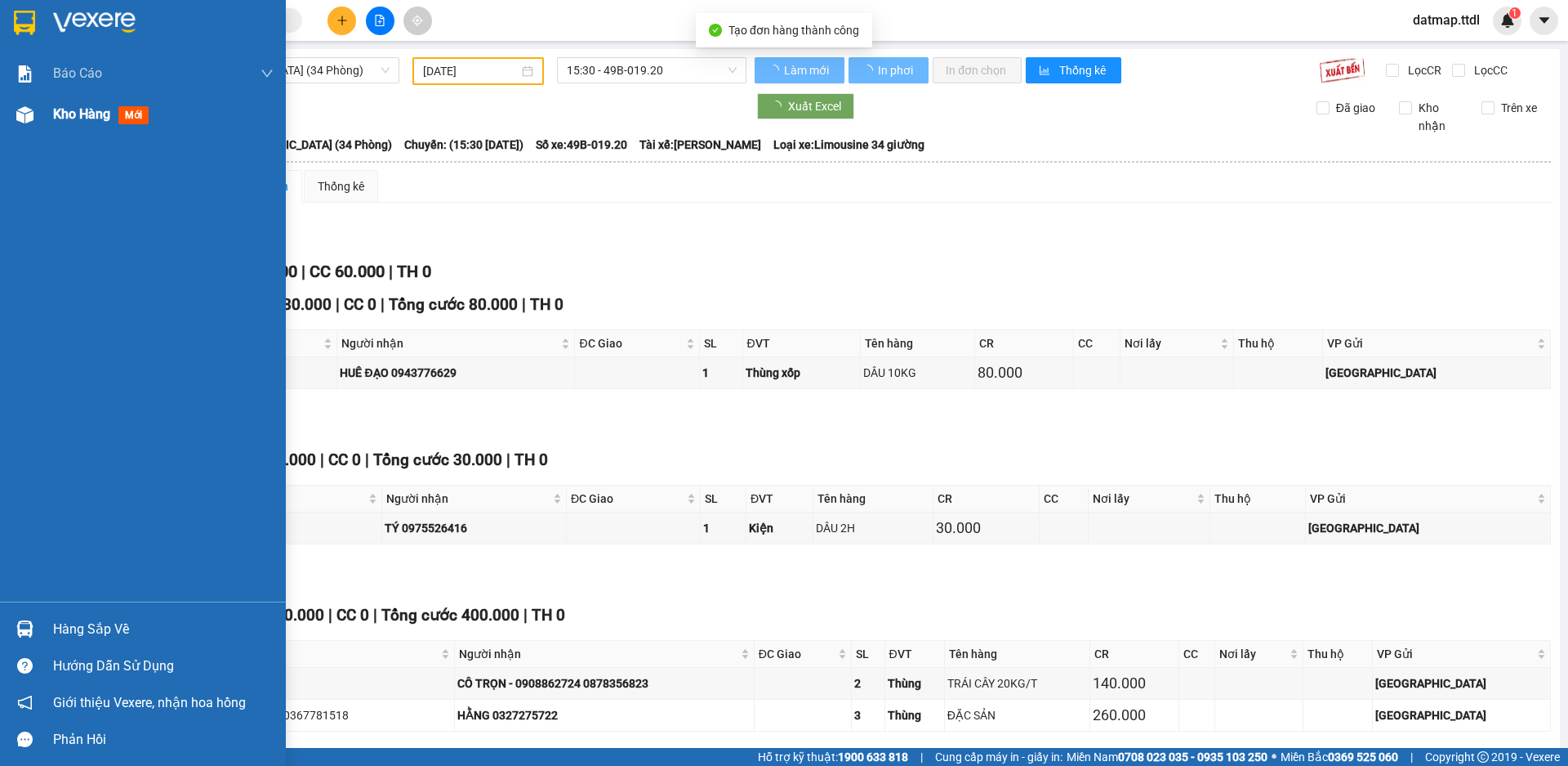
click at [66, 116] on span "Kho hàng" at bounding box center [82, 114] width 57 height 15
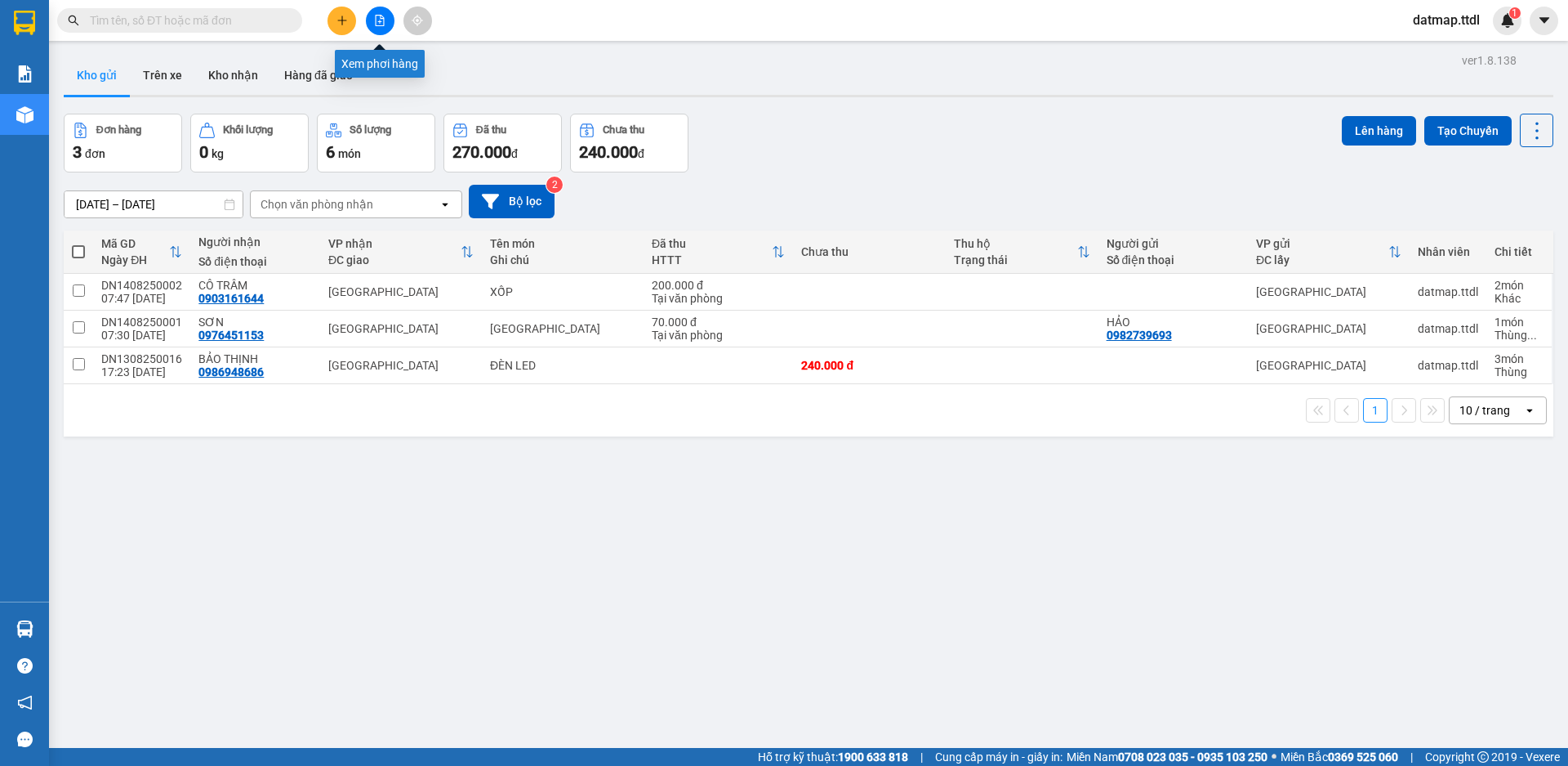
click at [378, 17] on icon "file-add" at bounding box center [379, 20] width 11 height 11
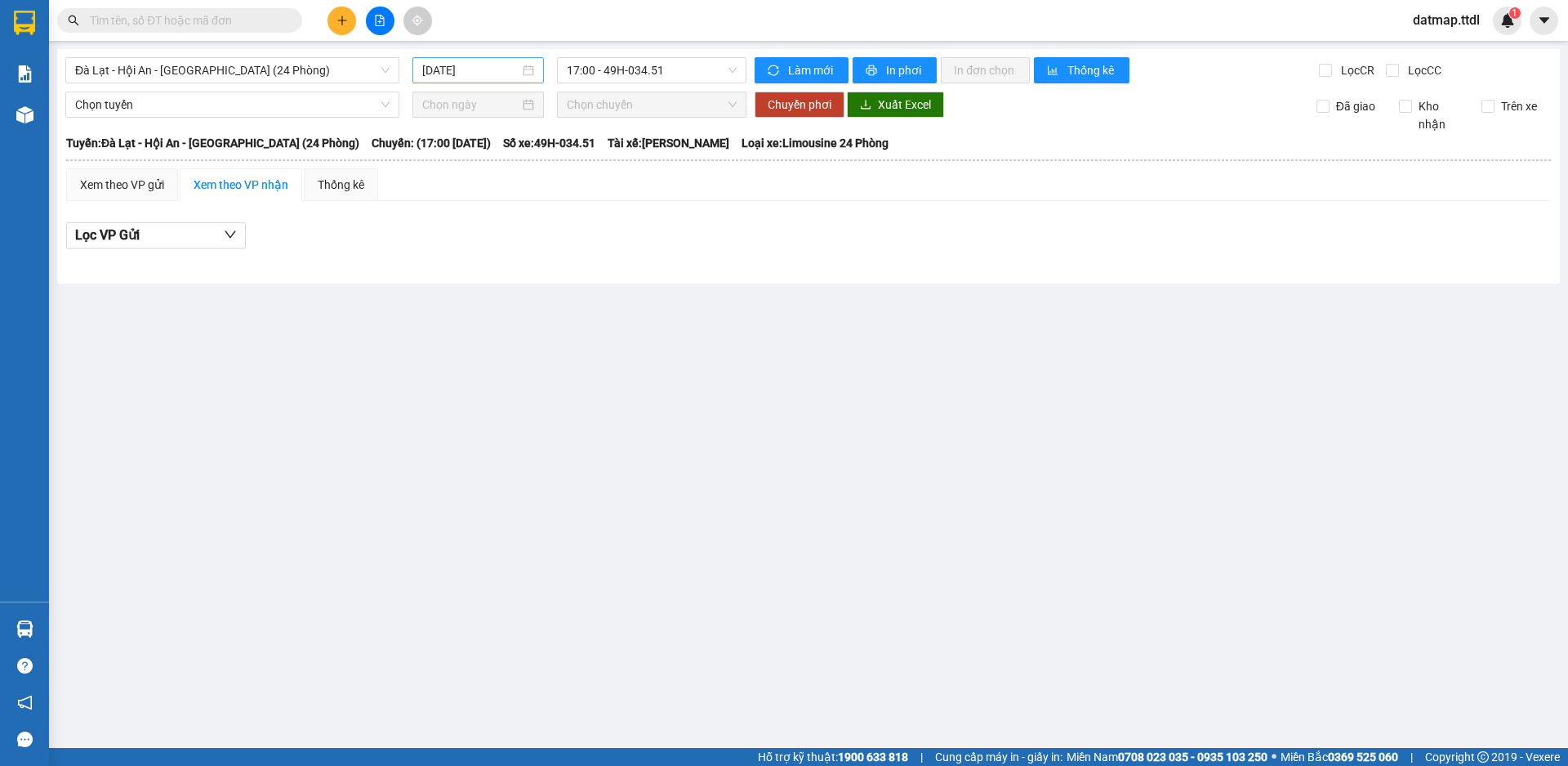
click at [458, 66] on input "[DATE]" at bounding box center [470, 70] width 97 height 18
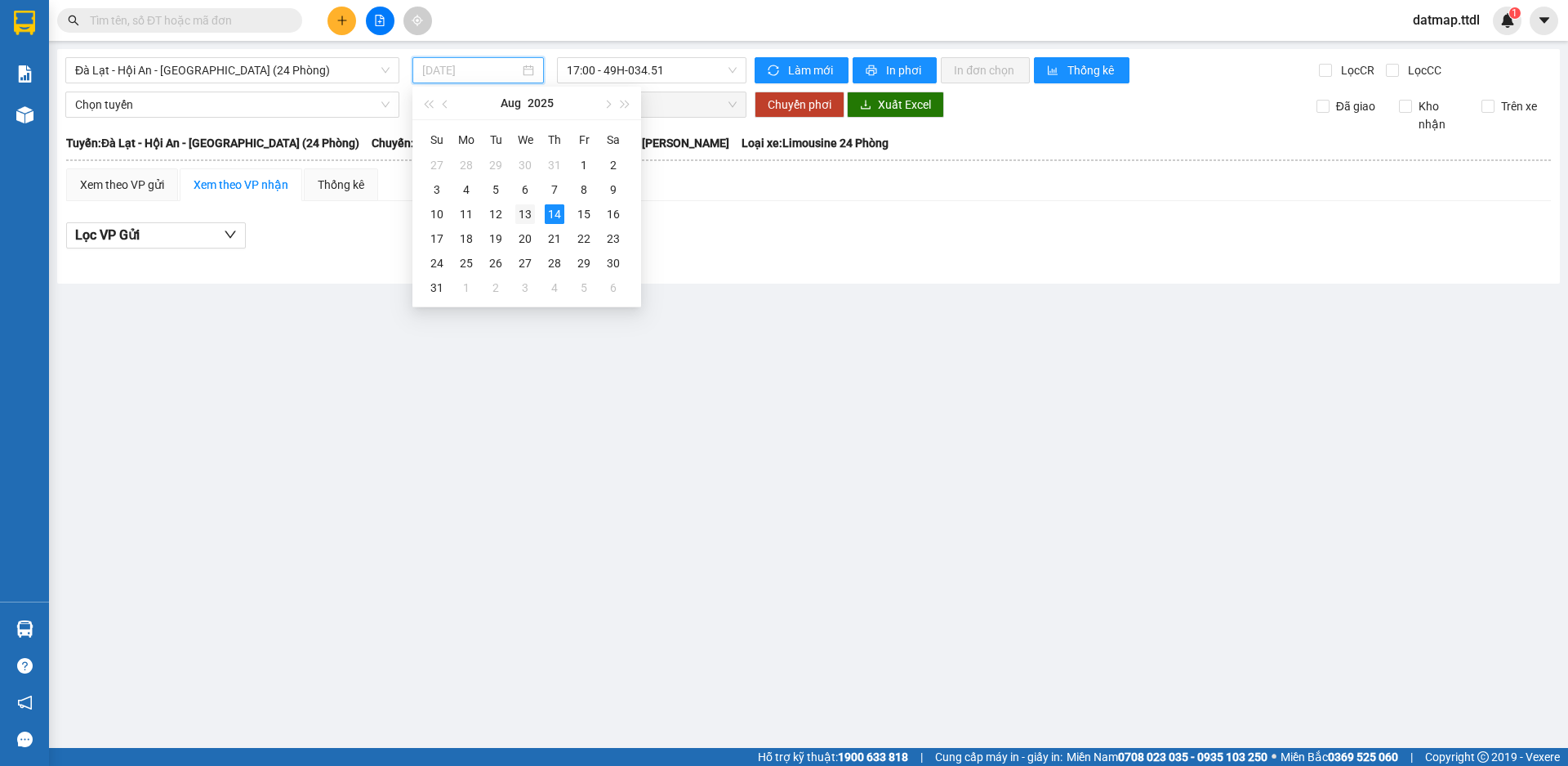
click at [522, 216] on div "13" at bounding box center [525, 213] width 20 height 20
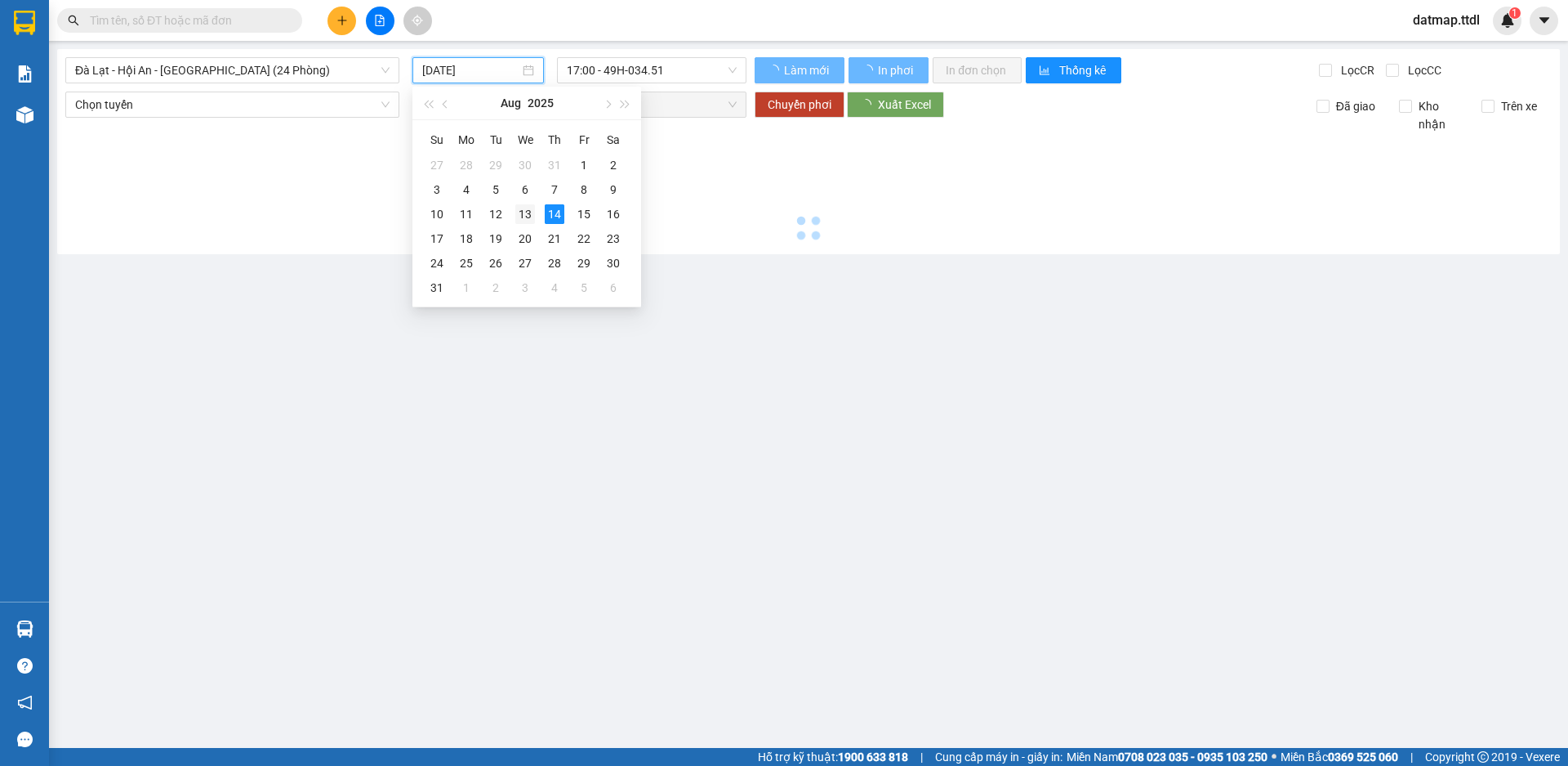
type input "[DATE]"
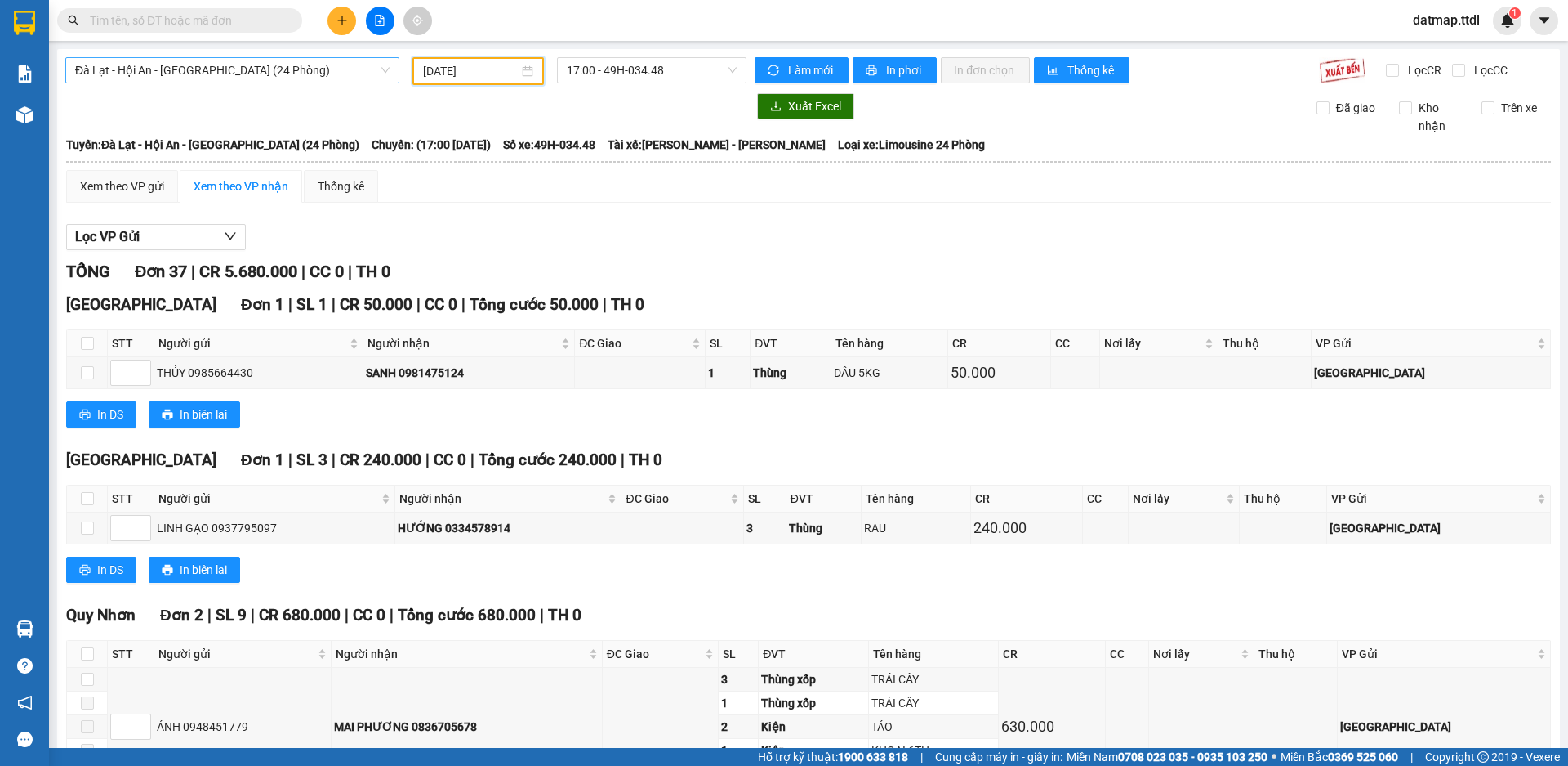
click at [142, 61] on span "Đà Lạt - Hội An - [GEOGRAPHIC_DATA] (24 Phòng)" at bounding box center [232, 70] width 315 height 24
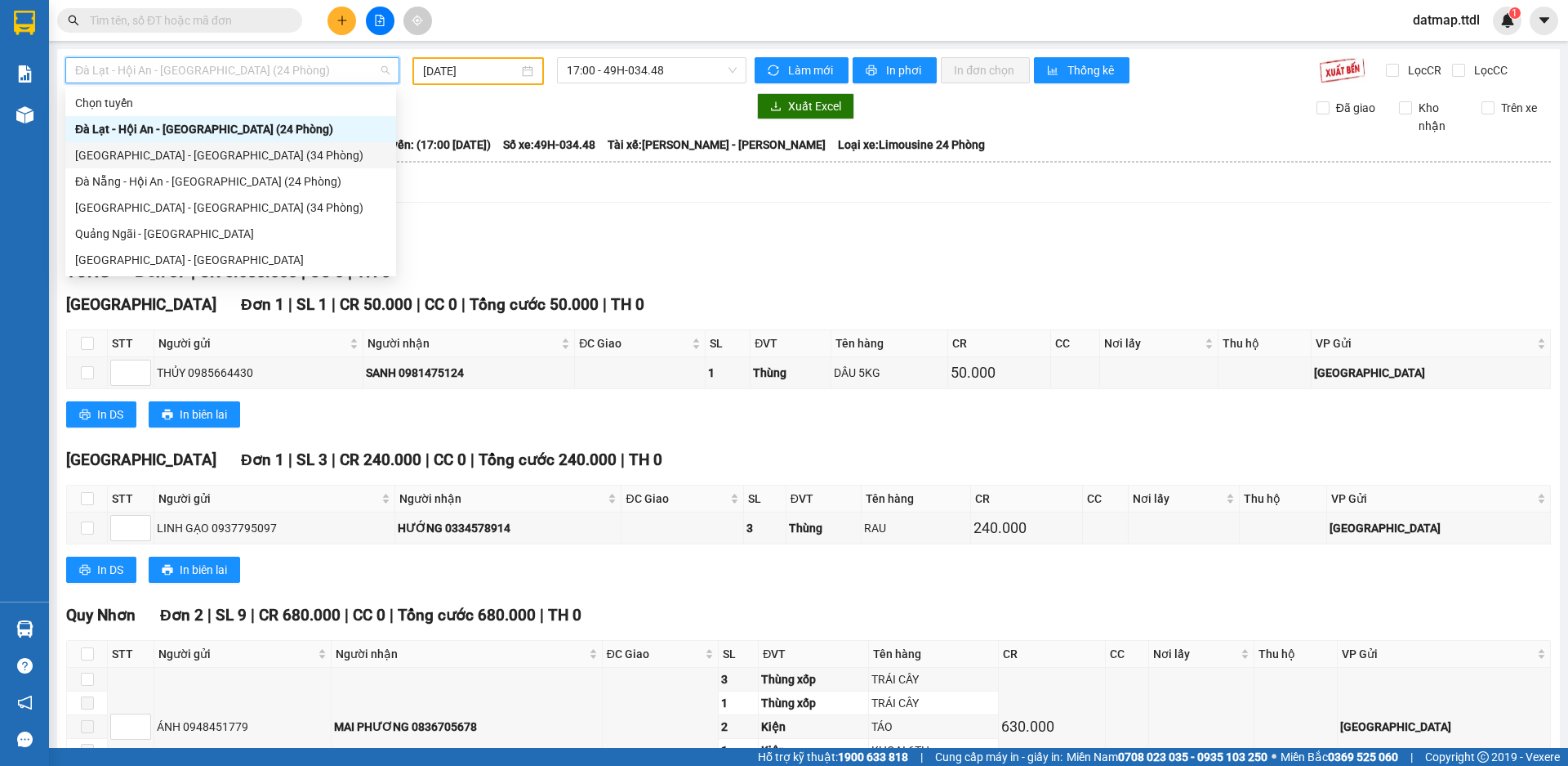
click at [120, 151] on div "[GEOGRAPHIC_DATA] - [GEOGRAPHIC_DATA] (34 Phòng)" at bounding box center [231, 155] width 311 height 18
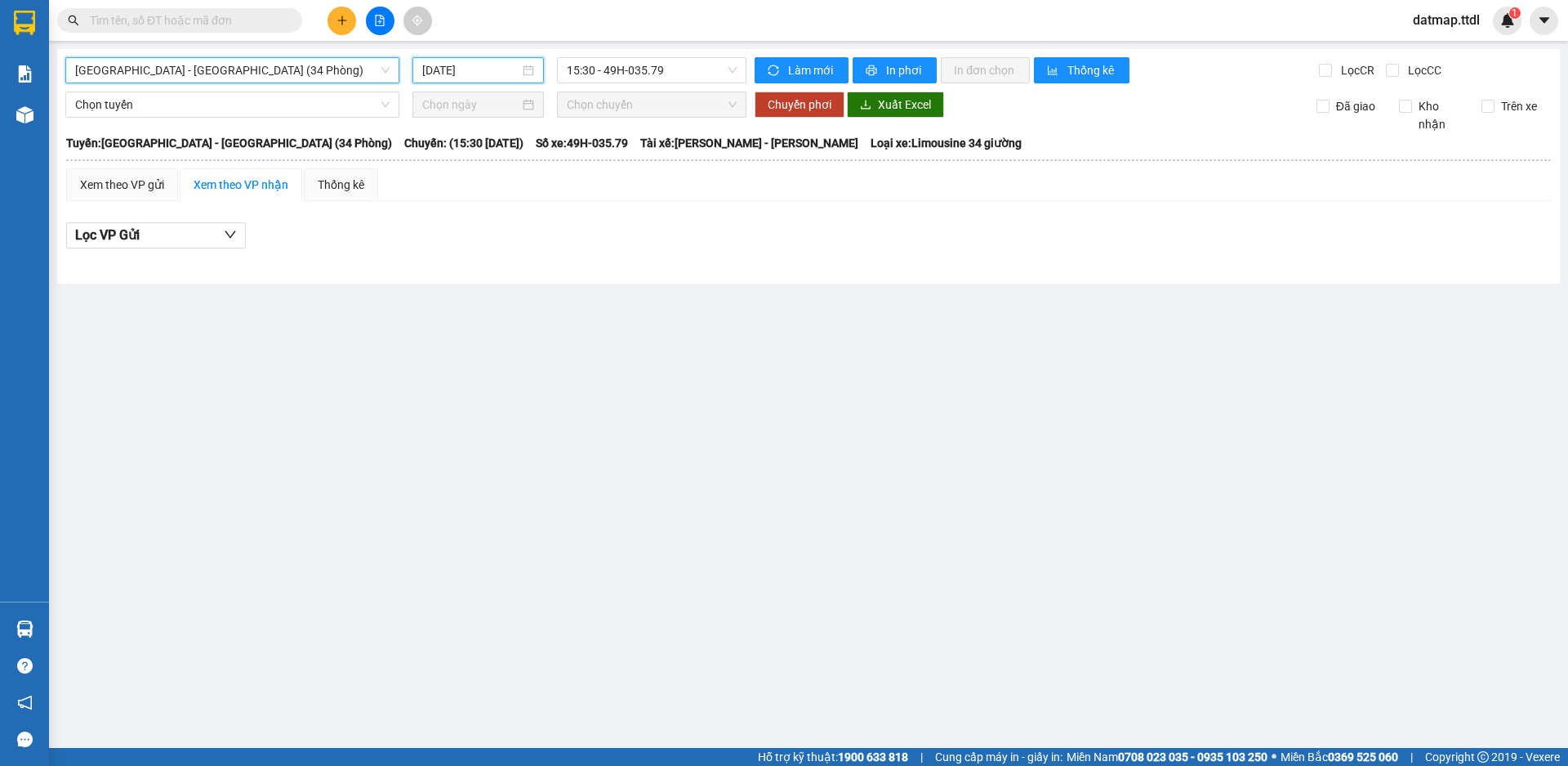
click at [450, 63] on input "[DATE]" at bounding box center [470, 70] width 97 height 18
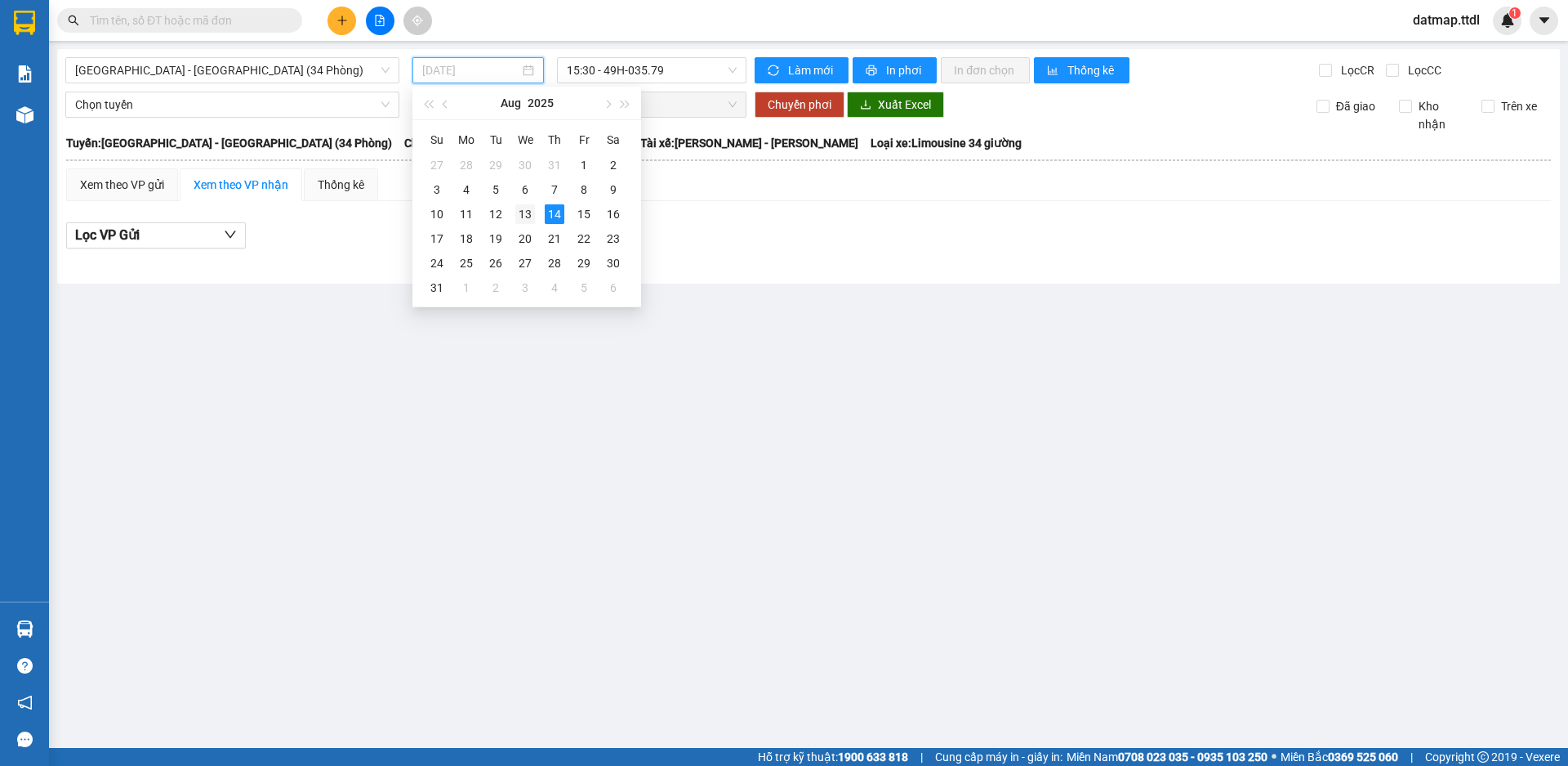
click at [525, 213] on div "13" at bounding box center [525, 213] width 20 height 20
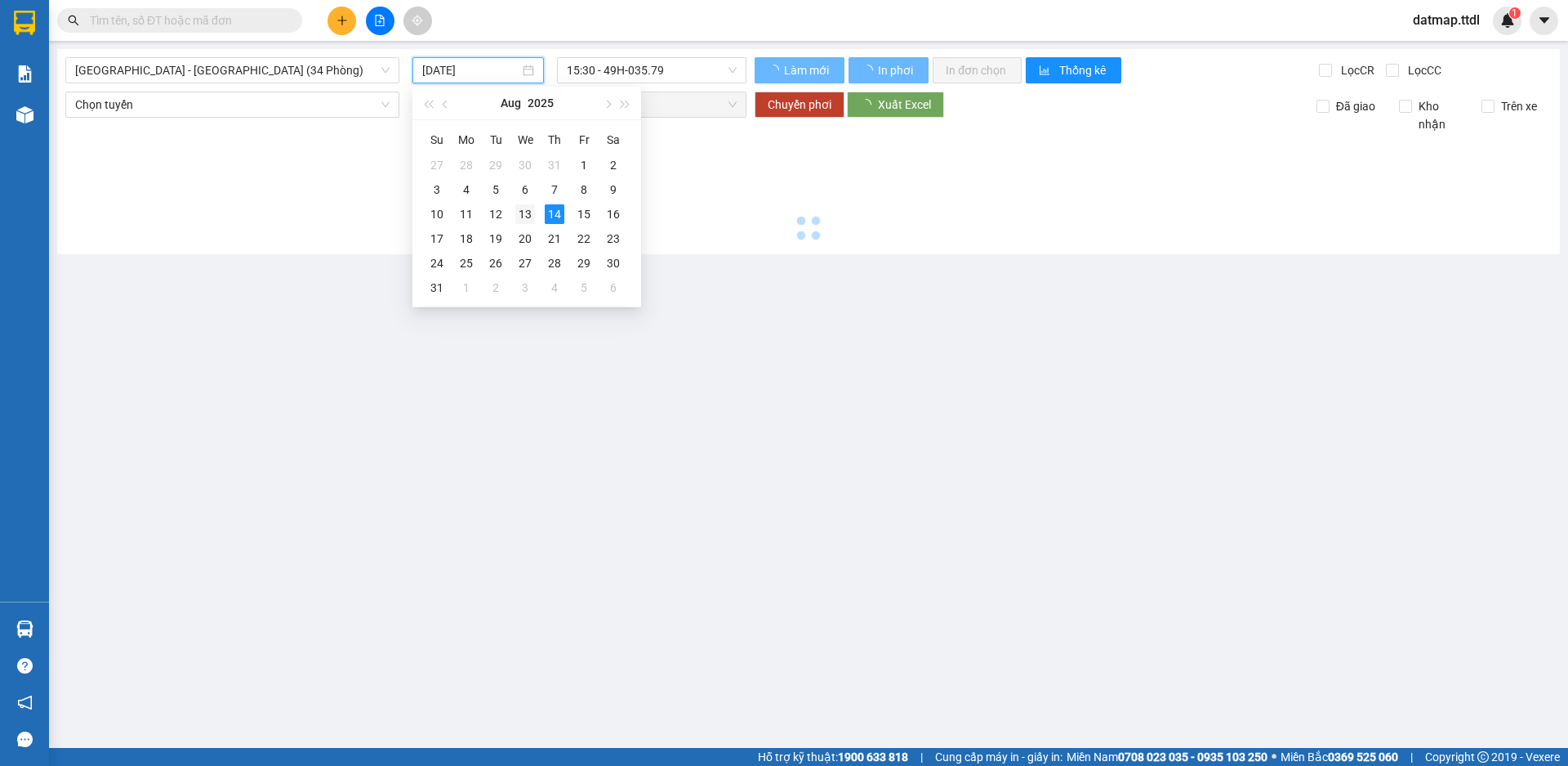
type input "[DATE]"
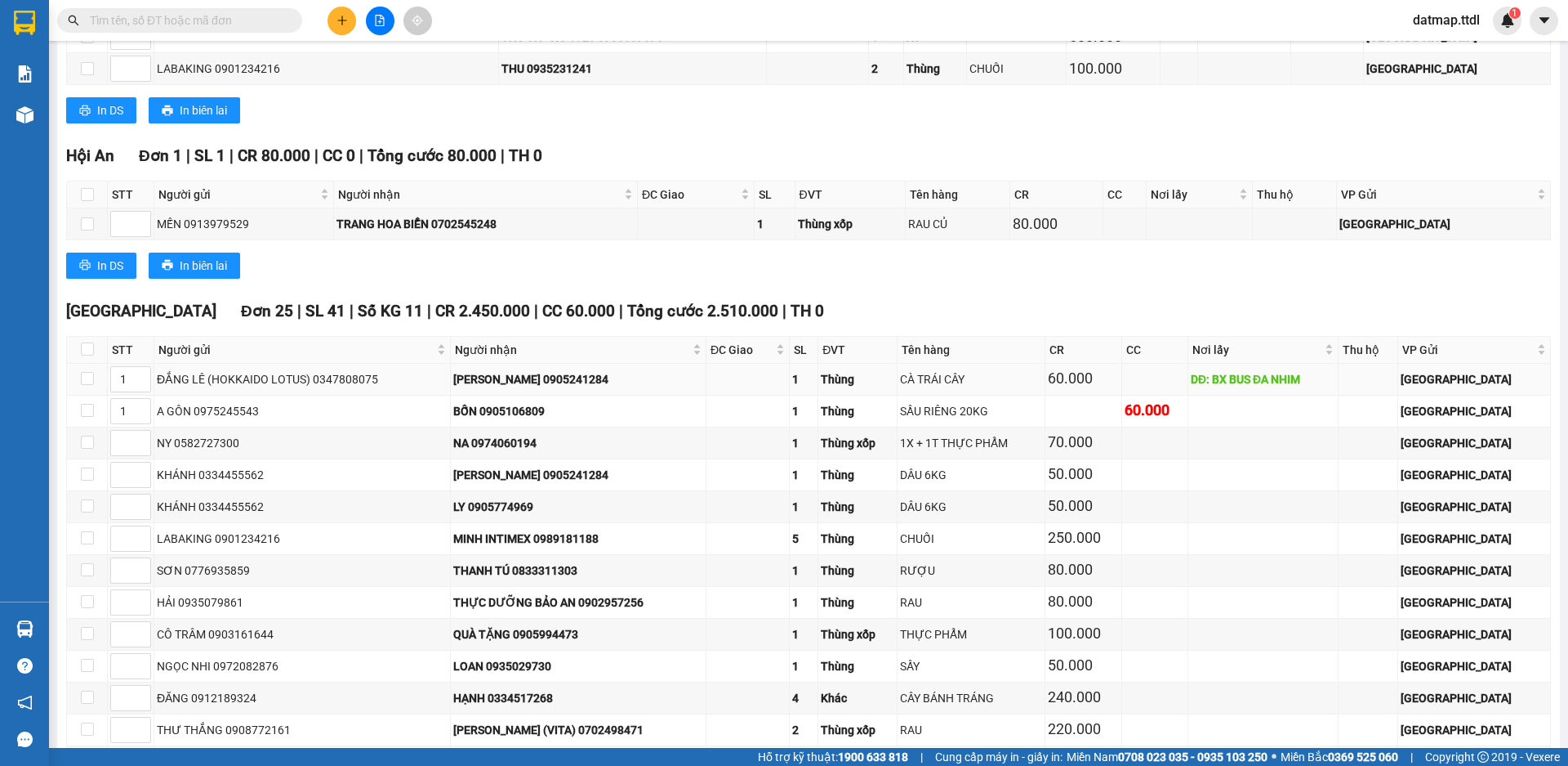
scroll to position [2534, 0]
